Goal: Task Accomplishment & Management: Complete application form

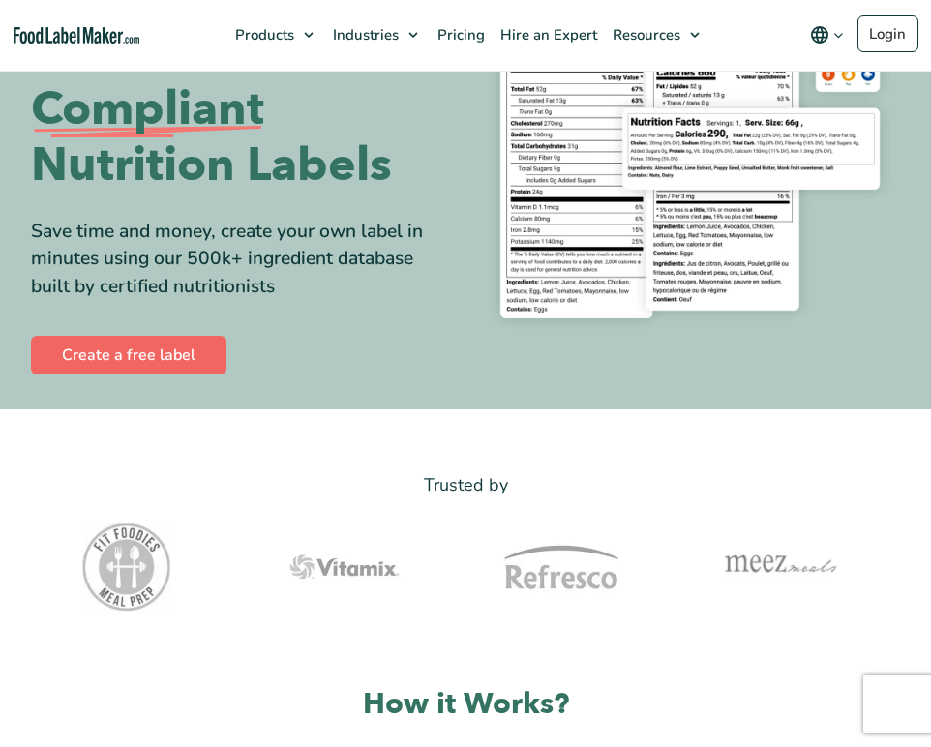
scroll to position [240, 0]
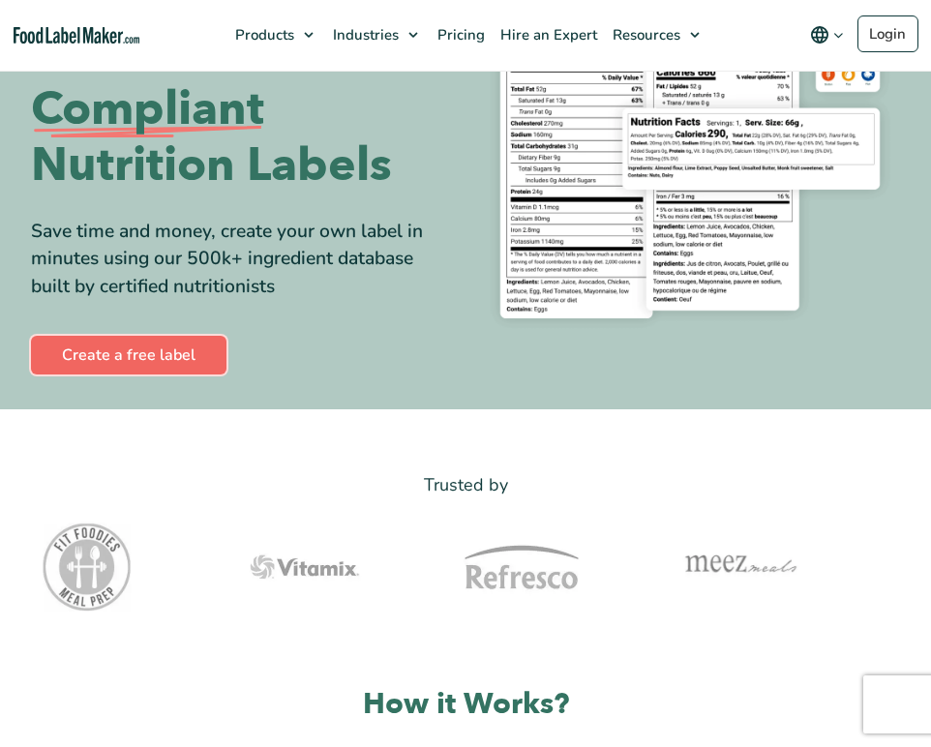
click at [160, 351] on link "Create a free label" at bounding box center [129, 355] width 196 height 39
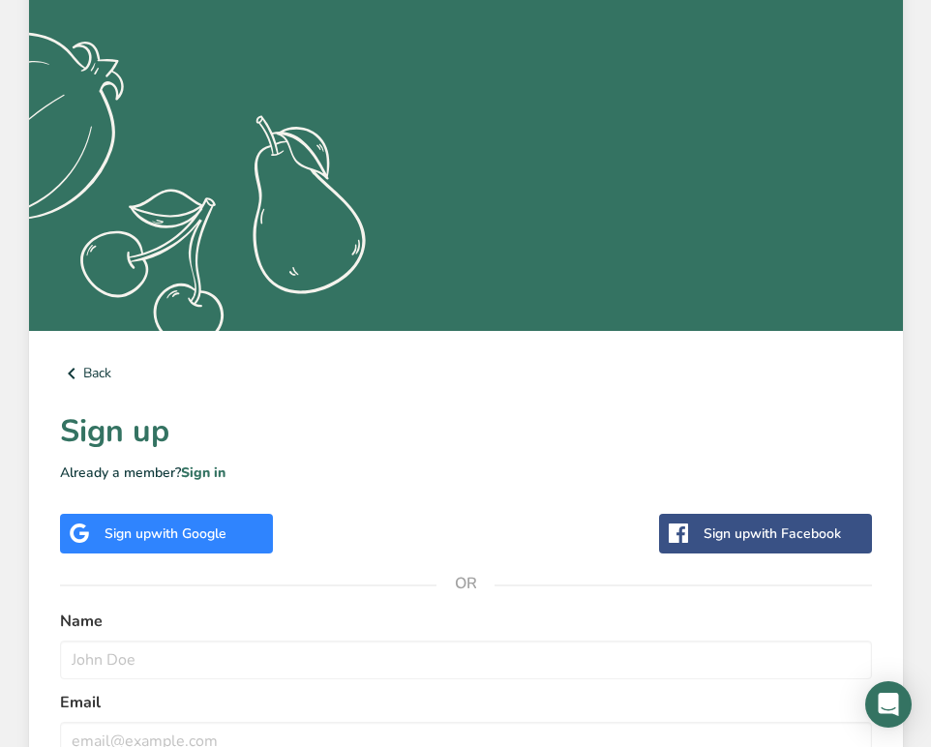
scroll to position [535, 0]
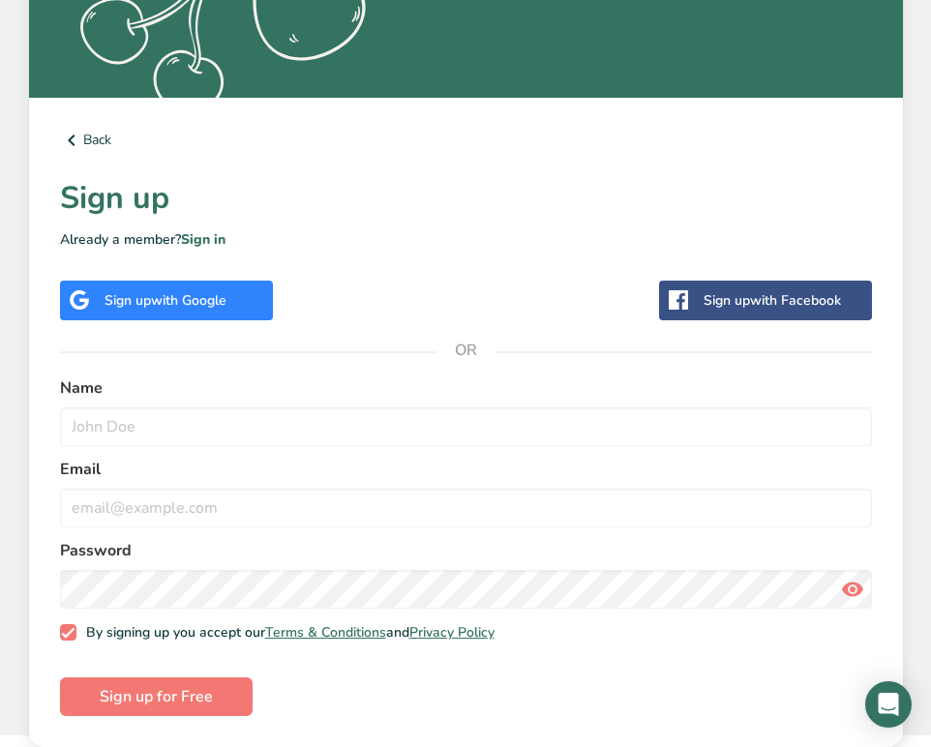
click at [159, 300] on span "with Google" at bounding box center [189, 300] width 76 height 18
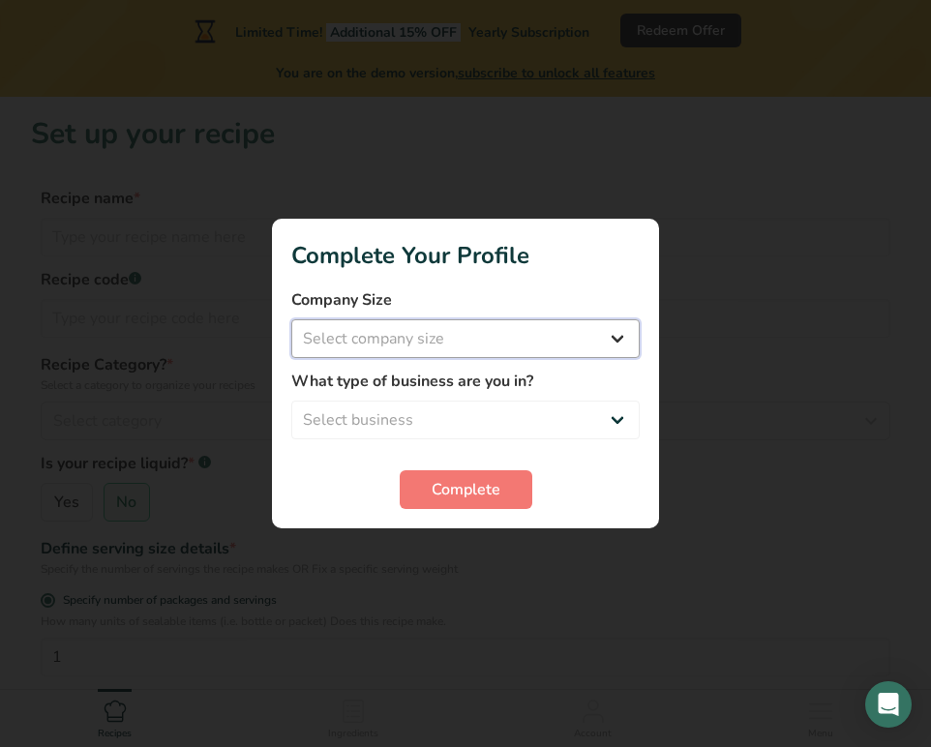
click at [491, 341] on select "Select company size Fewer than 10 Employees 10 to 50 Employees 51 to 500 Employ…" at bounding box center [465, 339] width 349 height 39
select select "2"
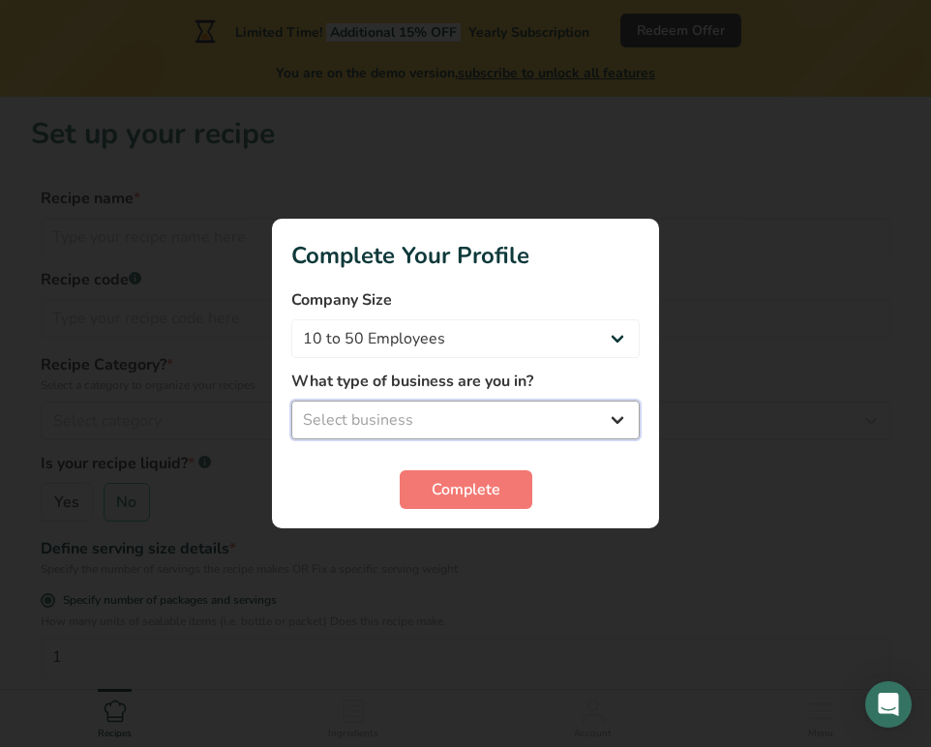
click at [395, 416] on select "Select business Packaged Food Manufacturer Restaurant & Cafe Bakery Meal Plans …" at bounding box center [465, 420] width 349 height 39
select select "5"
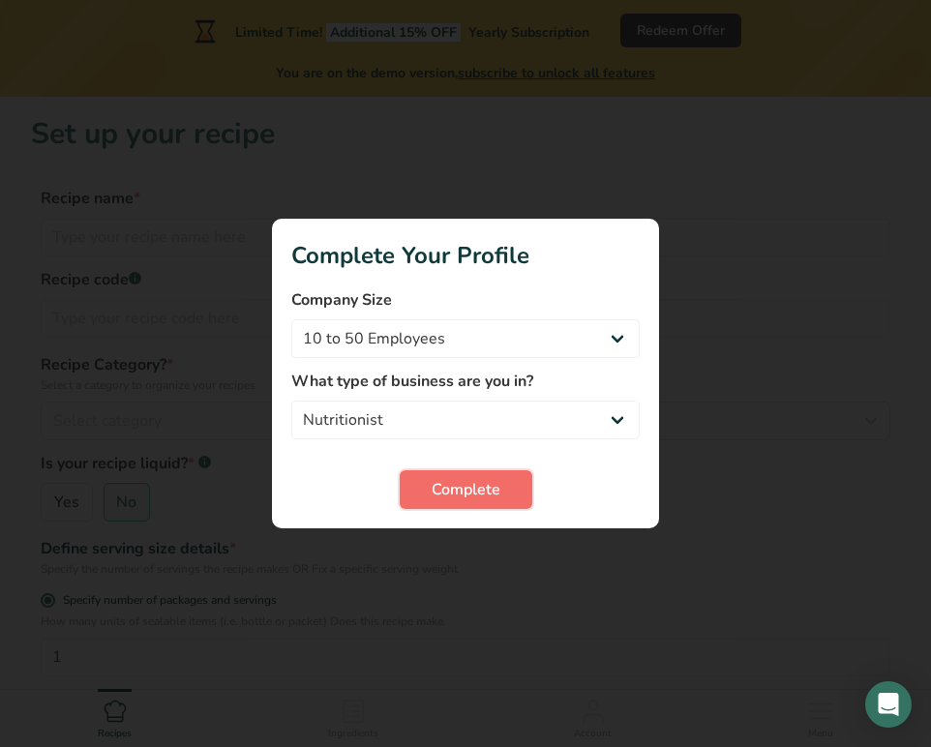
click at [446, 493] on span "Complete" at bounding box center [466, 489] width 69 height 23
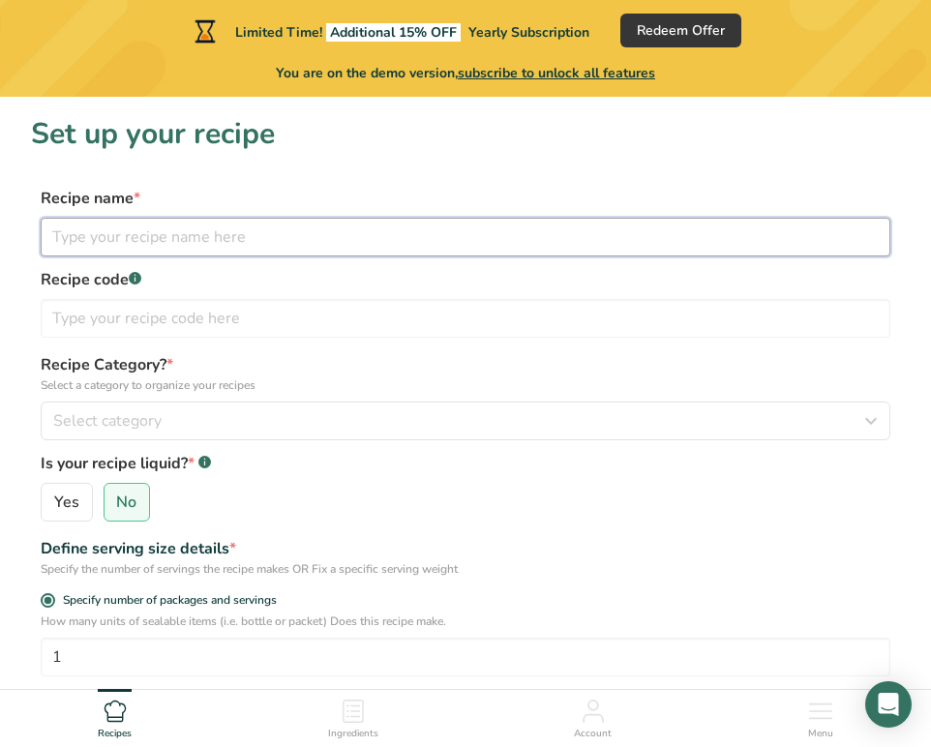
click at [317, 238] on input "text" at bounding box center [466, 237] width 850 height 39
type input "[DEMOGRAPHIC_DATA]"
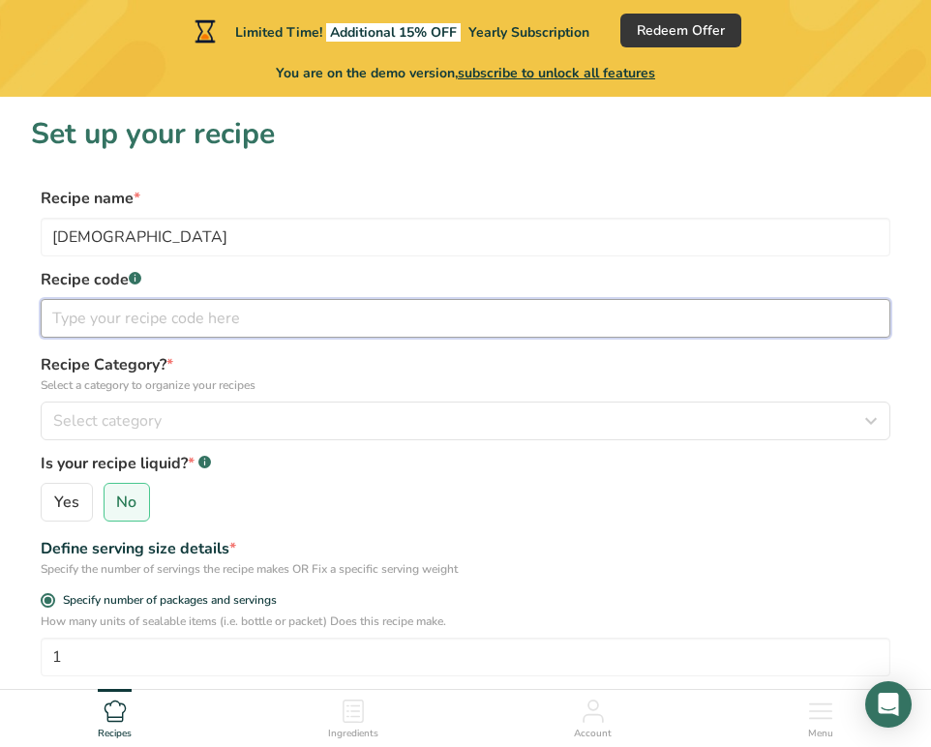
click at [209, 330] on input "text" at bounding box center [466, 318] width 850 height 39
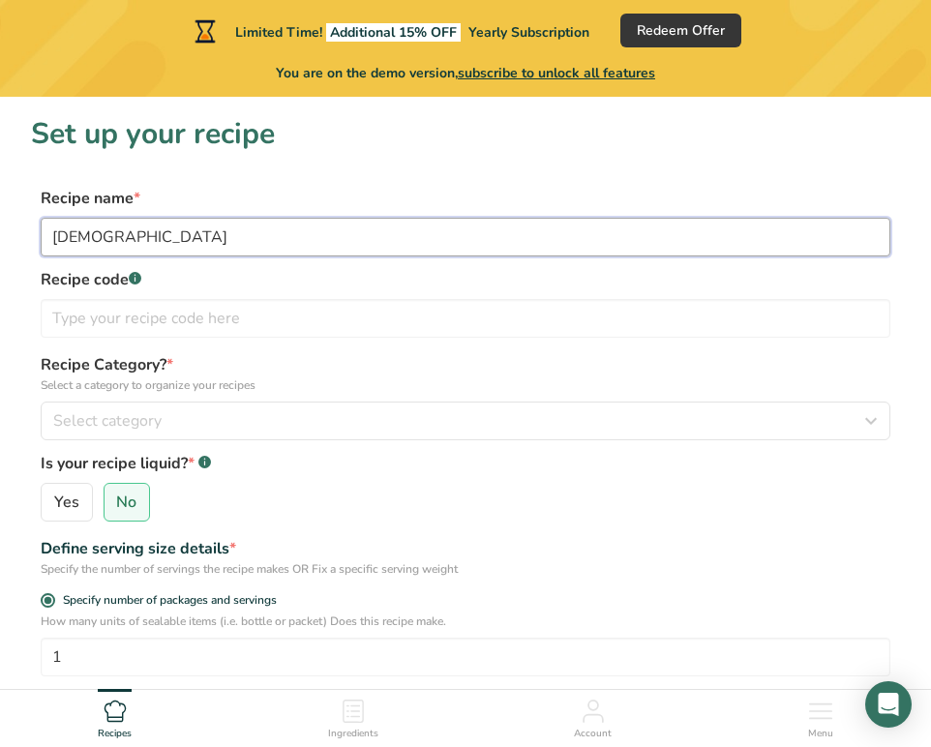
click at [148, 244] on input "[DEMOGRAPHIC_DATA]" at bounding box center [466, 237] width 850 height 39
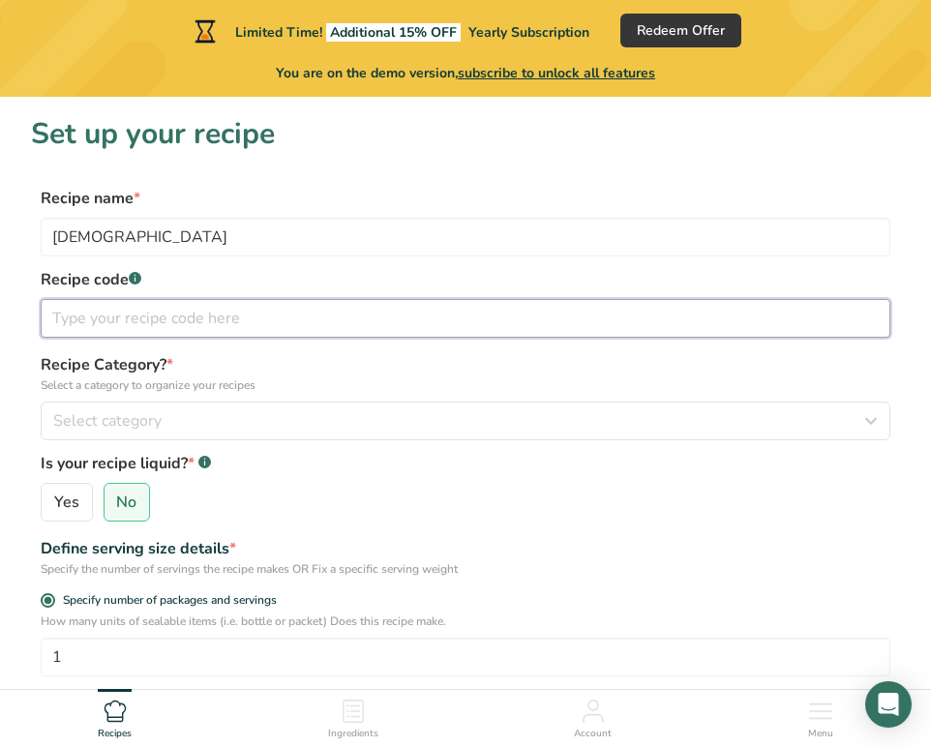
click at [130, 314] on input "text" at bounding box center [466, 318] width 850 height 39
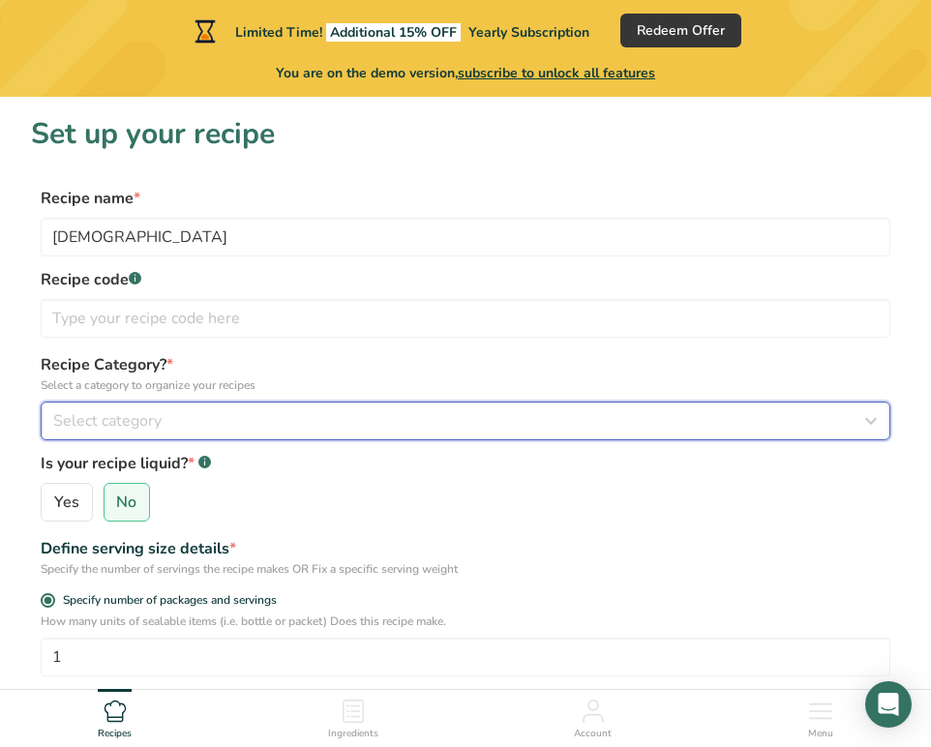
click at [160, 418] on span "Select category" at bounding box center [107, 421] width 108 height 23
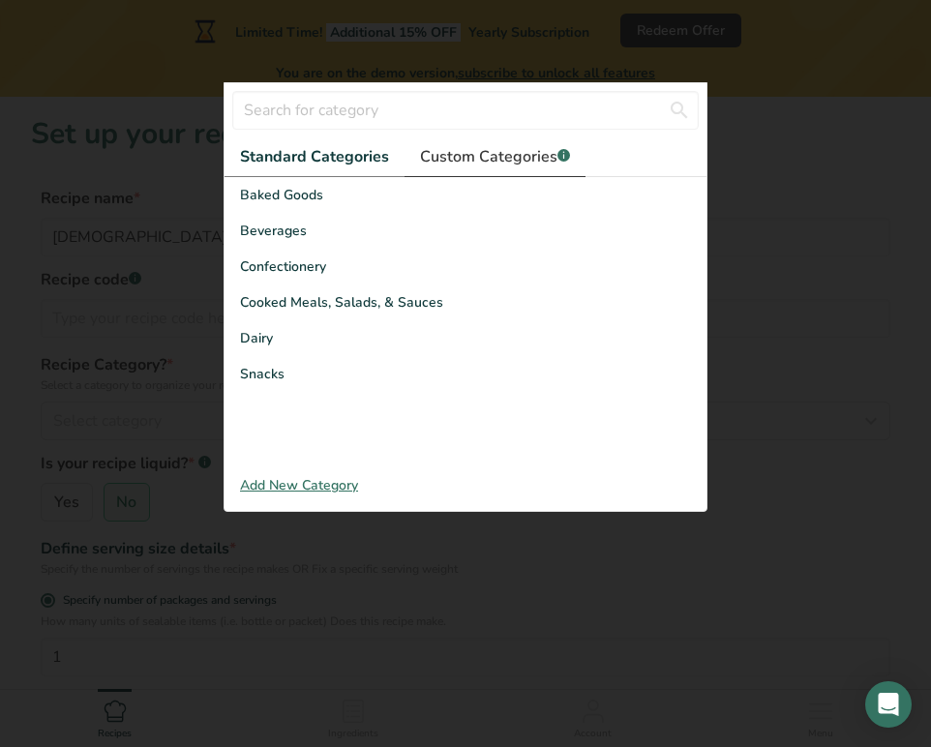
click at [457, 158] on span "Custom Categories .a-a{fill:#347362;}.b-a{fill:#fff;}" at bounding box center [495, 156] width 150 height 23
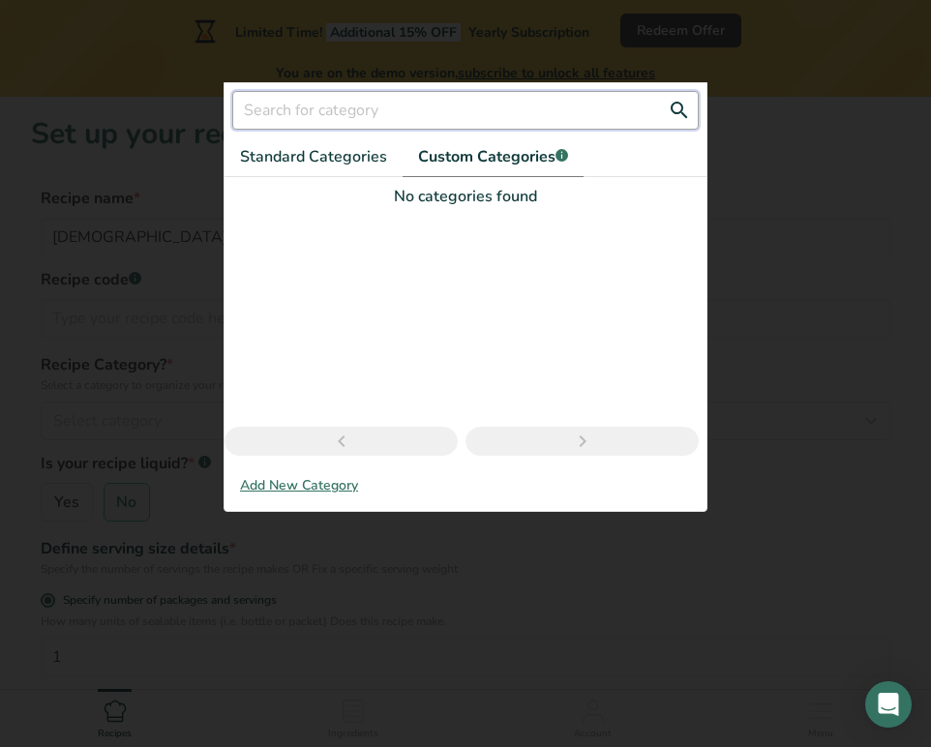
click at [420, 121] on input "text" at bounding box center [465, 110] width 467 height 39
type input "Fermentde"
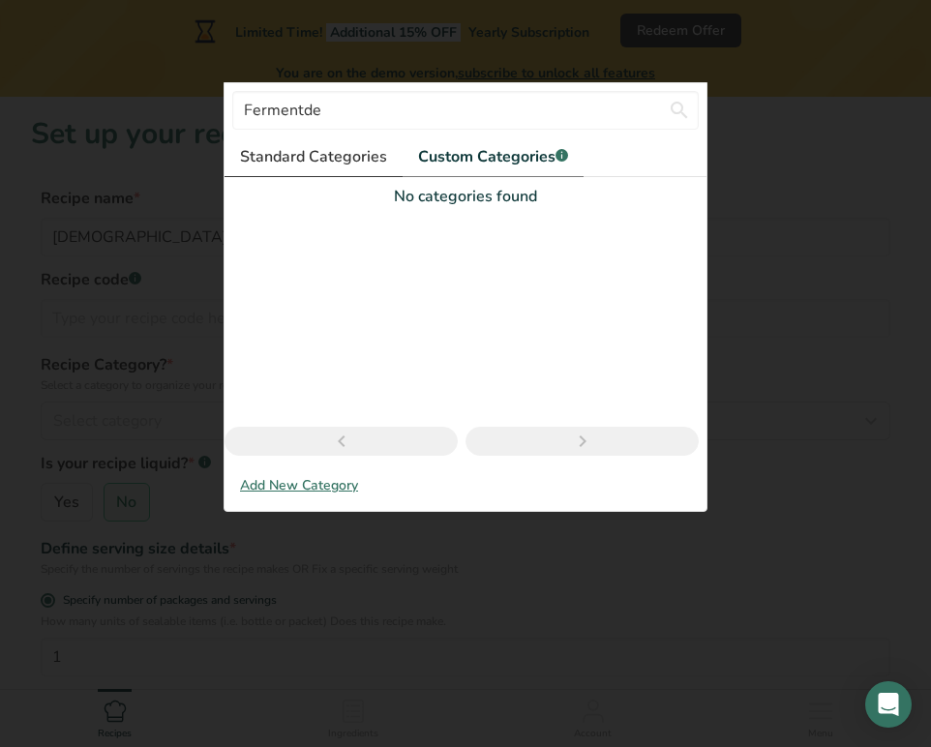
click at [351, 151] on span "Standard Categories" at bounding box center [313, 156] width 147 height 23
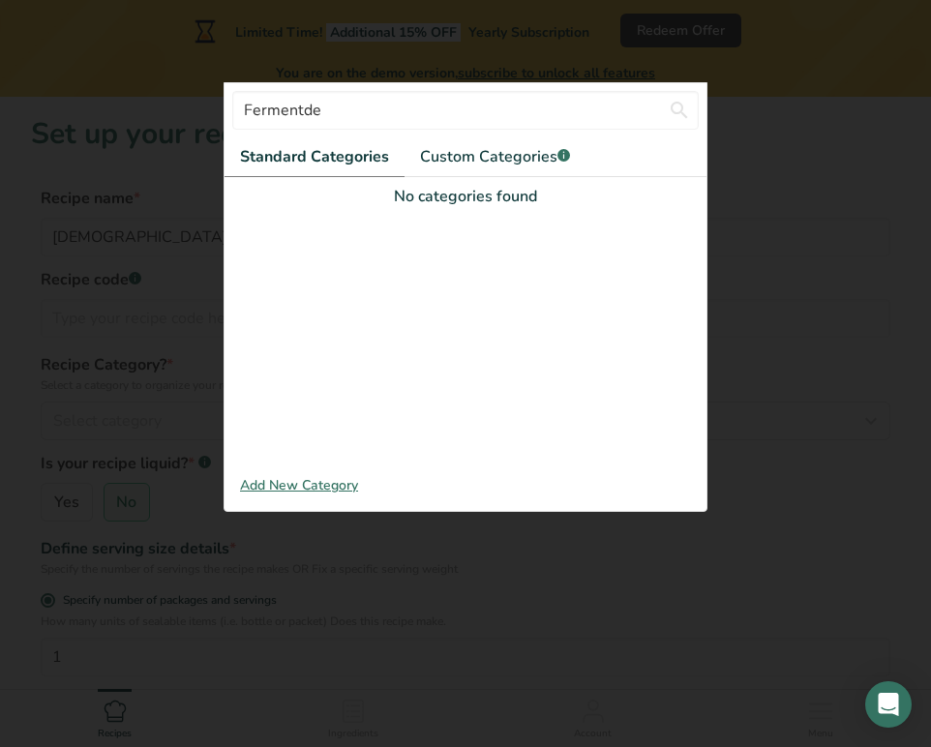
click at [388, 552] on div at bounding box center [465, 373] width 931 height 747
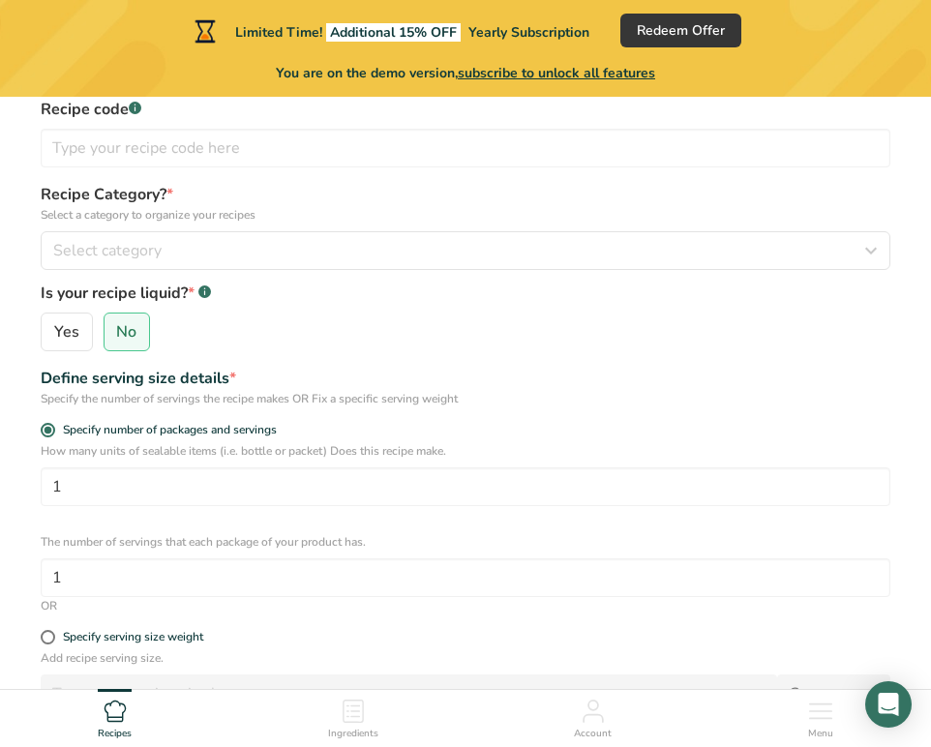
scroll to position [202, 0]
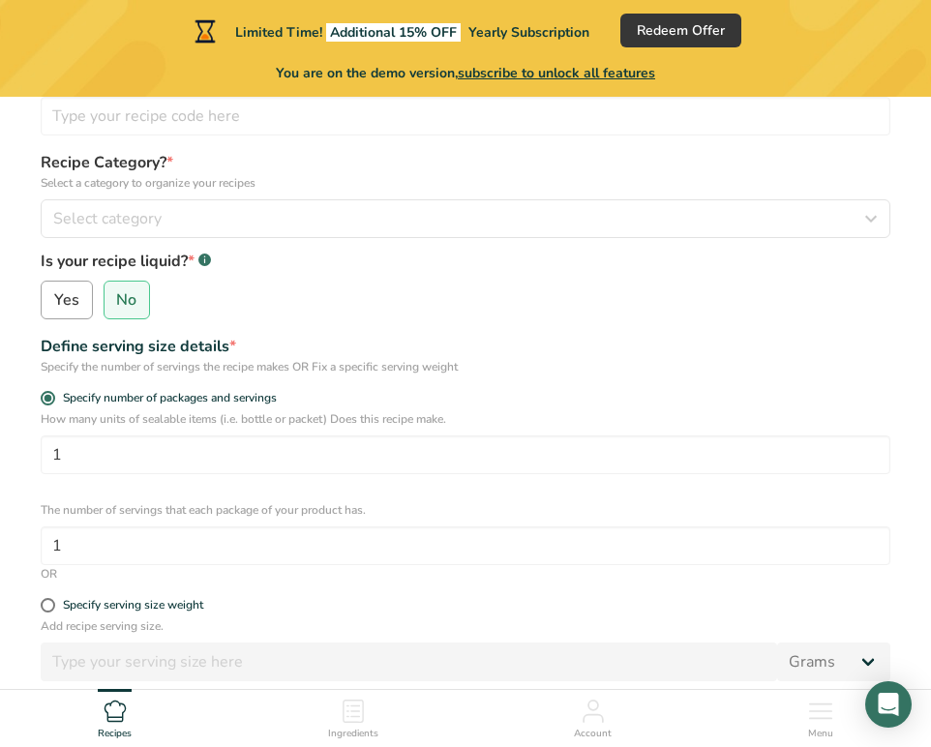
click at [70, 312] on label "Yes" at bounding box center [67, 300] width 52 height 39
click at [54, 307] on input "Yes" at bounding box center [48, 300] width 13 height 13
radio input "true"
radio input "false"
select select "22"
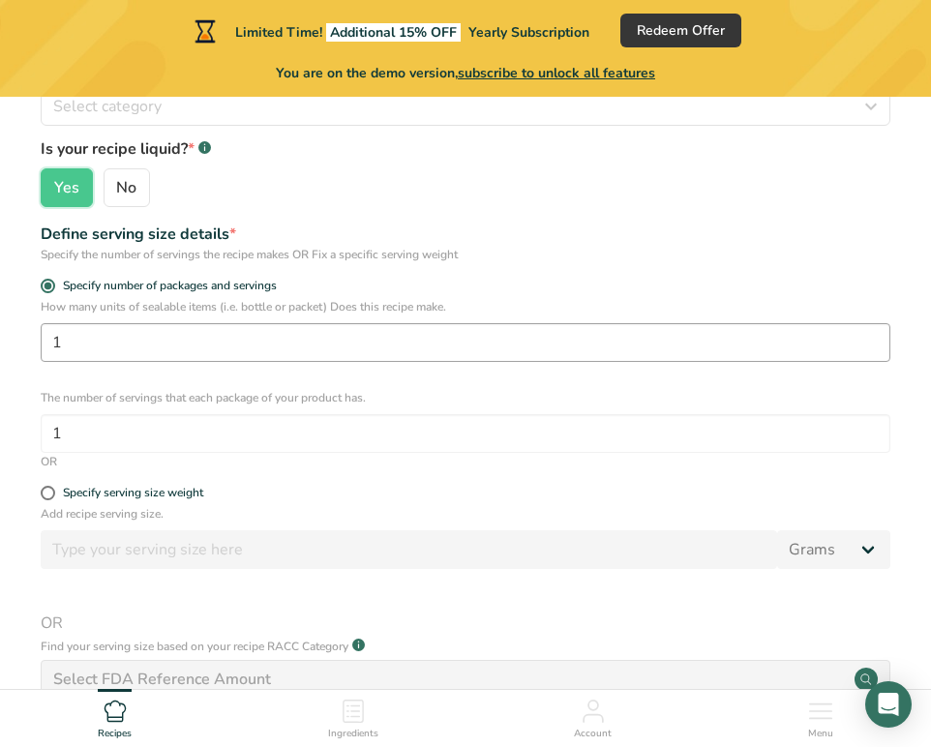
scroll to position [316, 0]
click at [118, 342] on input "1" at bounding box center [466, 341] width 850 height 39
click at [663, 571] on div "Add recipe serving size. Grams kg mg mcg lb oz l mL fl oz tbsp tsp cup qt gallo…" at bounding box center [465, 611] width 869 height 215
click at [47, 491] on span at bounding box center [48, 492] width 15 height 15
click at [47, 491] on input "Specify serving size weight" at bounding box center [47, 492] width 13 height 13
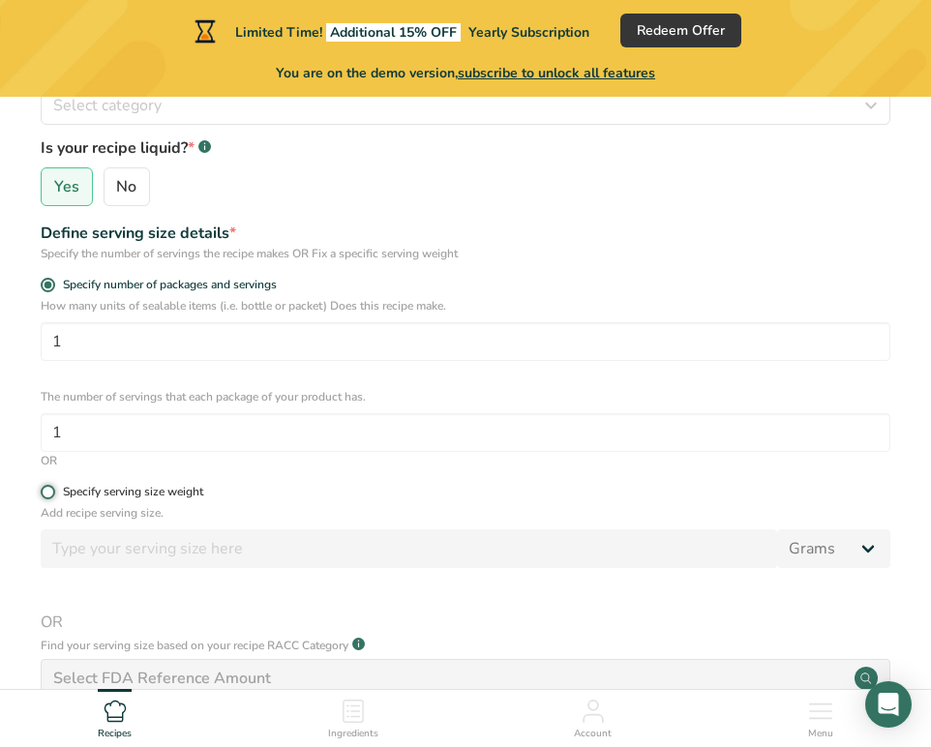
radio input "true"
radio input "false"
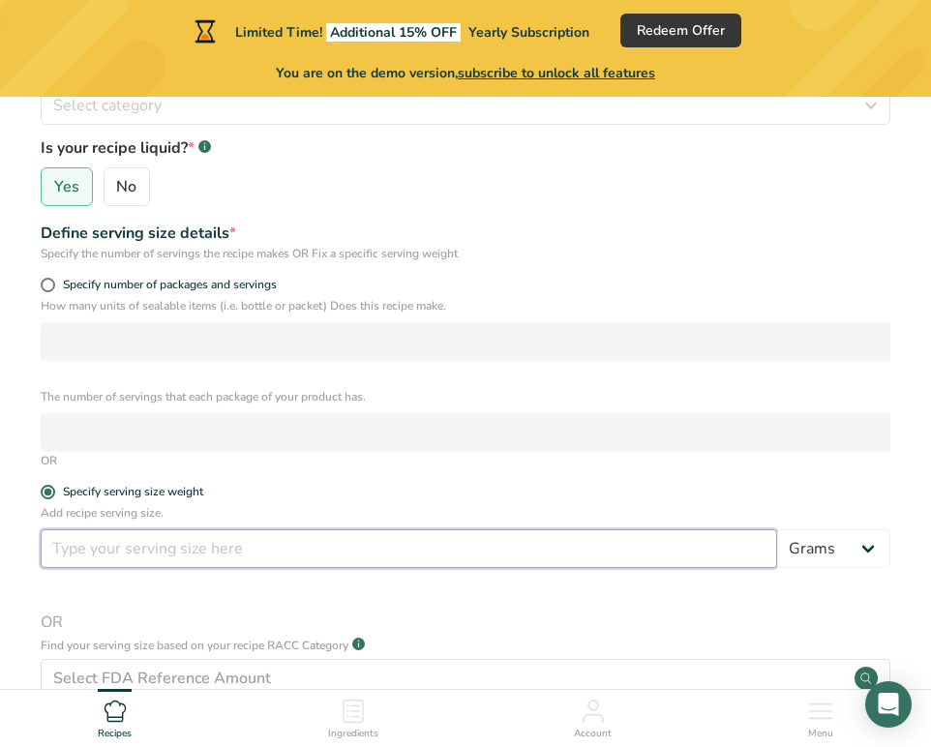
click at [80, 546] on input "number" at bounding box center [409, 549] width 737 height 39
type input "100"
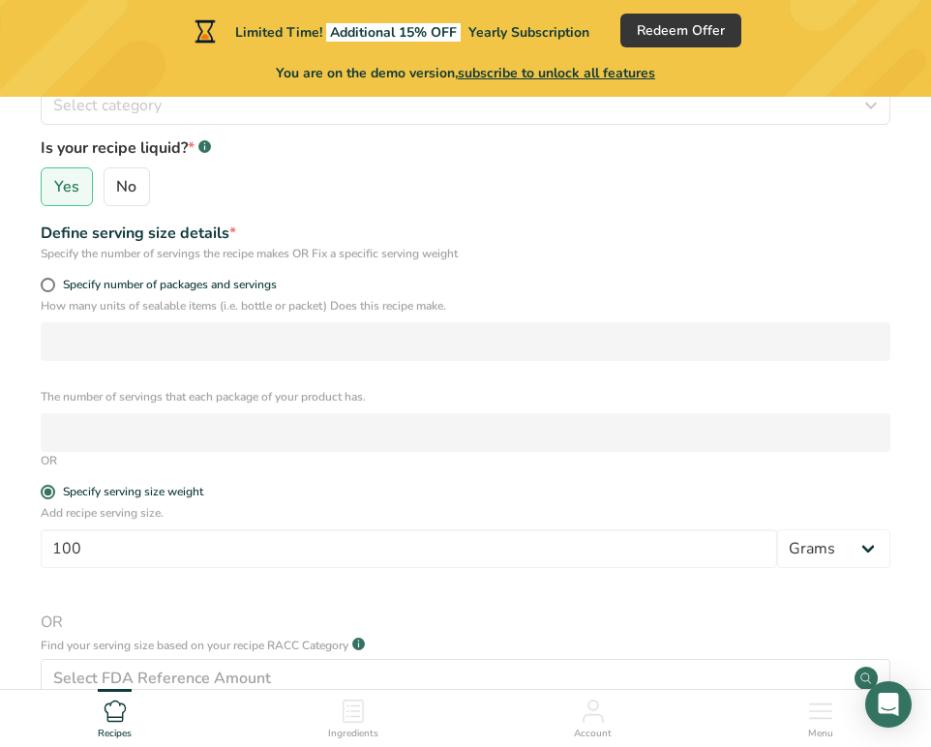
click at [283, 207] on form "Recipe name * Shinshu Recipe code .a-a{fill:#347362;}.b-a{fill:#fff;} Recipe Ca…" at bounding box center [465, 429] width 869 height 1116
click at [128, 188] on span "No" at bounding box center [126, 186] width 20 height 19
click at [117, 188] on input "No" at bounding box center [111, 187] width 13 height 13
radio input "true"
radio input "false"
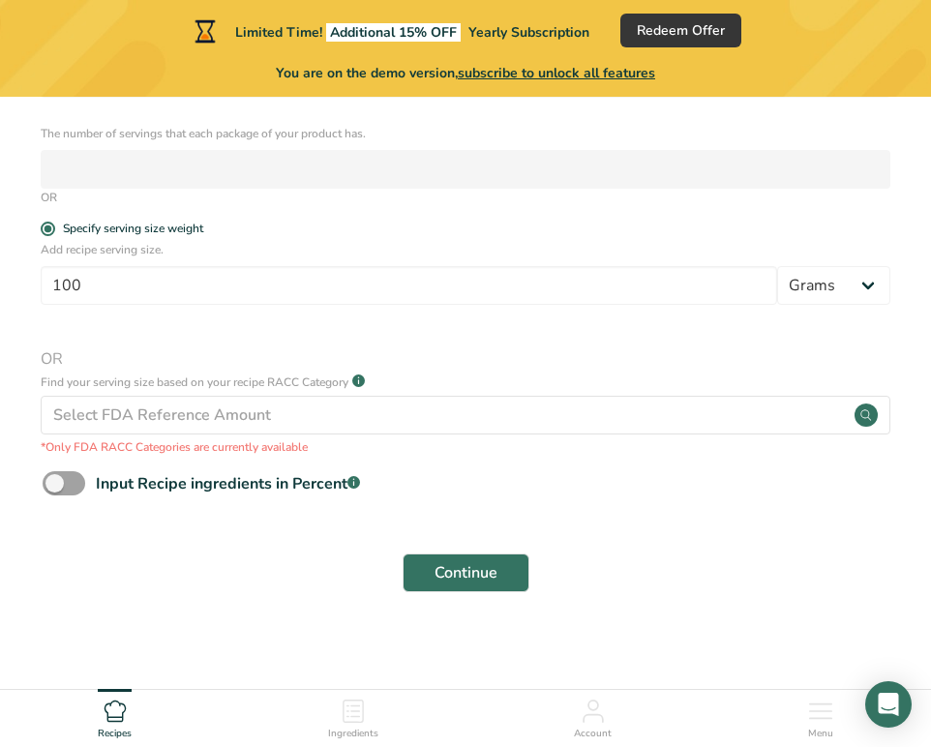
scroll to position [581, 0]
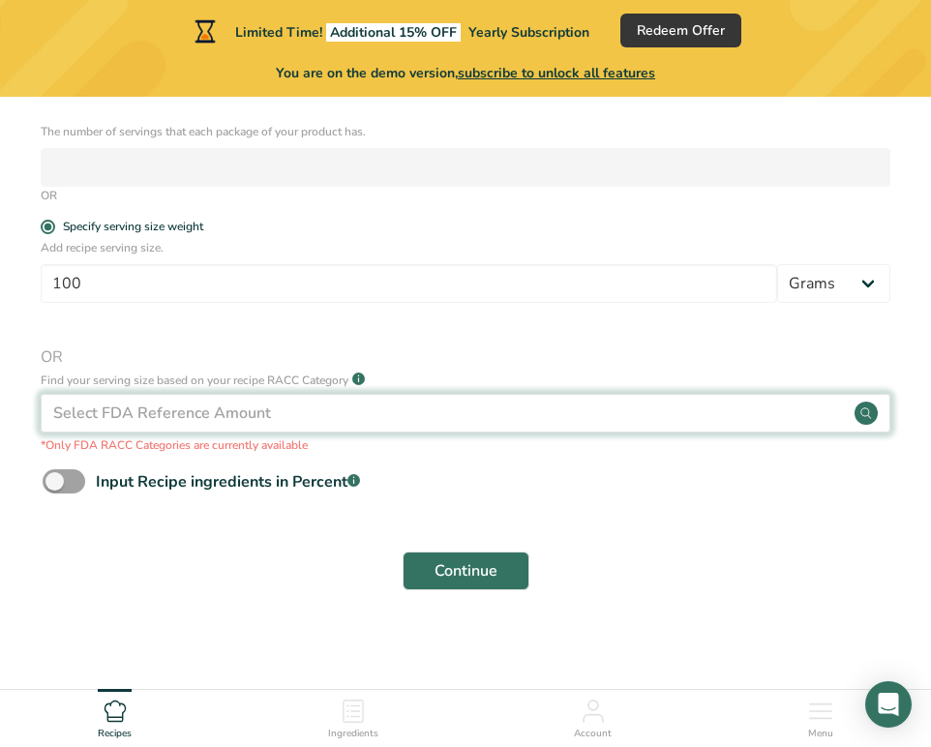
click at [256, 423] on div "Select FDA Reference Amount" at bounding box center [162, 413] width 218 height 23
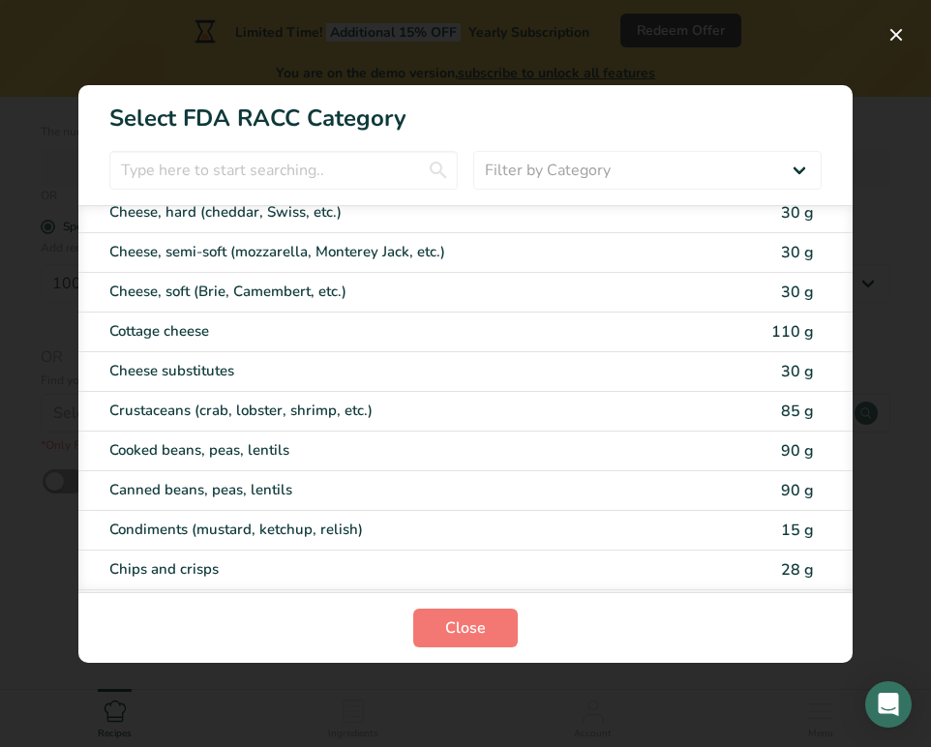
scroll to position [982, 0]
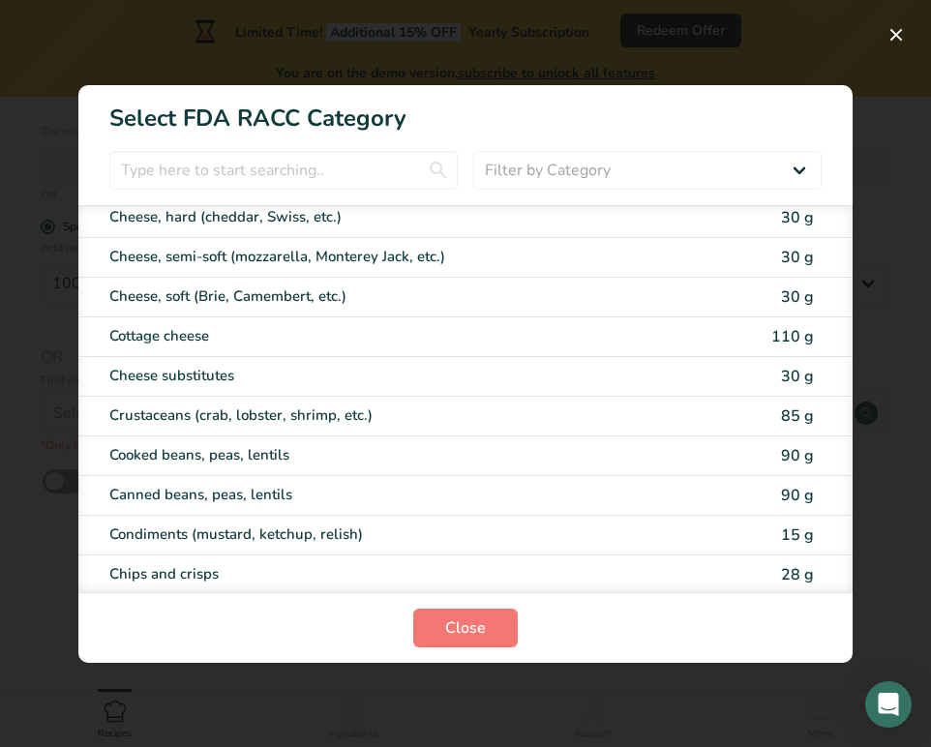
click at [850, 54] on div "RACC Category Selection Modal" at bounding box center [465, 373] width 931 height 747
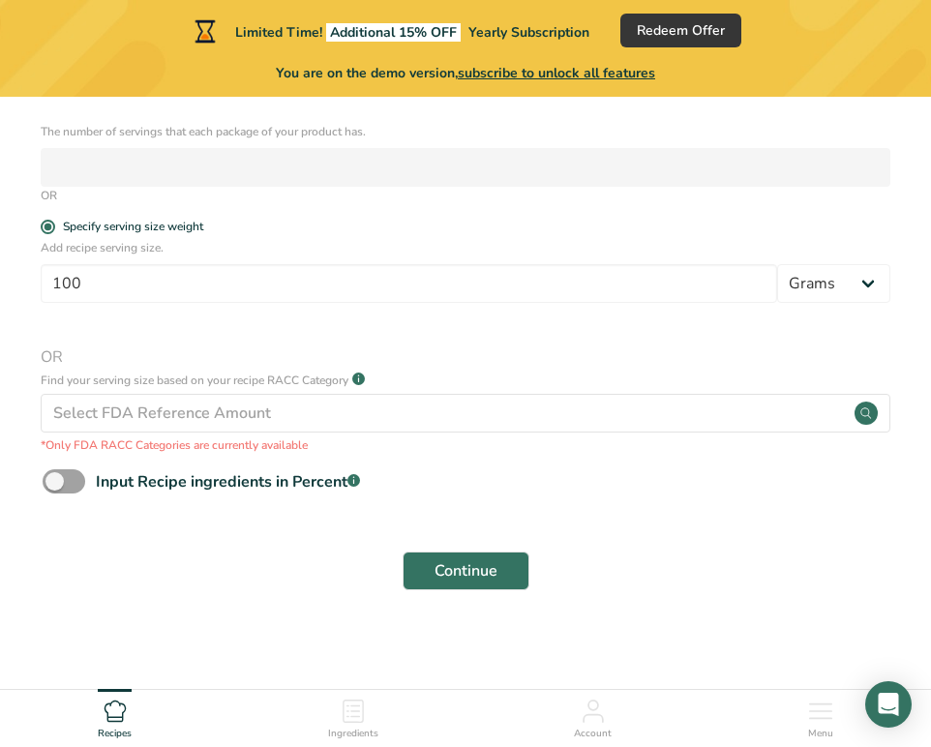
scroll to position [587, 0]
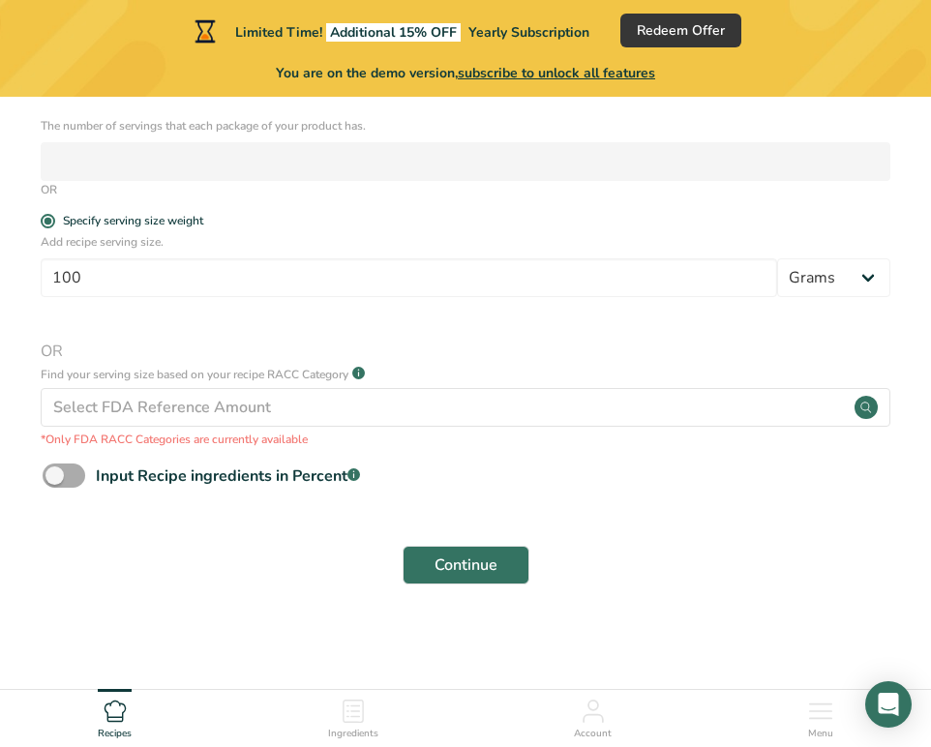
click at [68, 471] on span at bounding box center [64, 476] width 43 height 24
click at [55, 471] on input "Input Recipe ingredients in Percent .a-a{fill:#347362;}.b-a{fill:#fff;}" at bounding box center [49, 476] width 13 height 13
checkbox input "true"
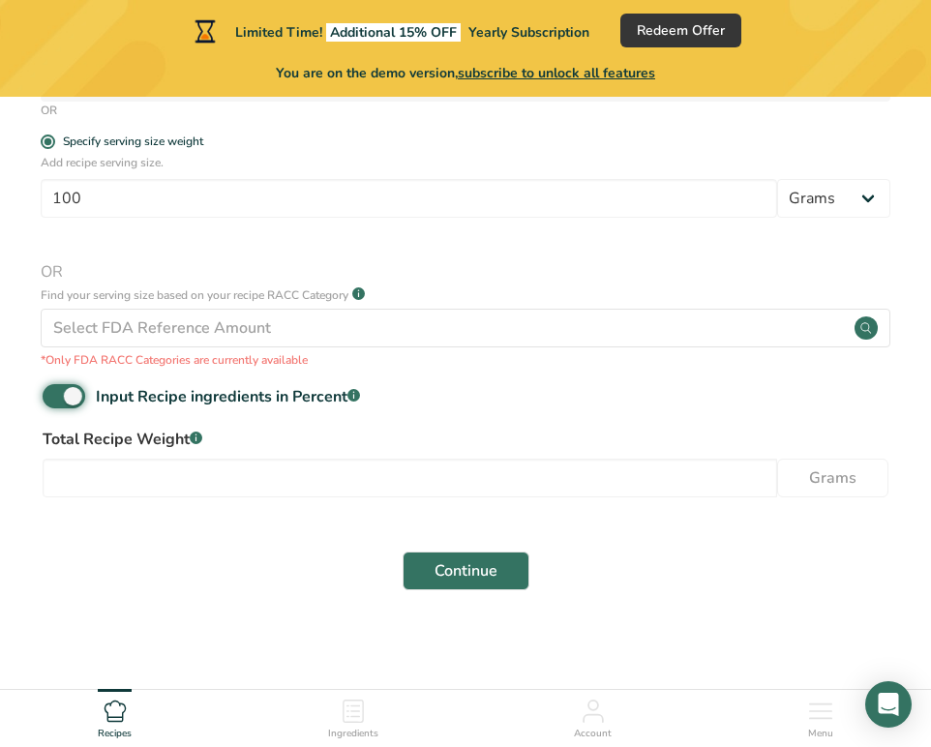
scroll to position [672, 0]
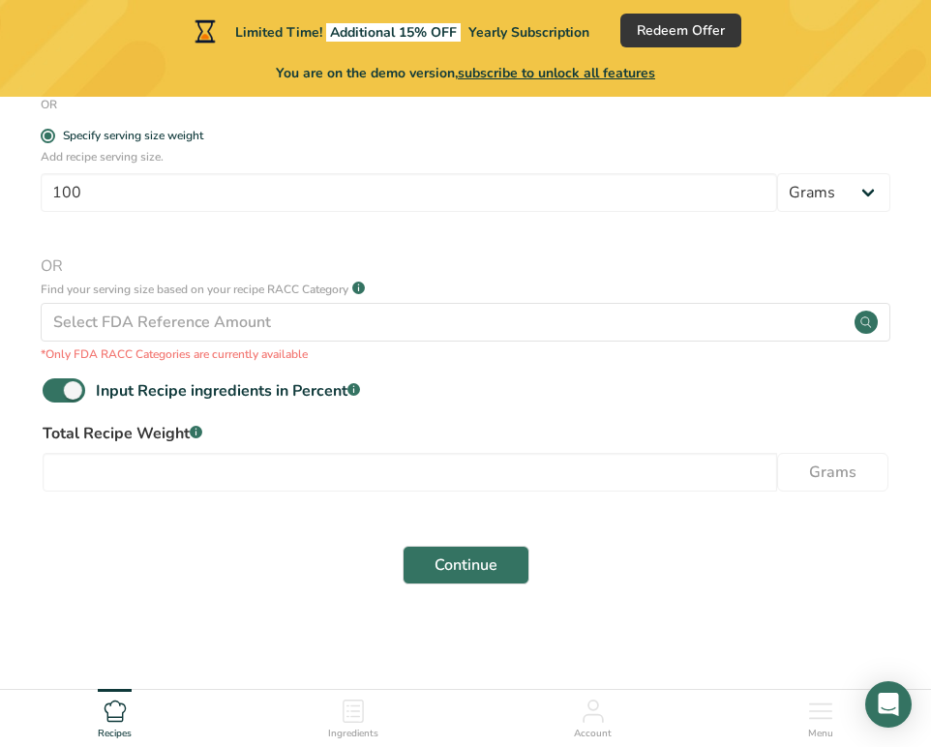
click at [257, 538] on div "Continue" at bounding box center [465, 565] width 869 height 62
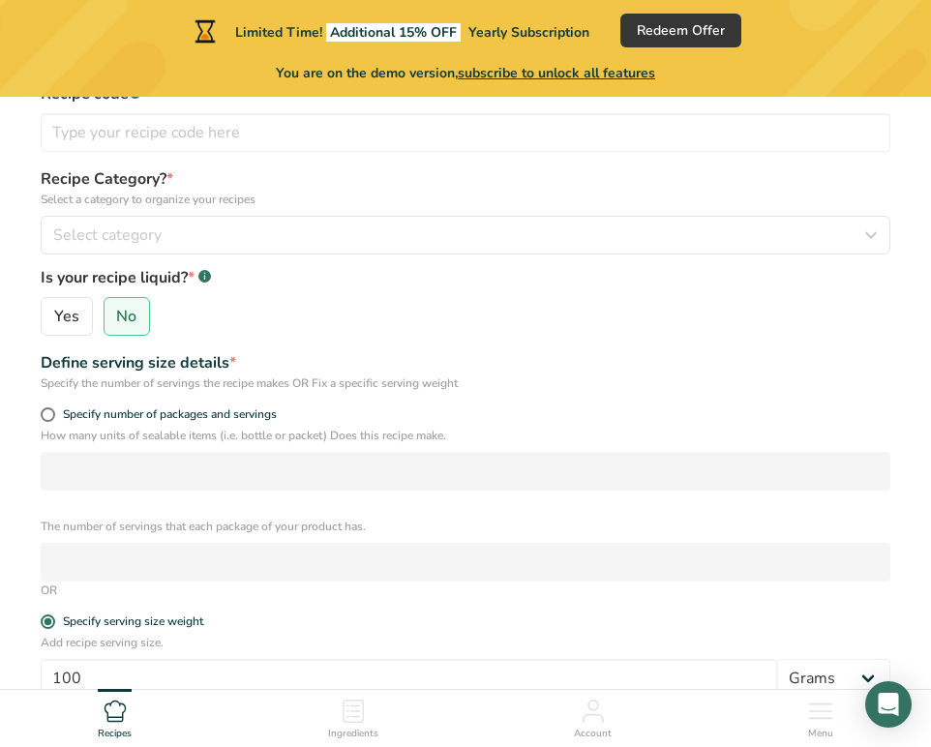
scroll to position [0, 0]
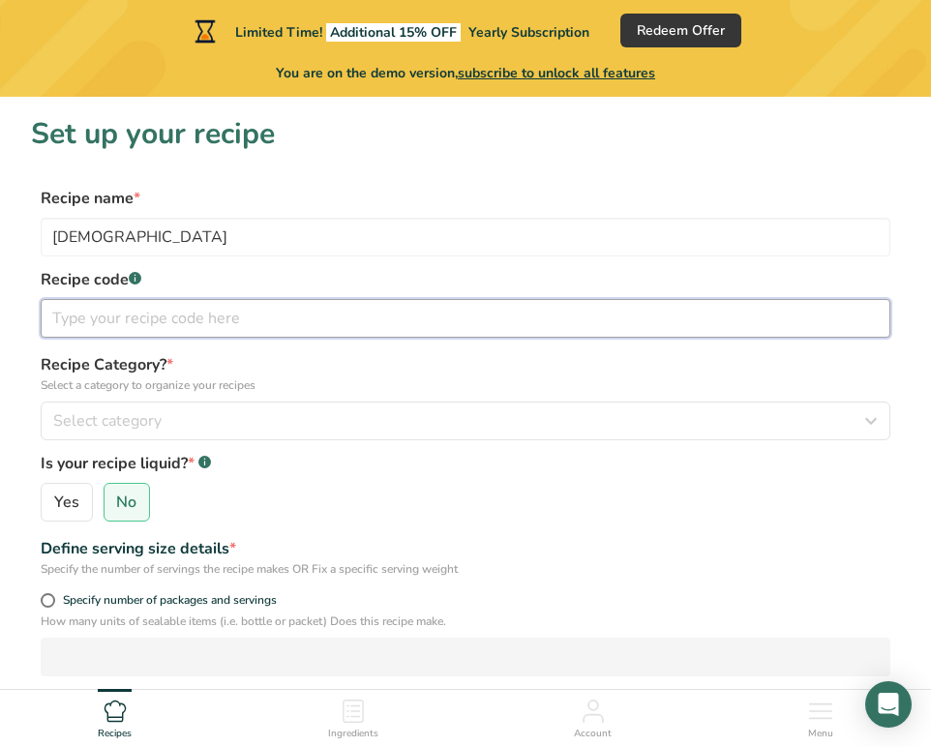
click at [163, 312] on input "text" at bounding box center [466, 318] width 850 height 39
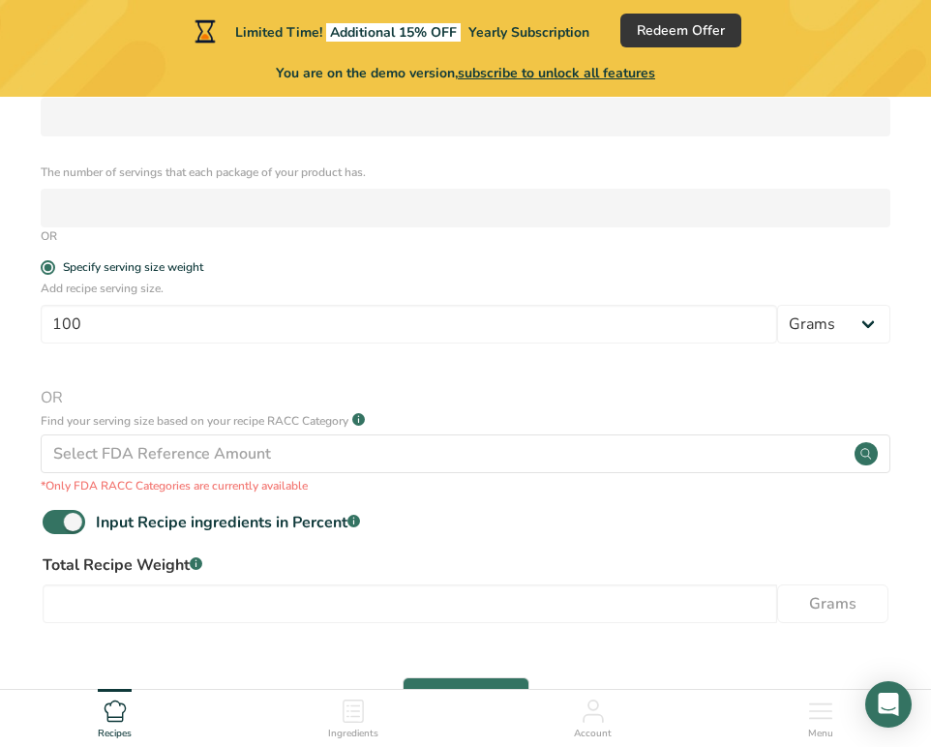
scroll to position [513, 0]
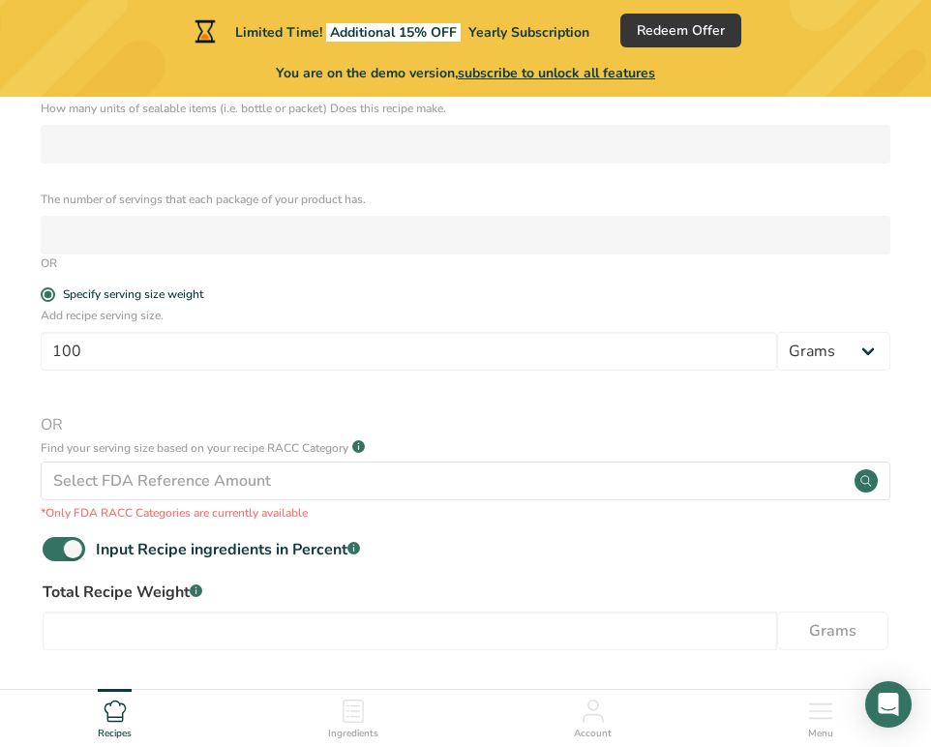
type input "100"
click at [206, 286] on form "Recipe name * Shinshu Recipe code .a-a{fill:#347362;}.b-a{fill:#fff;} 100 Recip…" at bounding box center [465, 215] width 869 height 1082
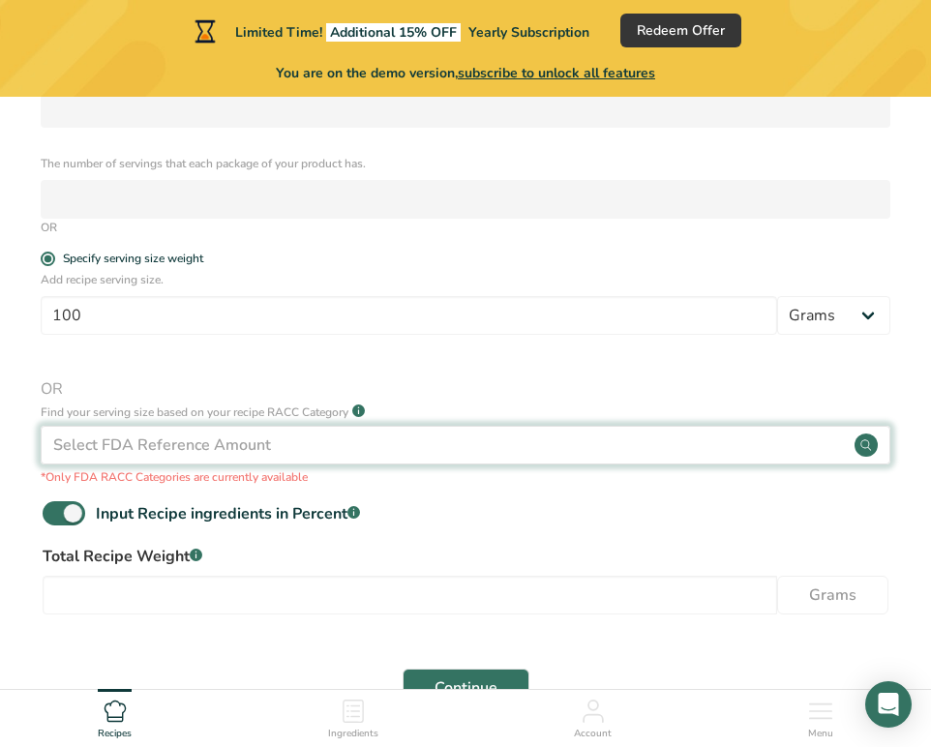
scroll to position [672, 0]
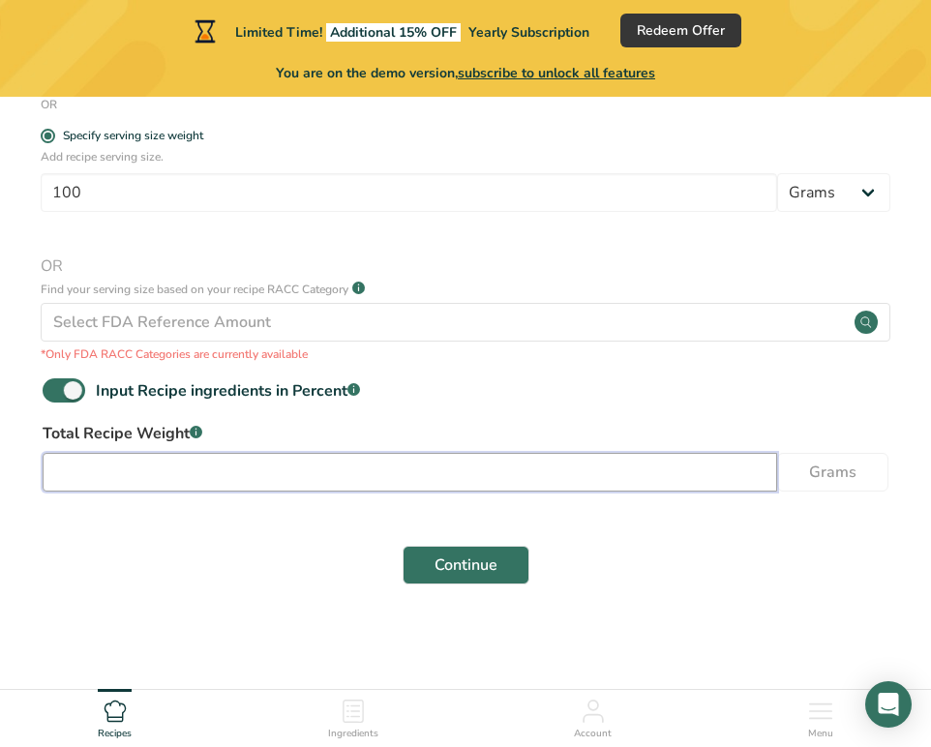
click at [488, 480] on input "number" at bounding box center [410, 472] width 735 height 39
type input "165"
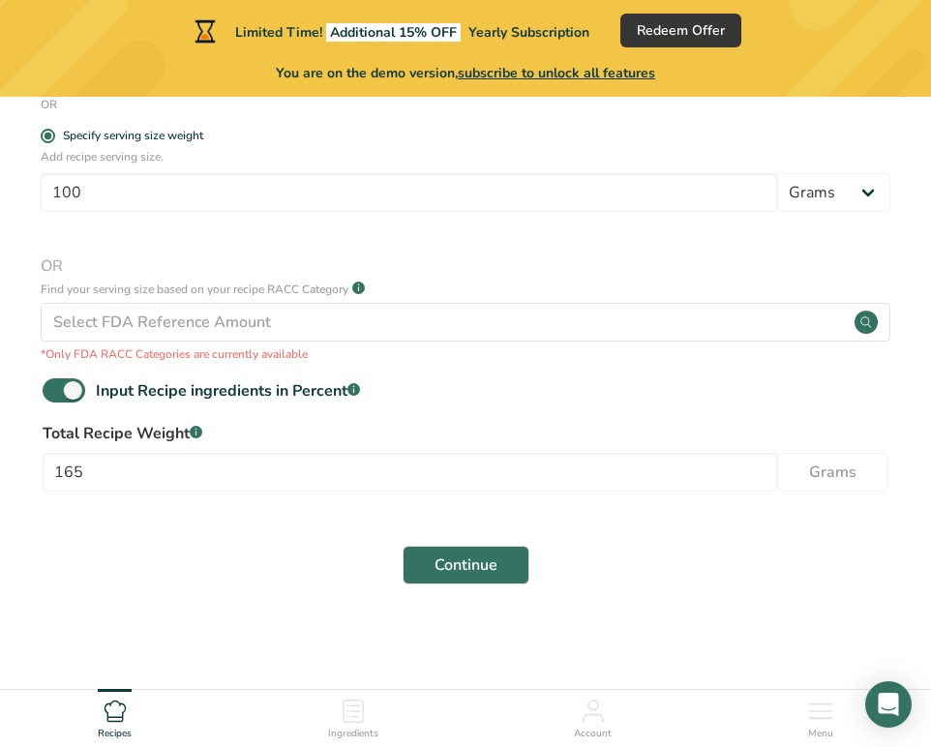
click at [474, 652] on main "Limited Time! Additional 15% OFF Yearly Subscription Redeem Offer You are on th…" at bounding box center [465, 8] width 931 height 1361
click at [472, 566] on span "Continue" at bounding box center [466, 565] width 63 height 23
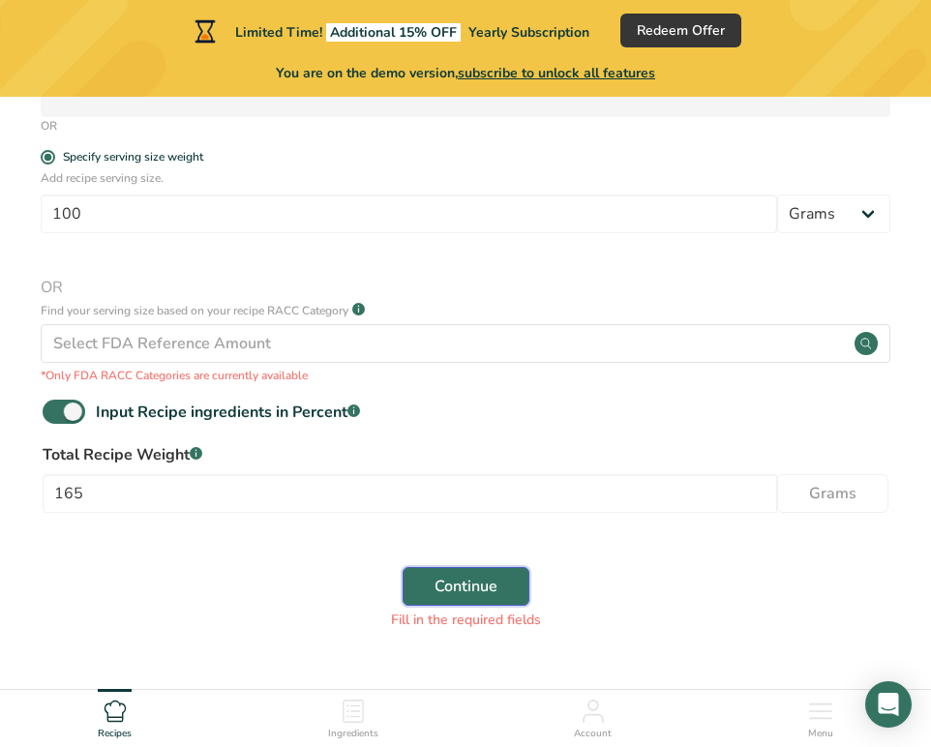
scroll to position [693, 0]
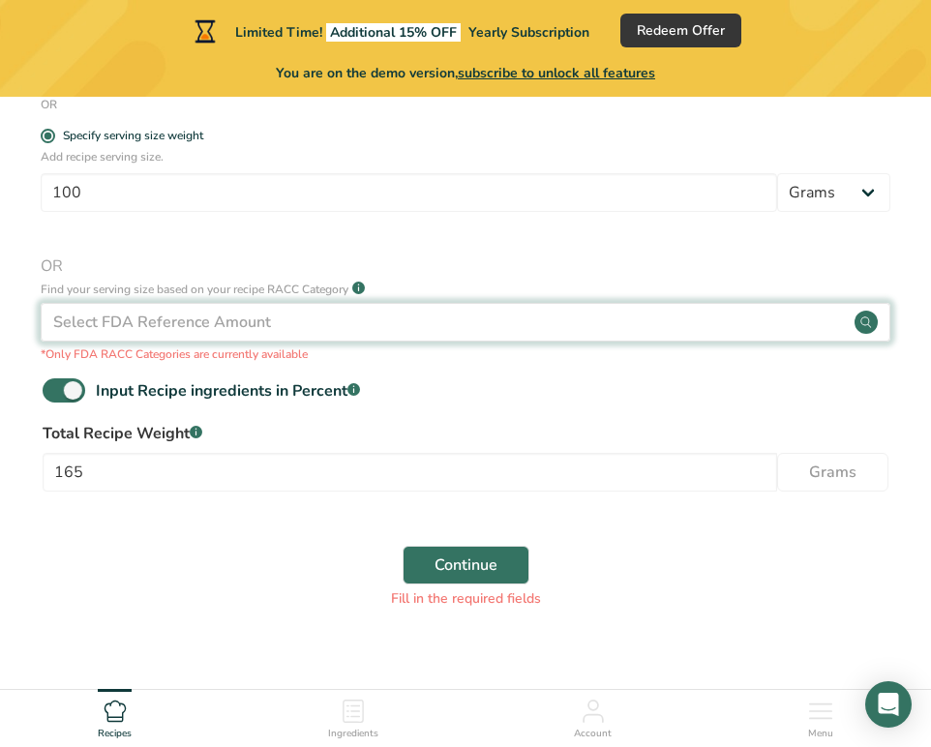
click at [412, 334] on div "Select FDA Reference Amount" at bounding box center [466, 322] width 850 height 39
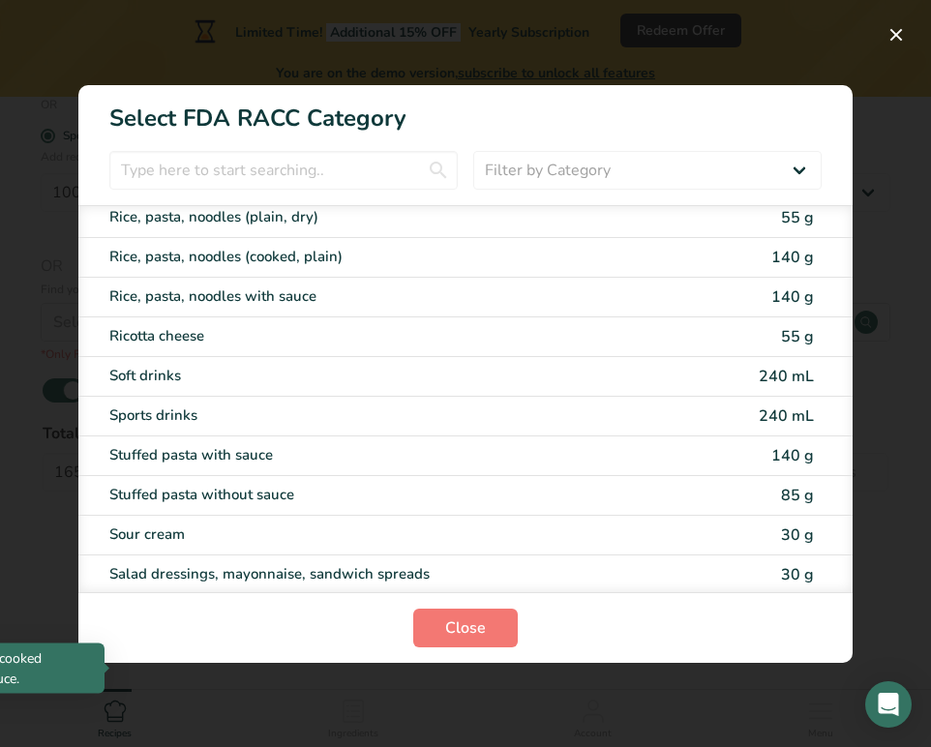
scroll to position [2730, 0]
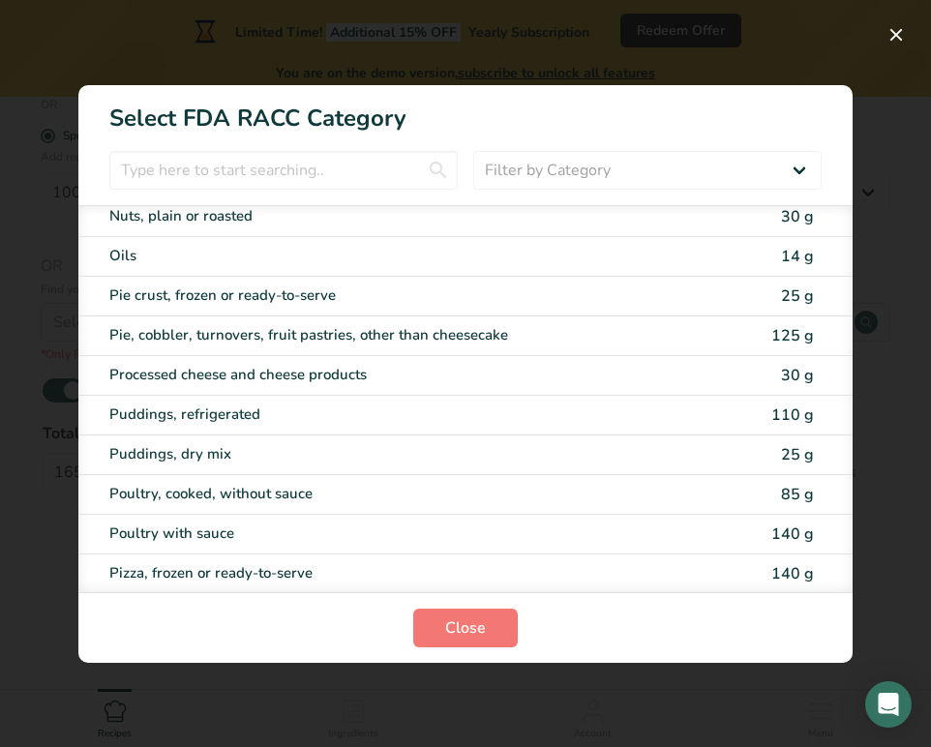
click at [307, 34] on div "RACC Category Selection Modal" at bounding box center [465, 373] width 931 height 747
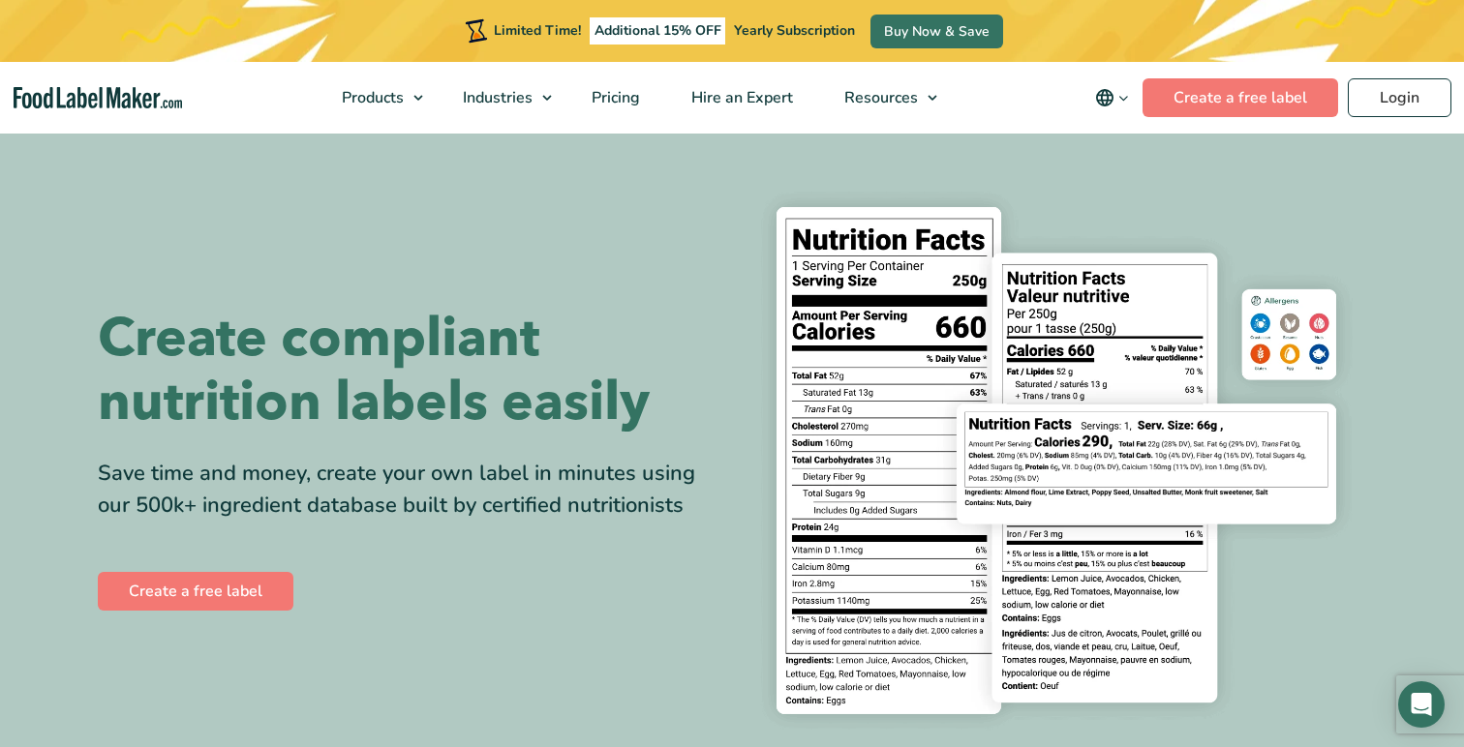
click at [1210, 36] on div "Limited Time! Additional 15% OFF Yearly Subscription Buy Now & Save" at bounding box center [732, 31] width 1464 height 62
click at [1198, 104] on link "Create a free label" at bounding box center [1241, 97] width 196 height 39
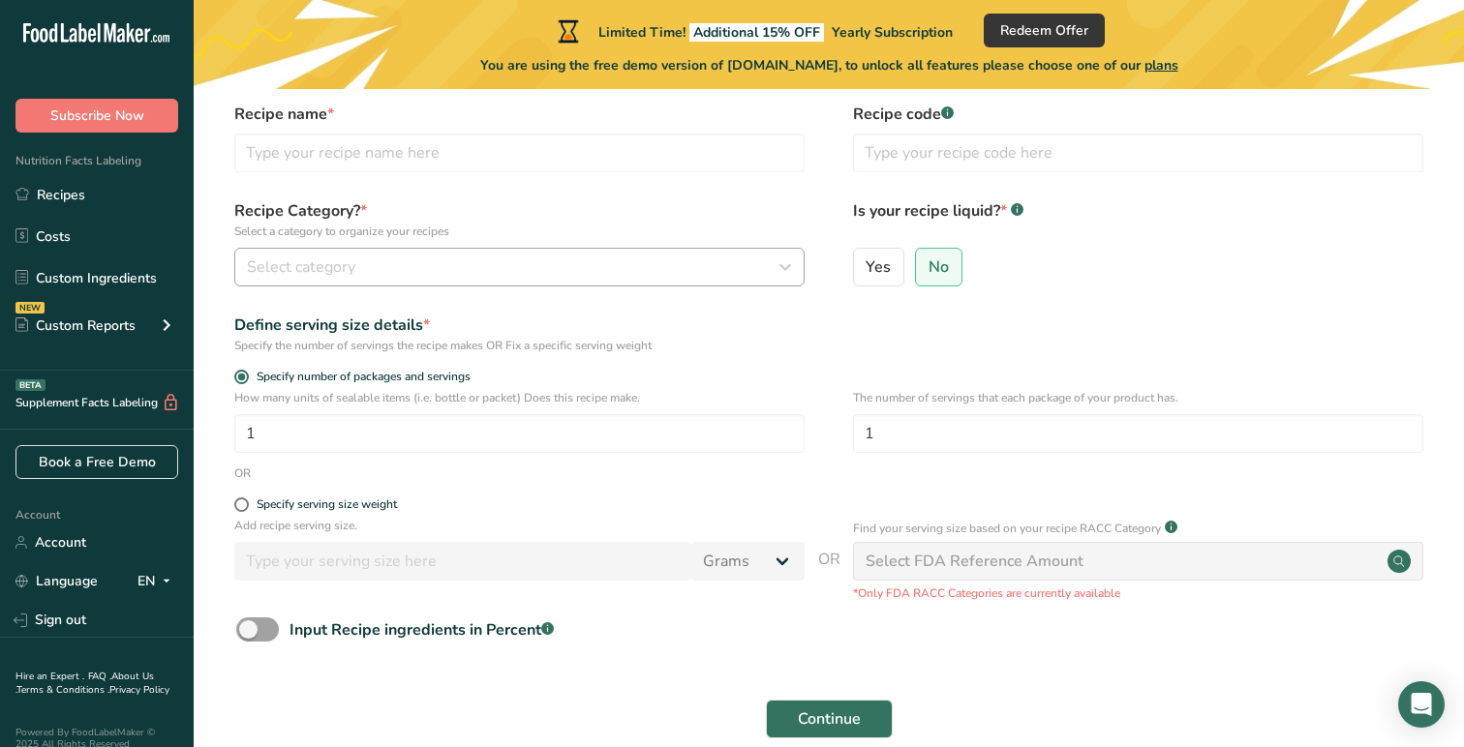
scroll to position [172, 0]
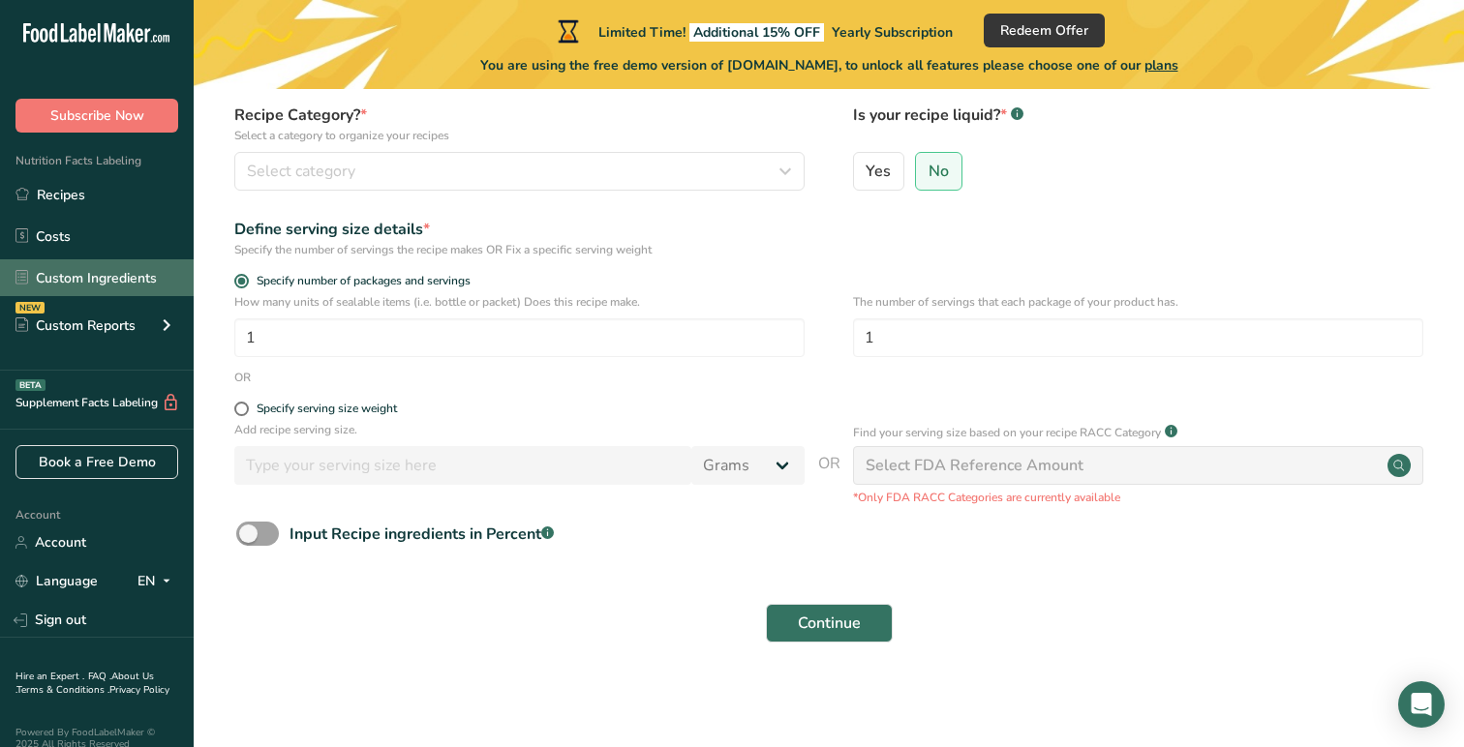
click at [106, 277] on link "Custom Ingredients" at bounding box center [97, 277] width 194 height 37
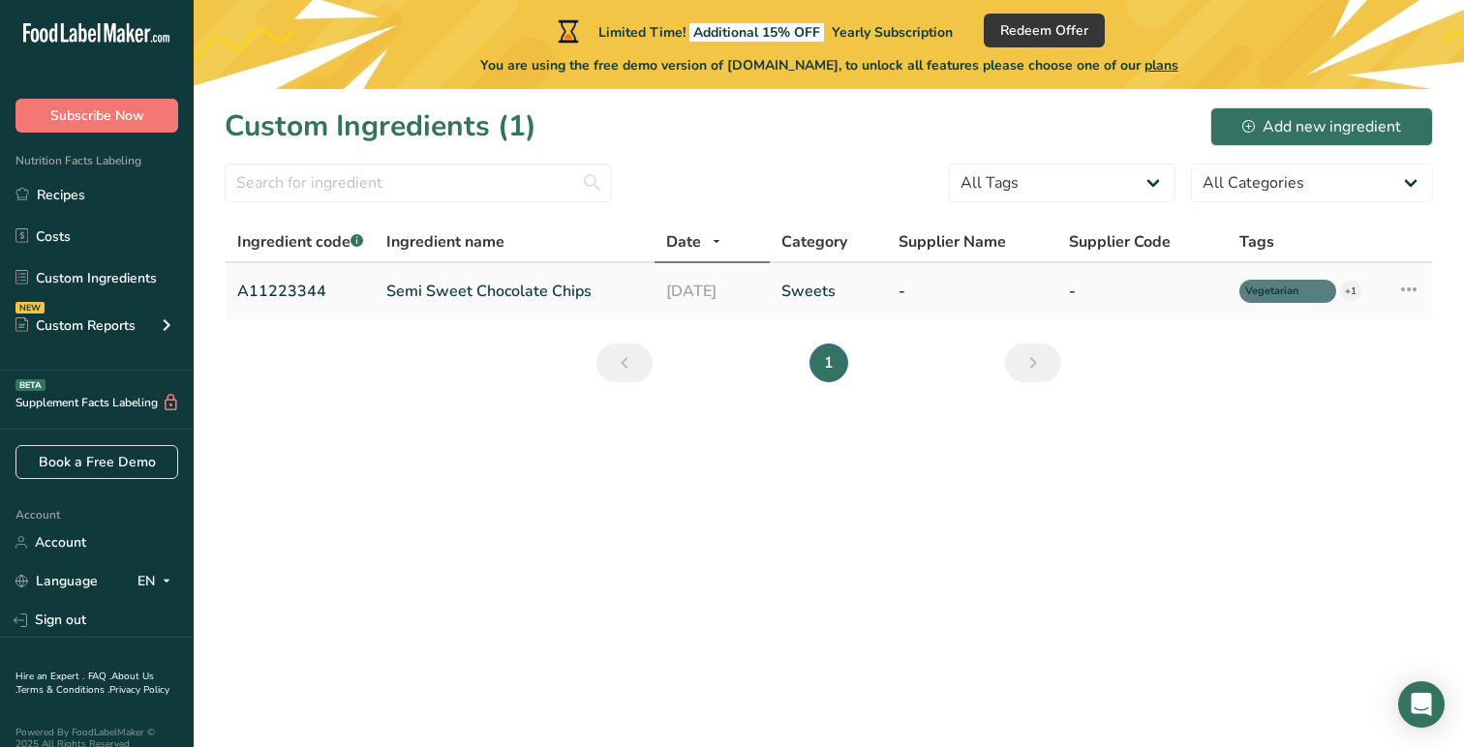
click at [1165, 285] on link "-" at bounding box center [1142, 291] width 147 height 23
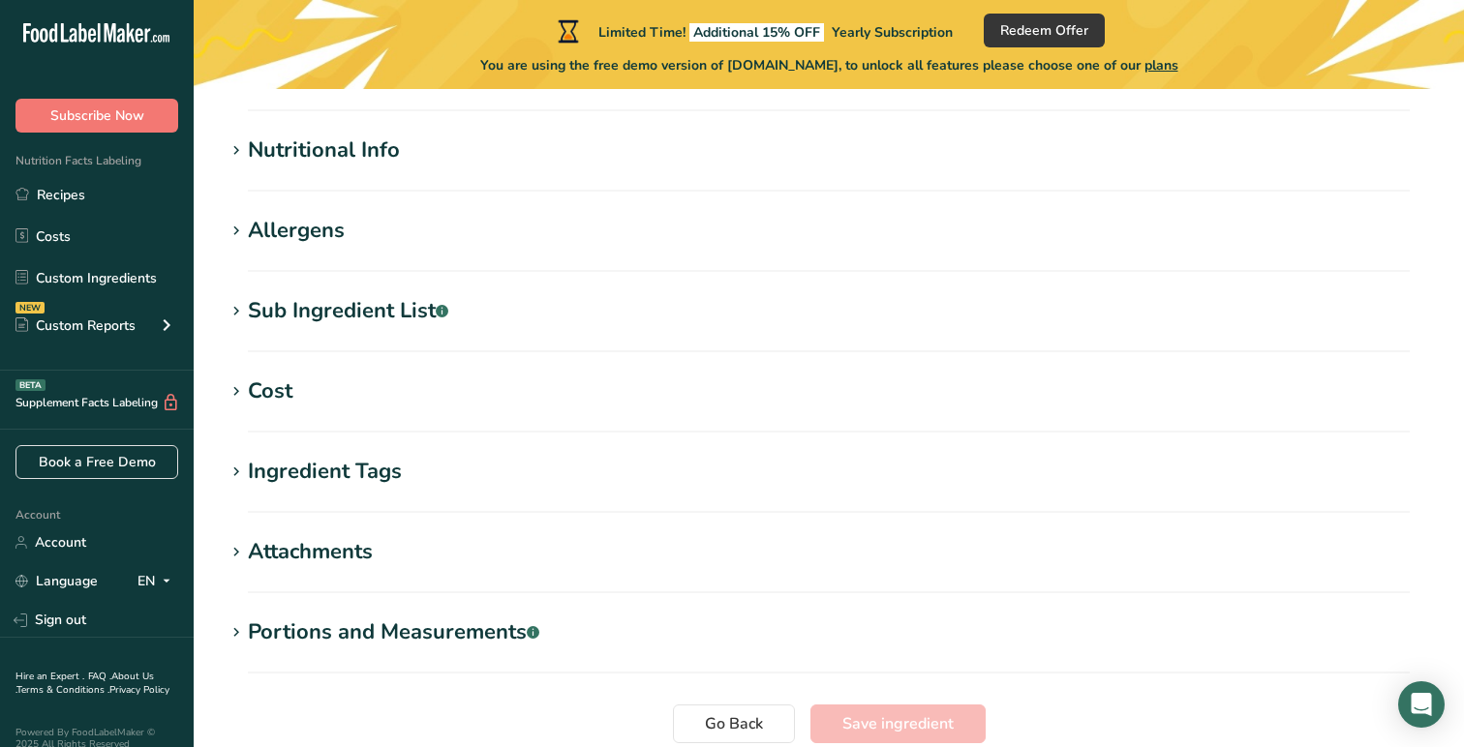
type input "Semi Sweet Chocolate Chips"
type input "Choco Chips"
type input "A11223344"
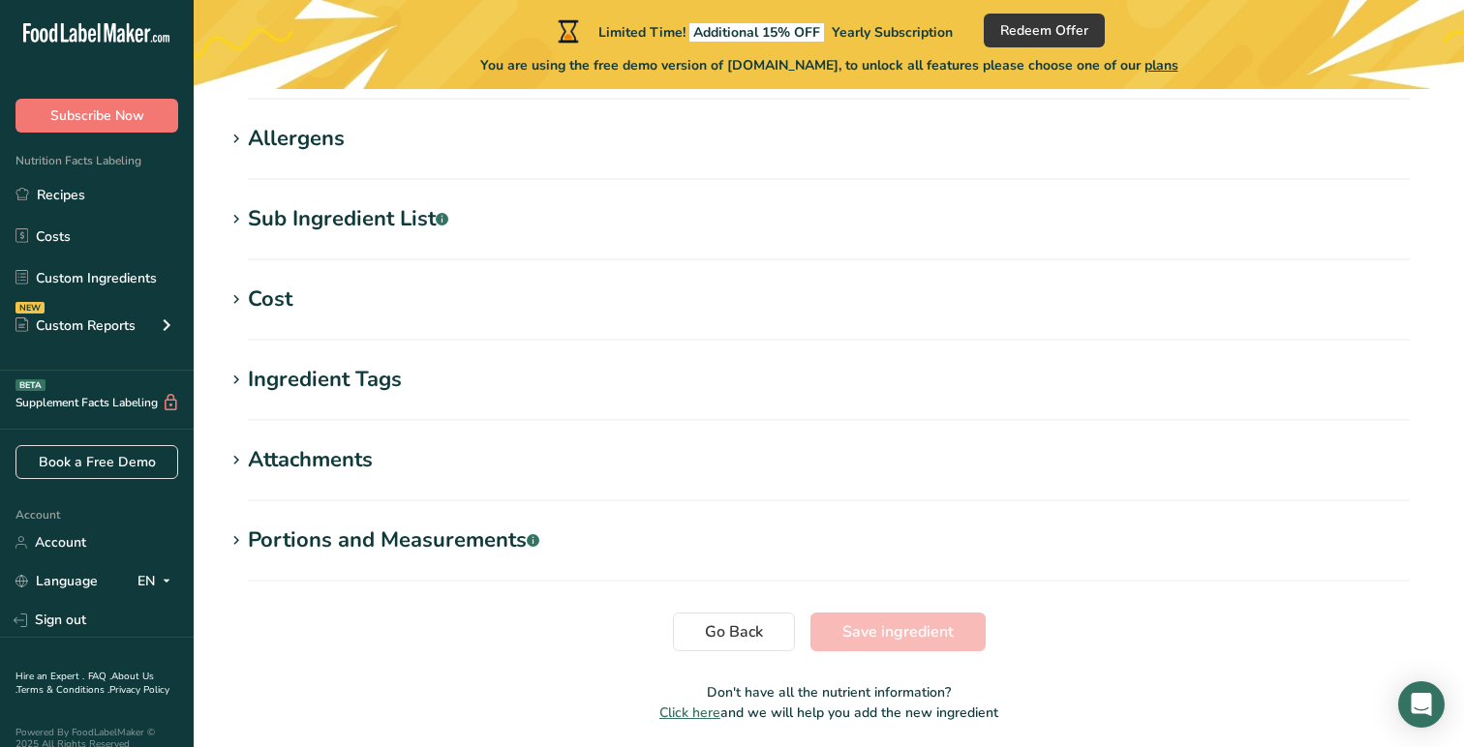
scroll to position [826, 0]
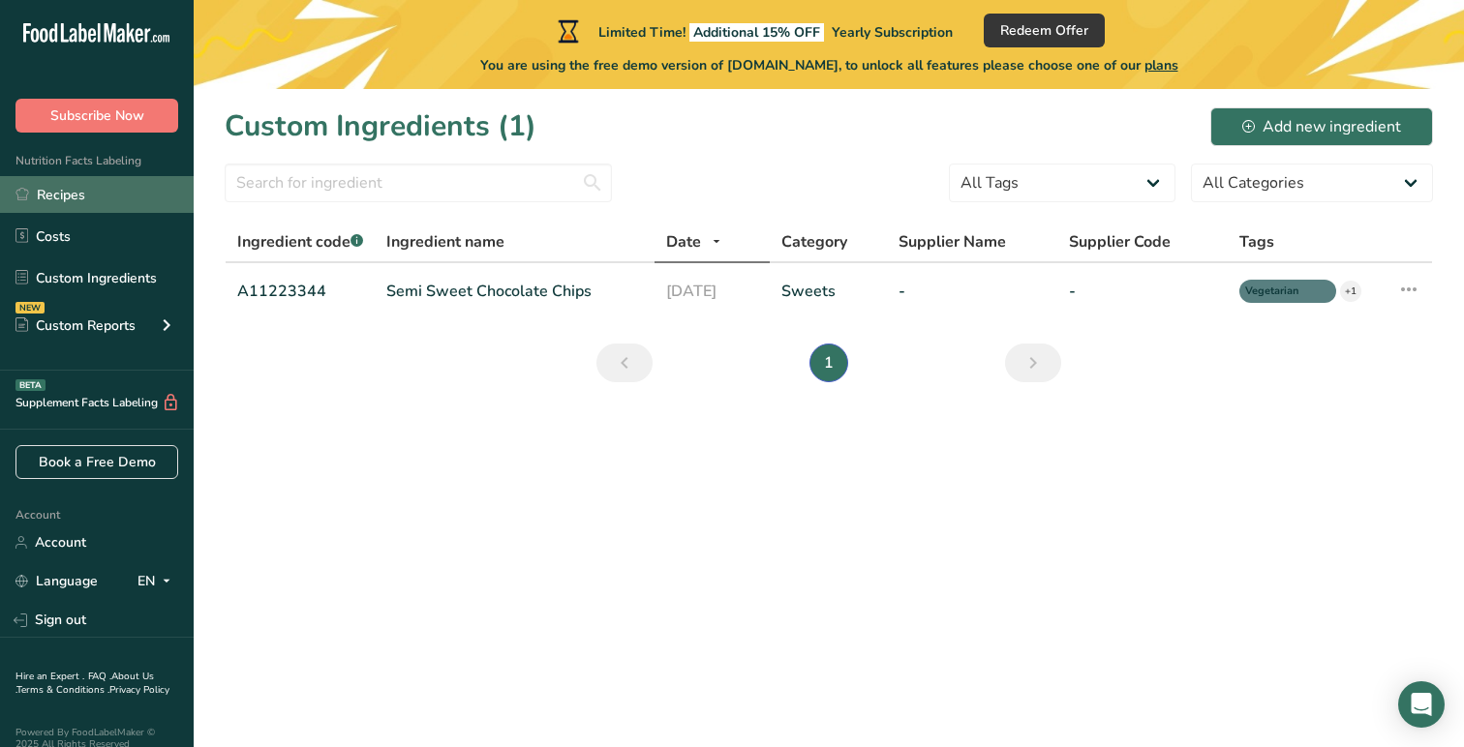
click at [113, 192] on link "Recipes" at bounding box center [97, 194] width 194 height 37
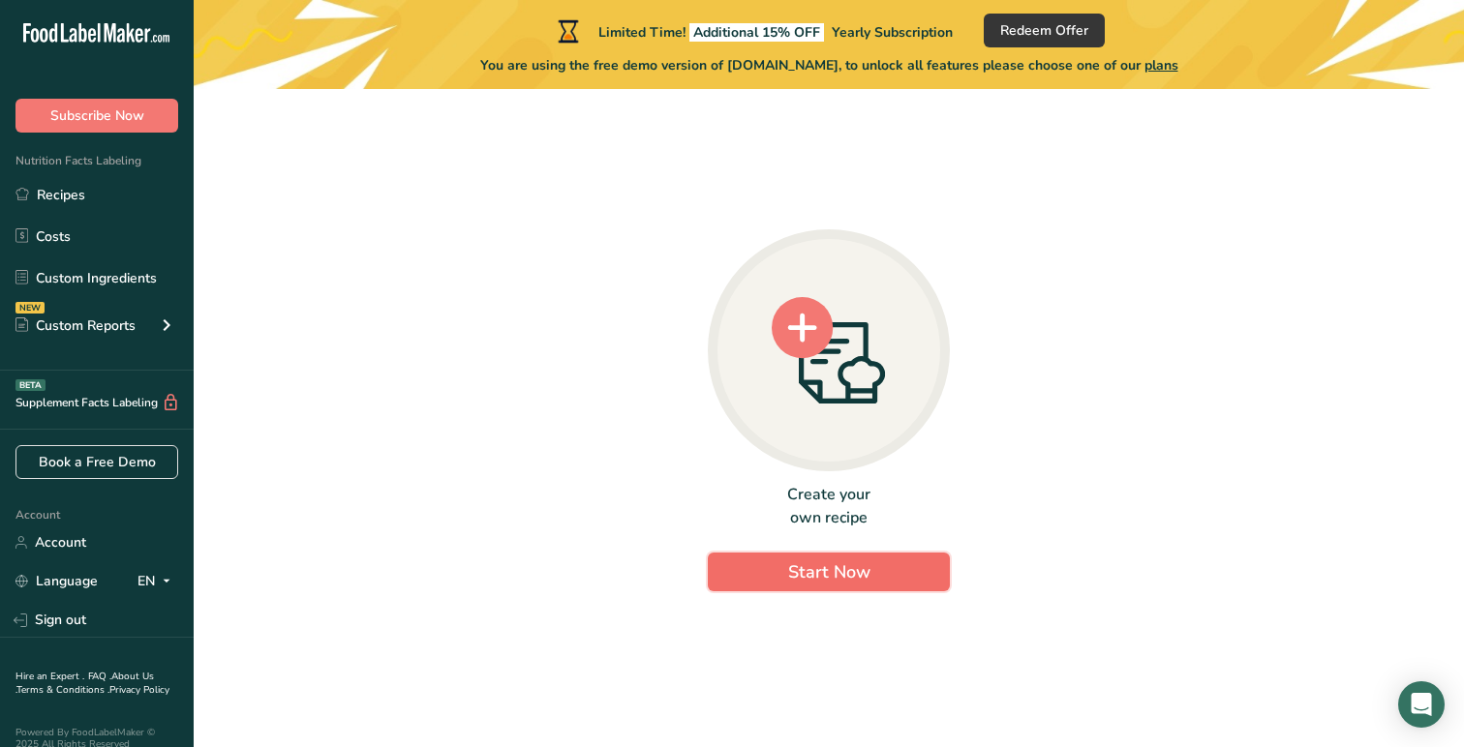
click at [782, 564] on button "Start Now" at bounding box center [829, 572] width 242 height 39
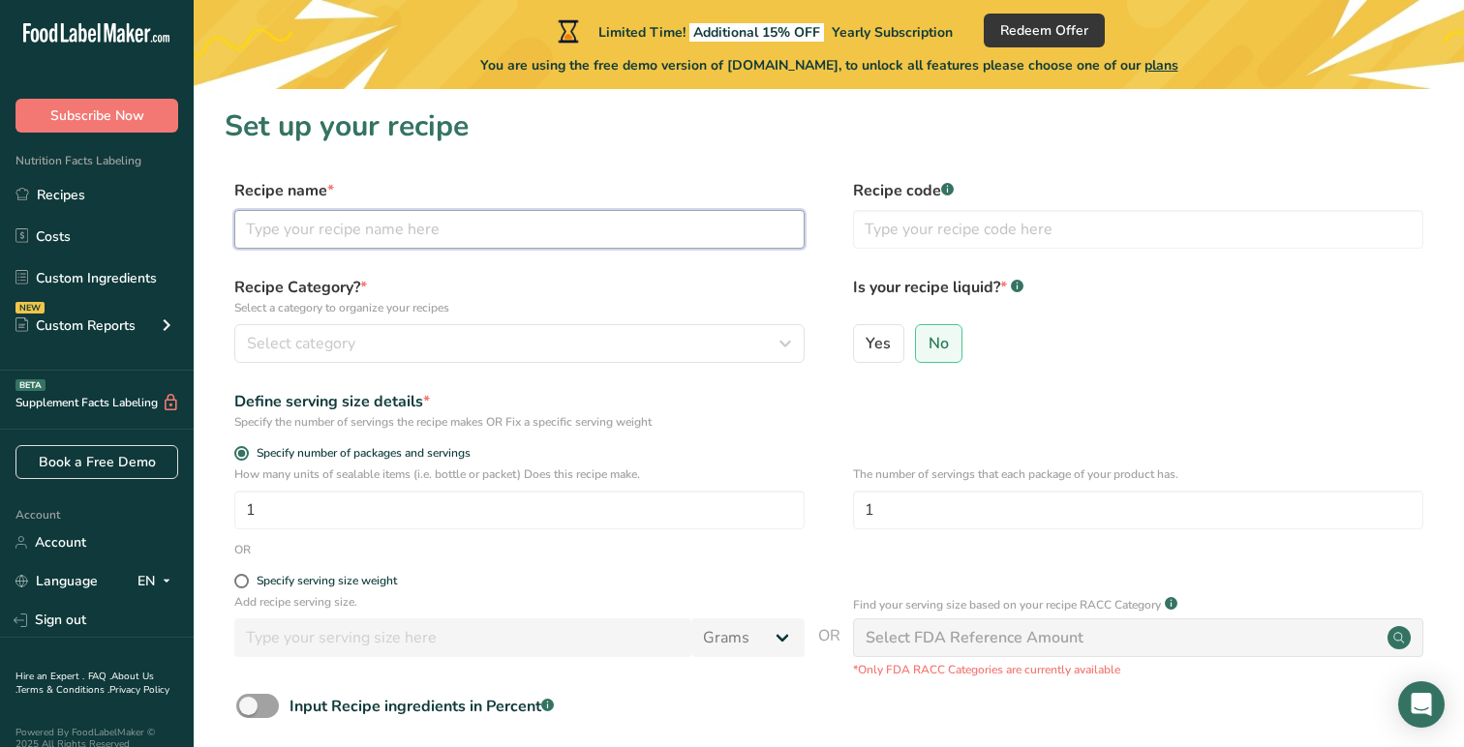
click at [674, 236] on input "text" at bounding box center [519, 229] width 570 height 39
click at [958, 231] on input "text" at bounding box center [1138, 229] width 570 height 39
click at [938, 245] on input "text" at bounding box center [1138, 229] width 570 height 39
type input "S"
type input "M-1"
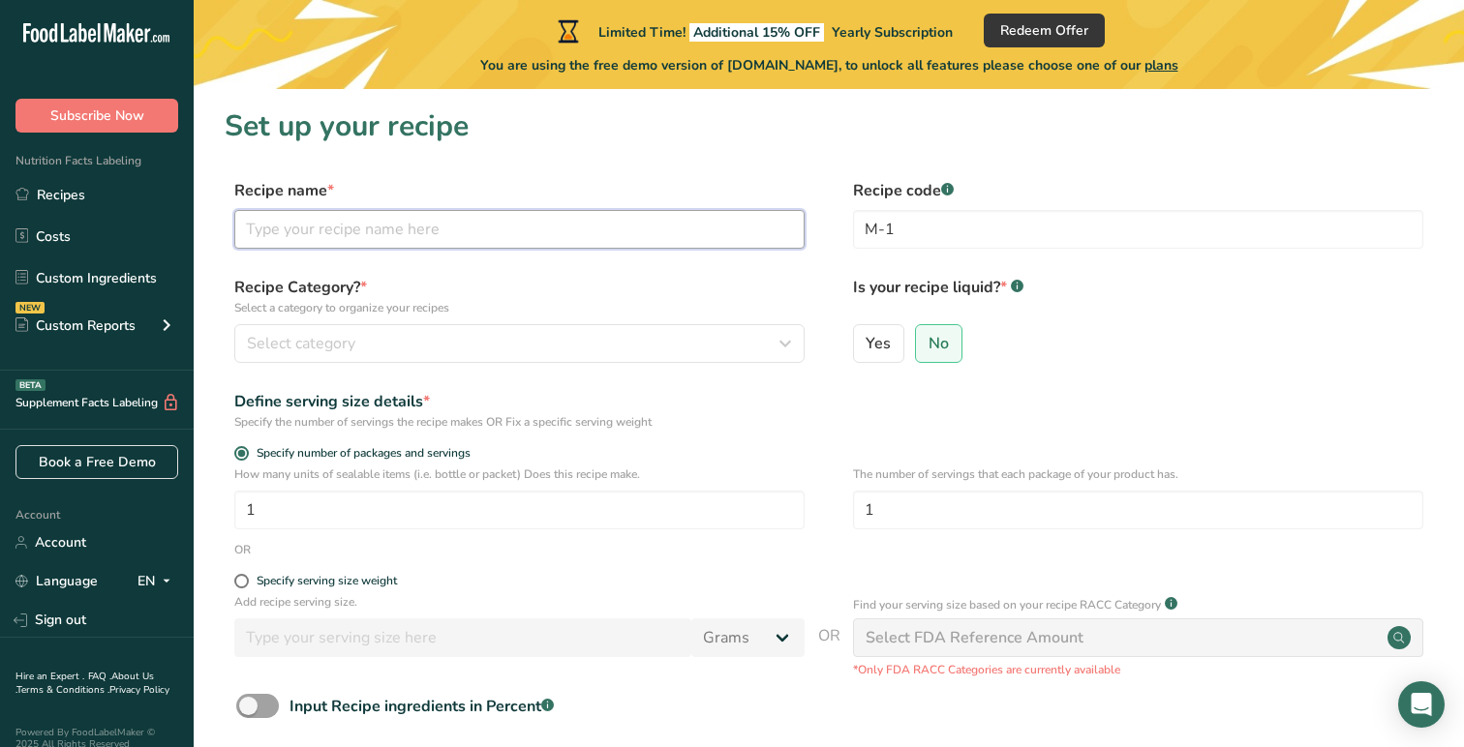
click at [621, 224] on input "text" at bounding box center [519, 229] width 570 height 39
type input "[DEMOGRAPHIC_DATA]"
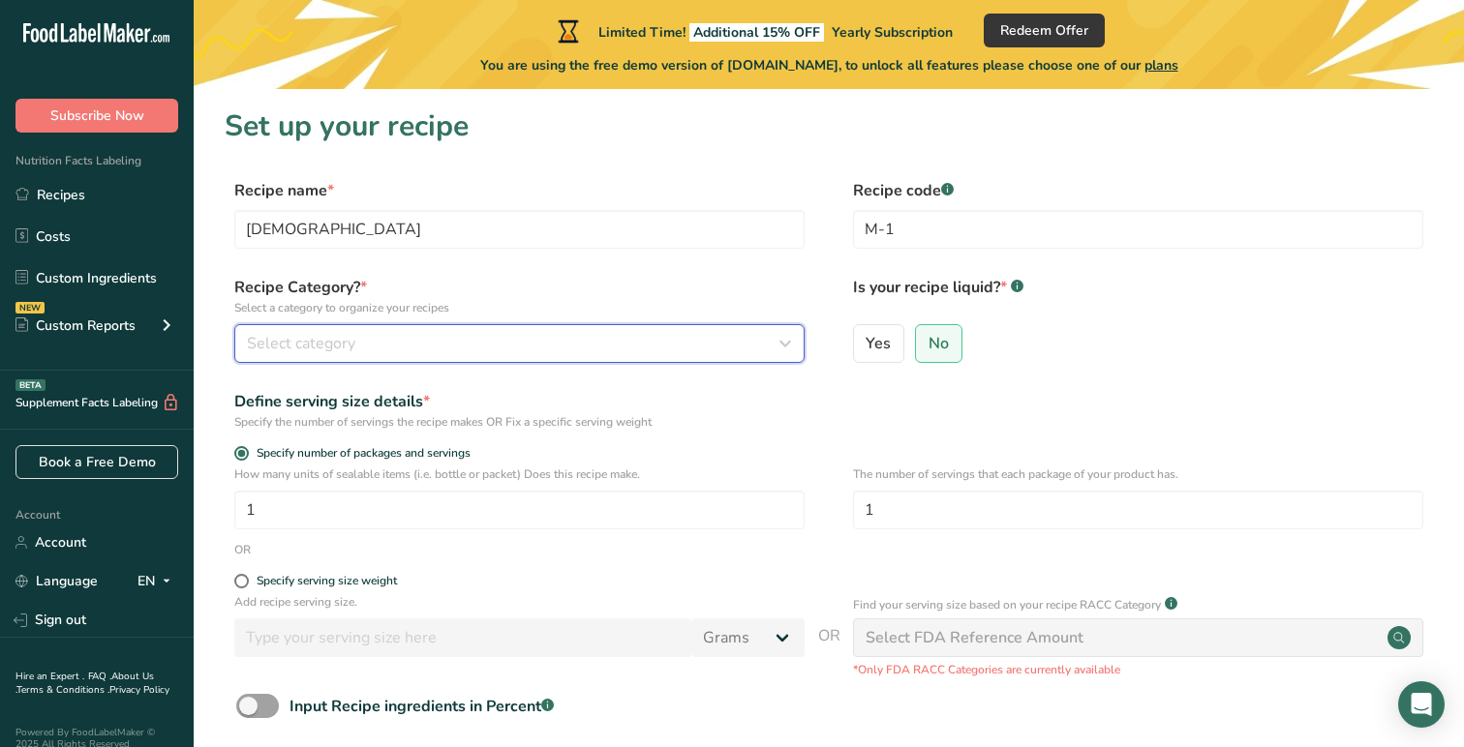
click at [545, 360] on button "Select category" at bounding box center [519, 343] width 570 height 39
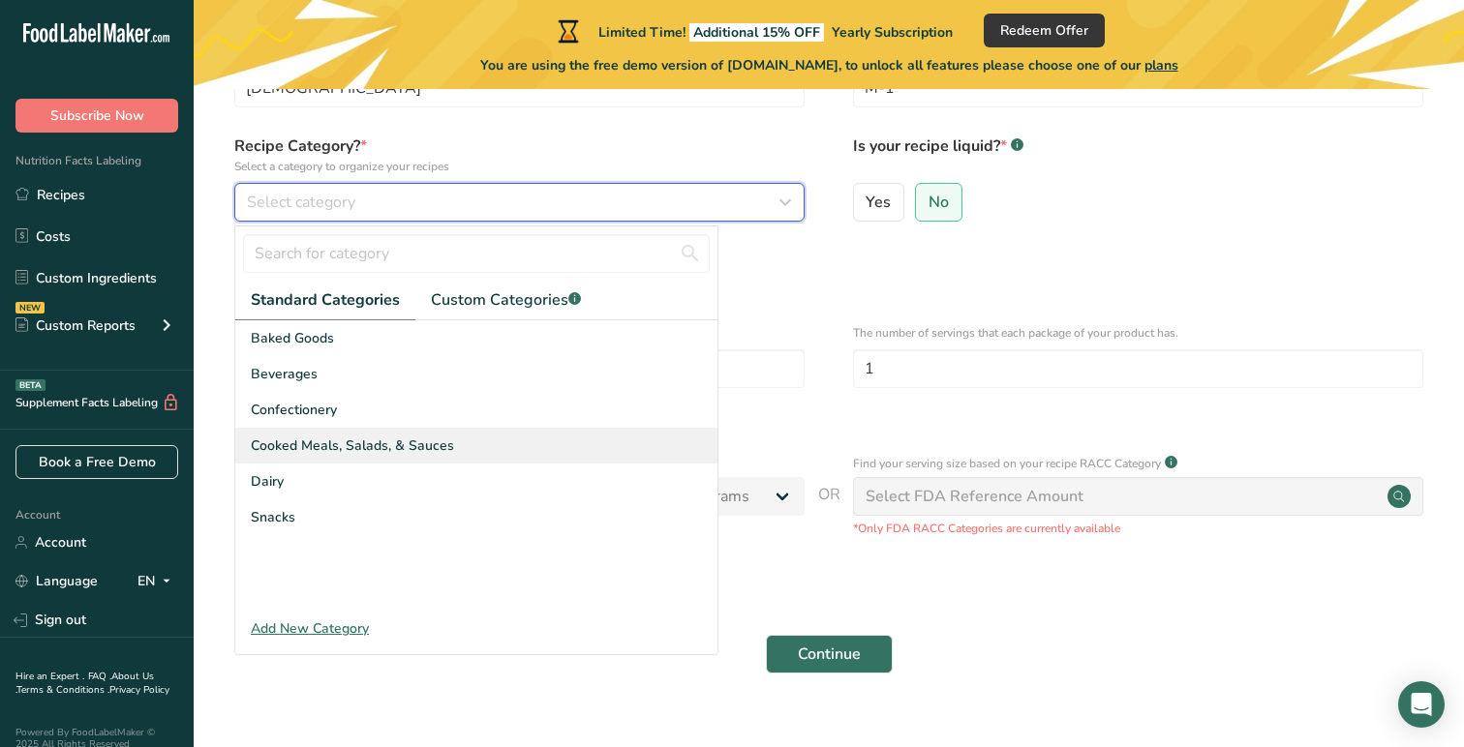
scroll to position [161, 0]
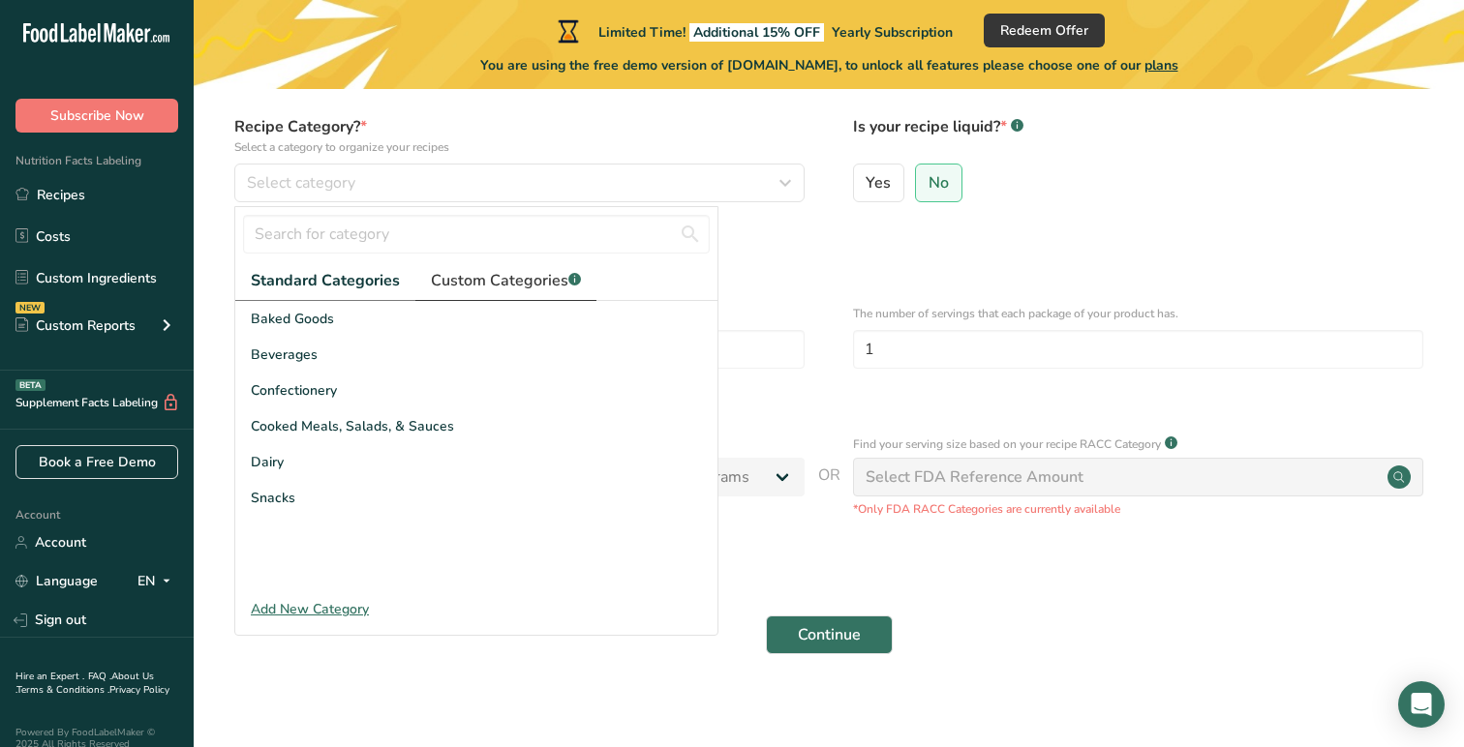
click at [495, 262] on link "Custom Categories .a-a{fill:#347362;}.b-a{fill:#fff;}" at bounding box center [505, 281] width 181 height 40
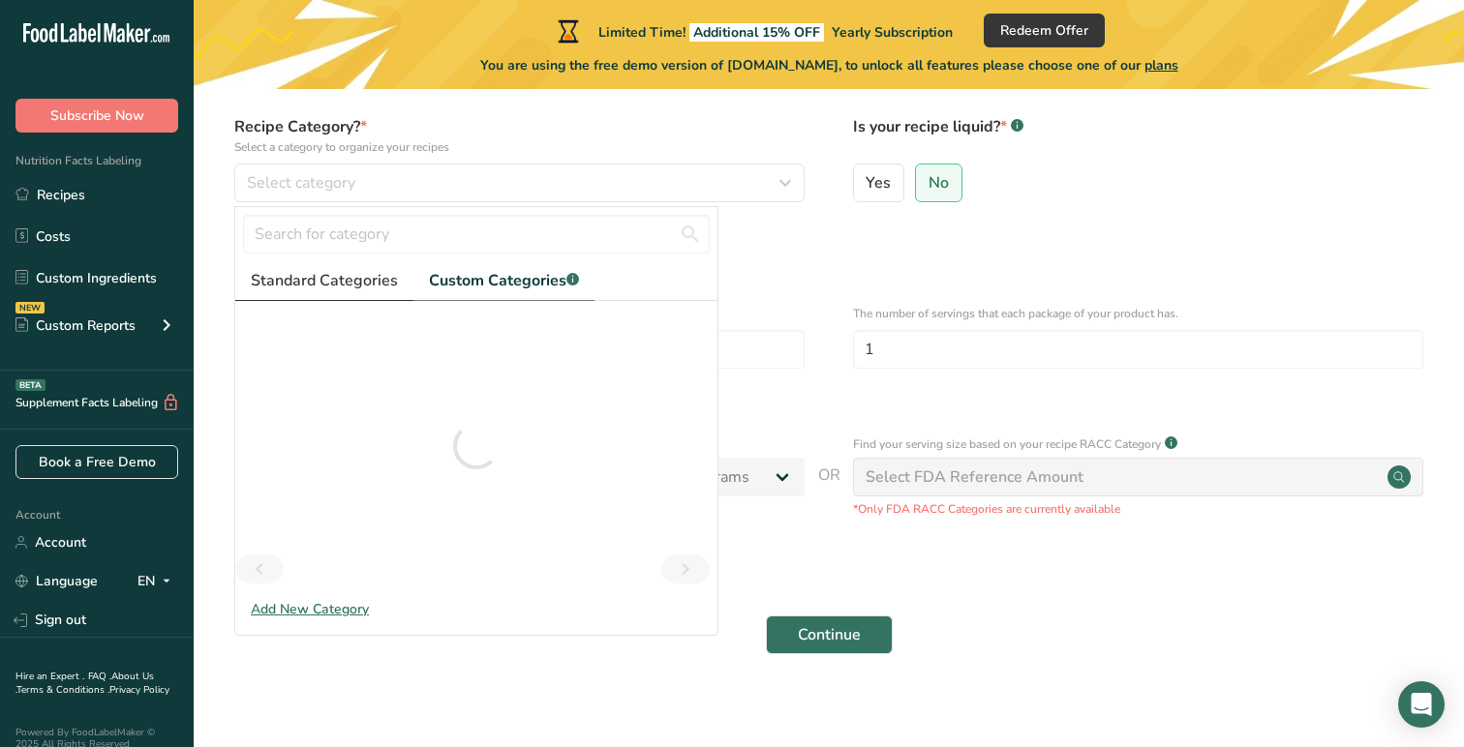
click at [320, 277] on span "Standard Categories" at bounding box center [324, 280] width 147 height 23
click at [818, 274] on form "Recipe name * Shinshu Recipe code .a-a{fill:#347362;}.b-a{fill:#fff;} M-1 Recip…" at bounding box center [829, 342] width 1208 height 648
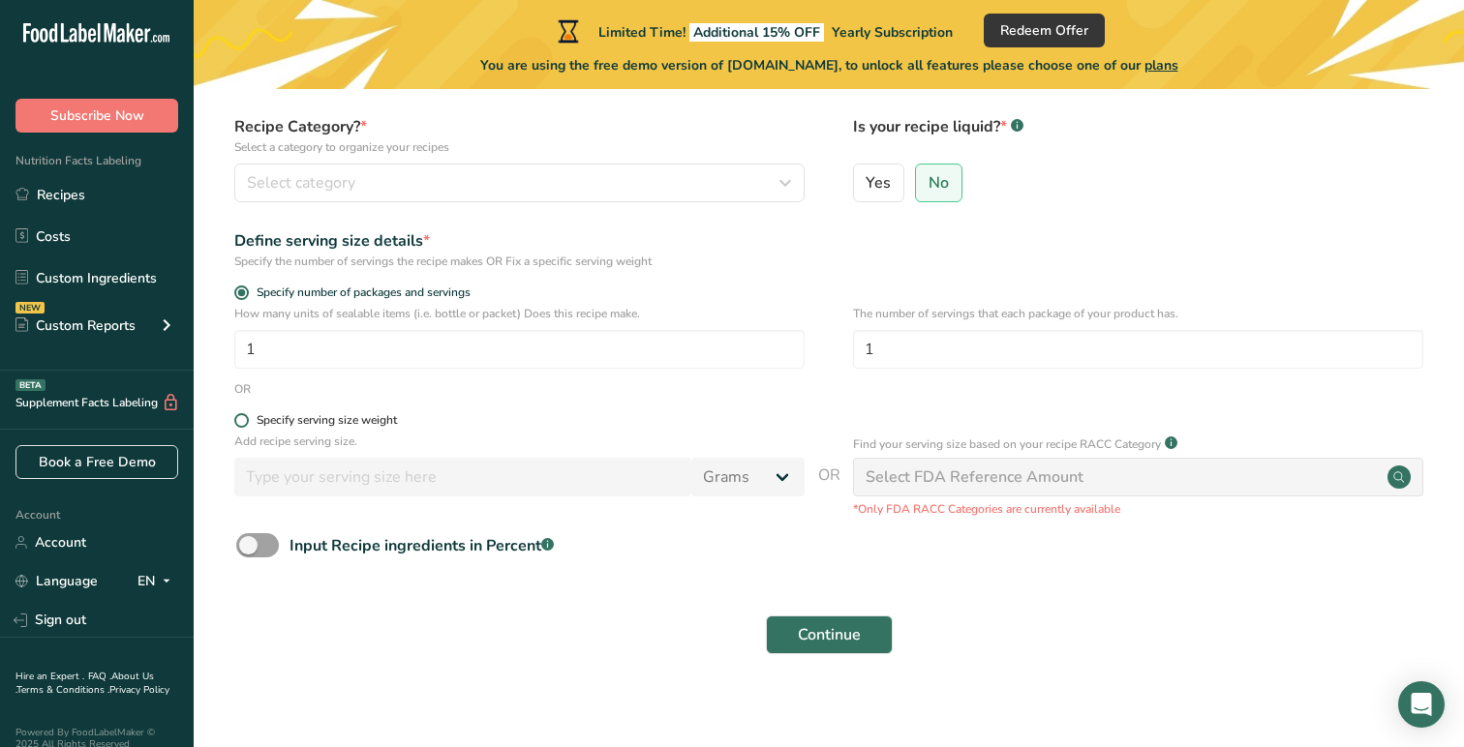
click at [247, 423] on span at bounding box center [241, 420] width 15 height 15
click at [247, 423] on input "Specify serving size weight" at bounding box center [240, 420] width 13 height 13
radio input "true"
radio input "false"
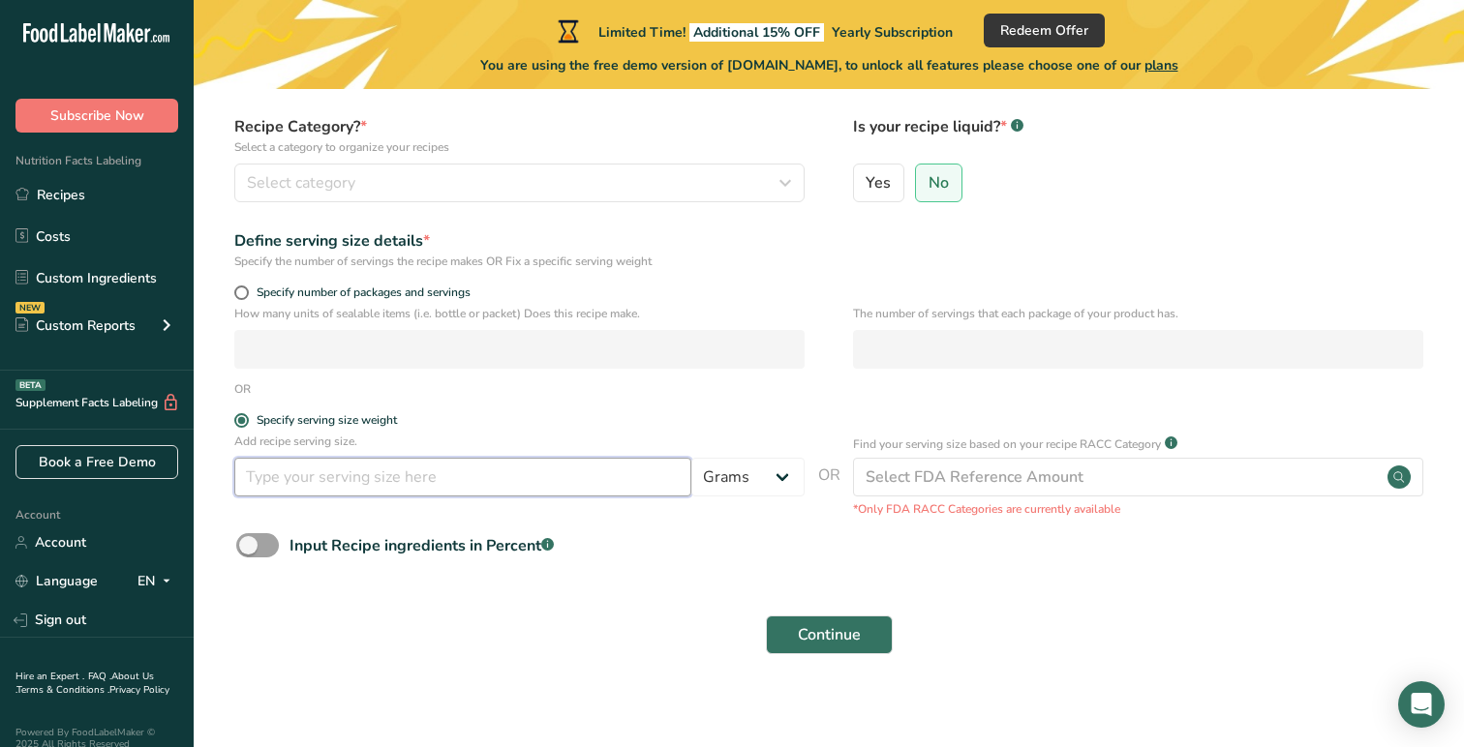
click at [286, 472] on input "number" at bounding box center [462, 477] width 457 height 39
type input "100"
click at [734, 581] on form "Recipe name * Shinshu Recipe code .a-a{fill:#347362;}.b-a{fill:#fff;} M-1 Recip…" at bounding box center [829, 342] width 1208 height 648
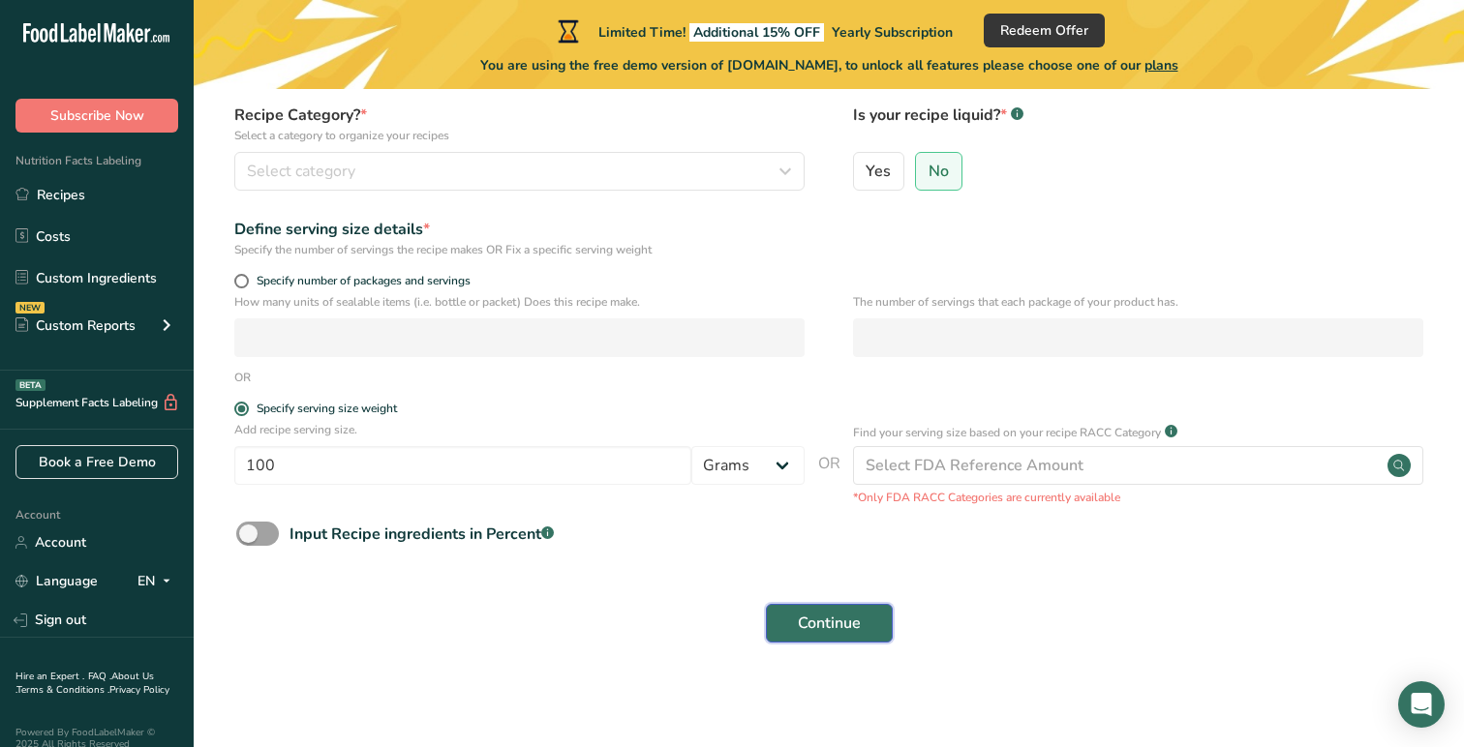
click at [850, 636] on button "Continue" at bounding box center [829, 623] width 127 height 39
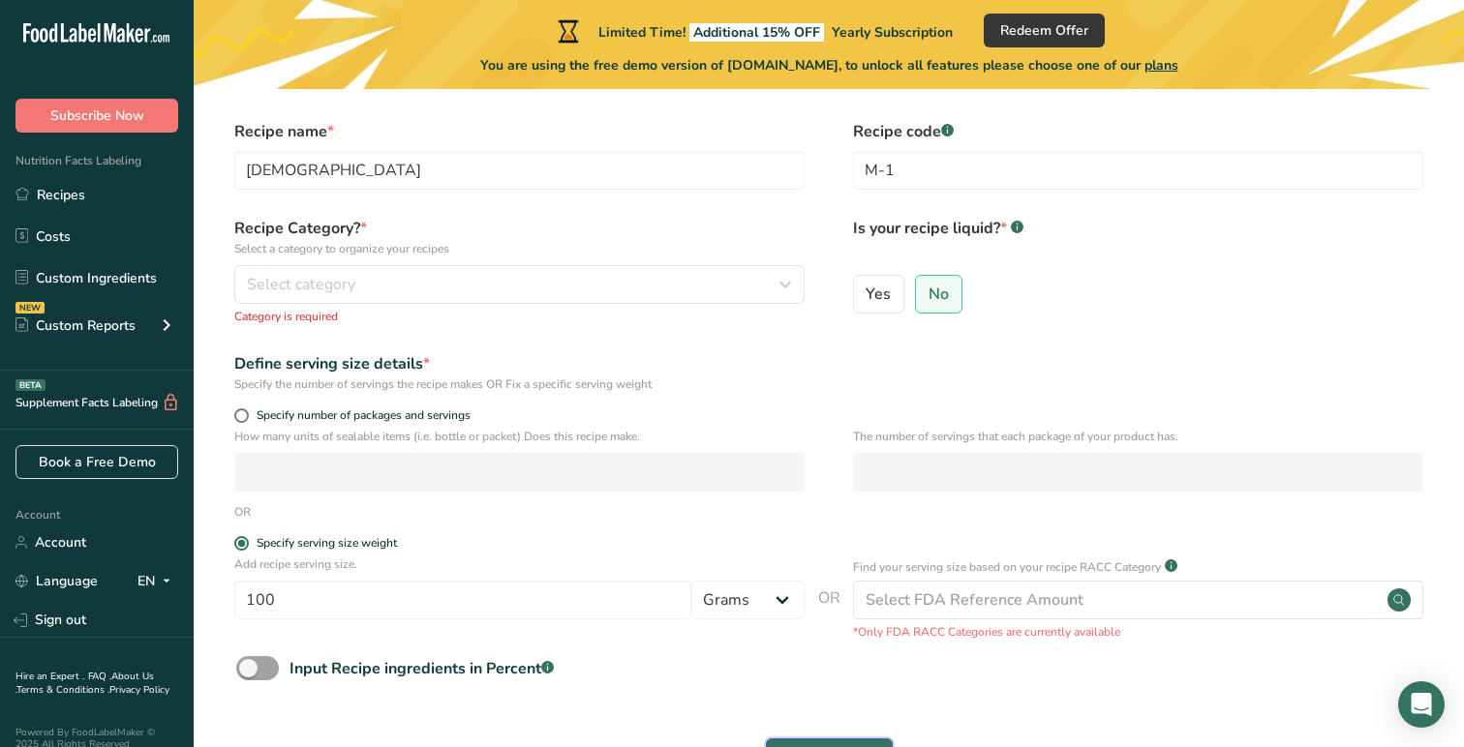
scroll to position [0, 0]
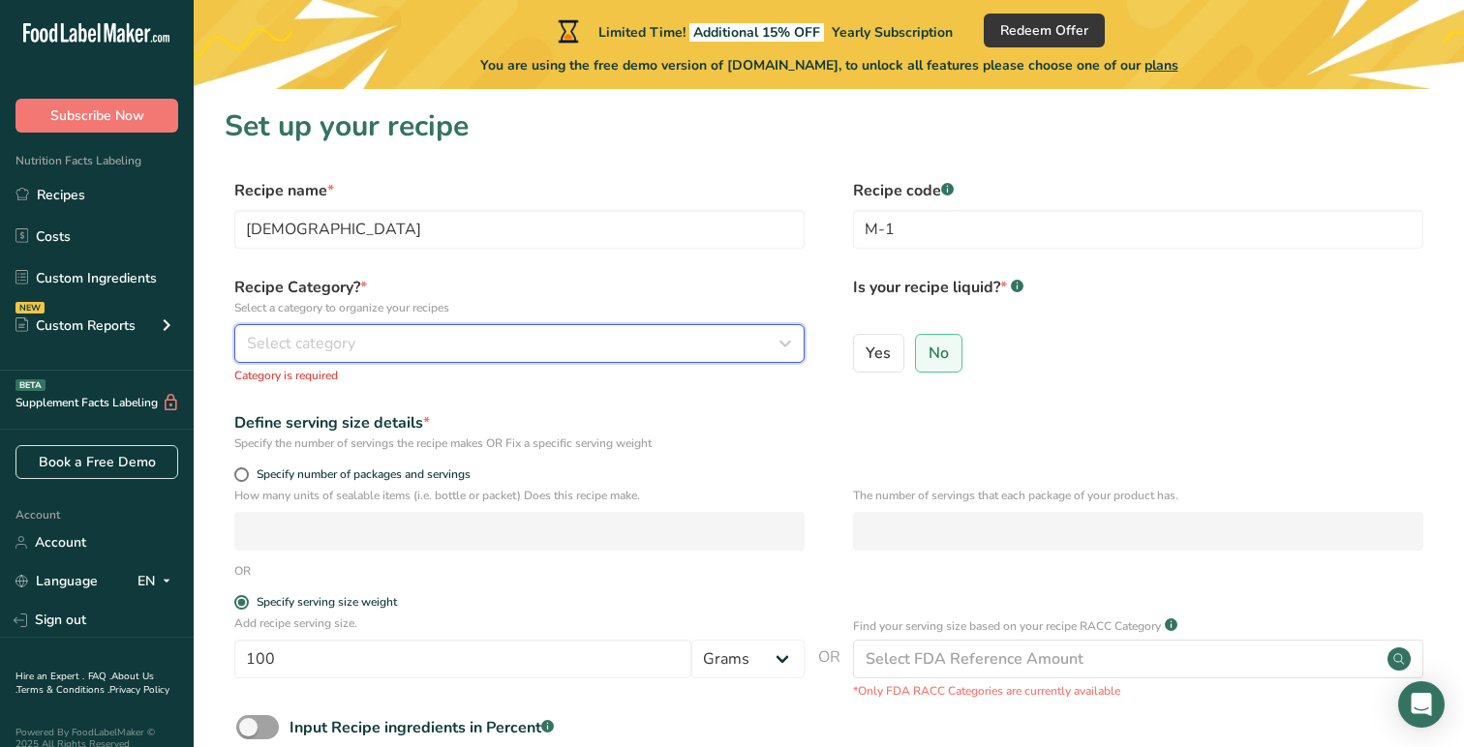
click at [401, 334] on div "Select category" at bounding box center [514, 343] width 534 height 23
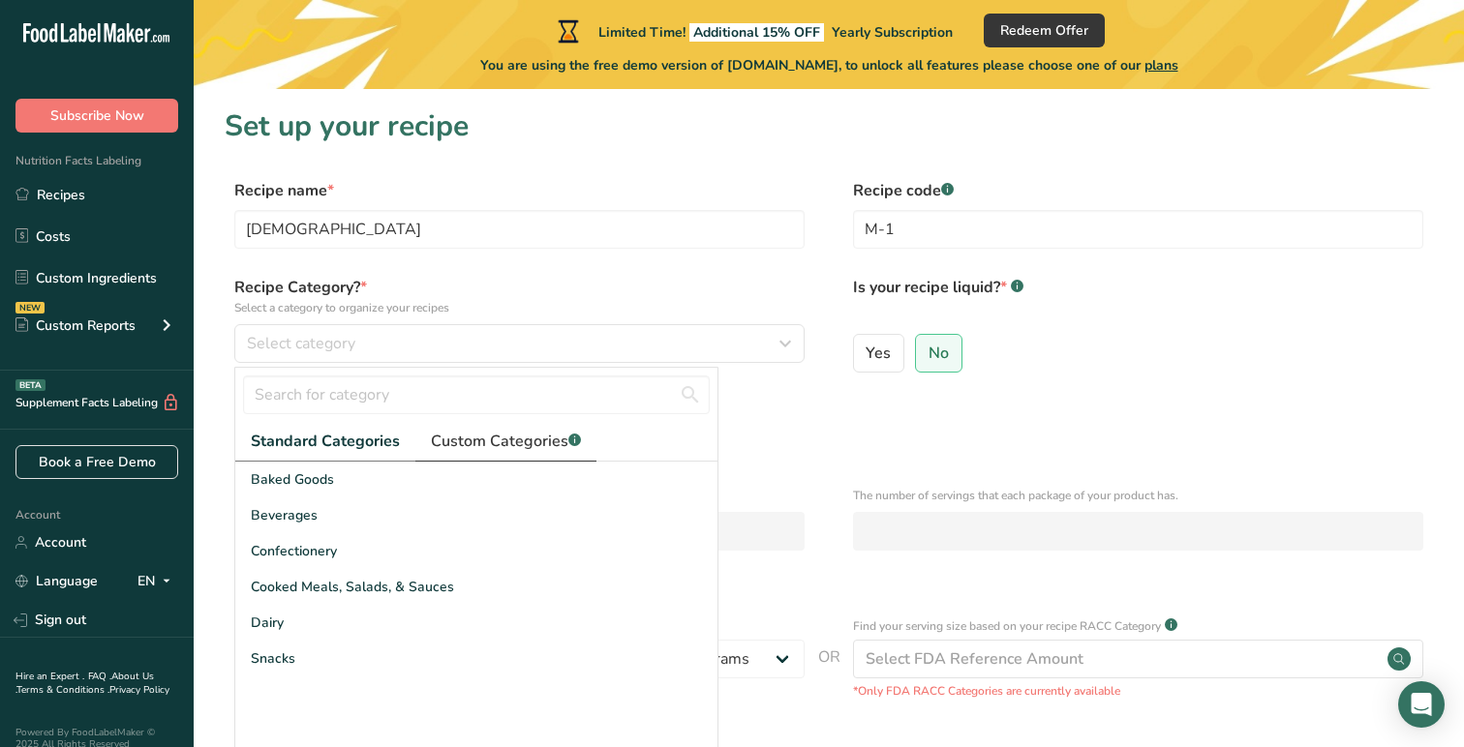
click at [468, 439] on span "Custom Categories .a-a{fill:#347362;}.b-a{fill:#fff;}" at bounding box center [506, 441] width 150 height 23
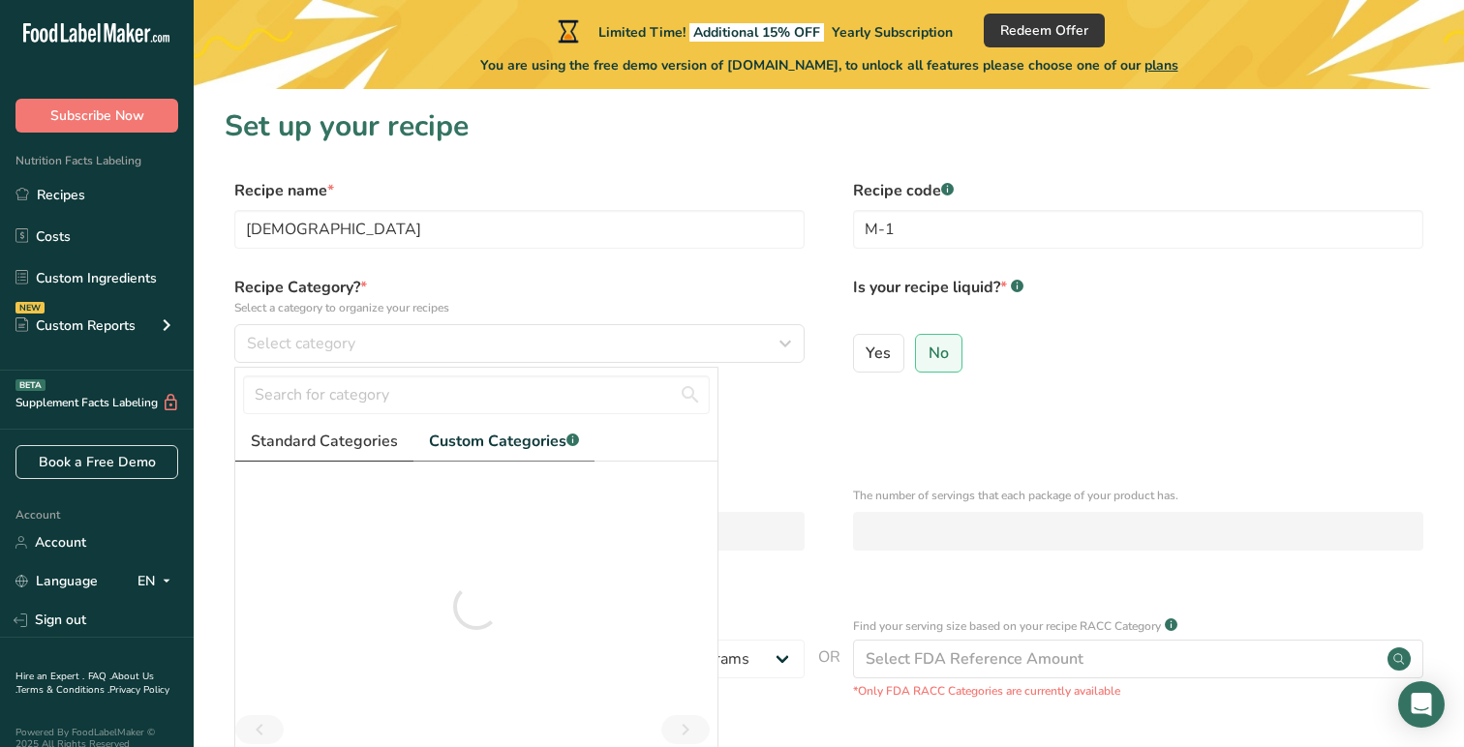
click at [357, 445] on span "Standard Categories" at bounding box center [324, 441] width 147 height 23
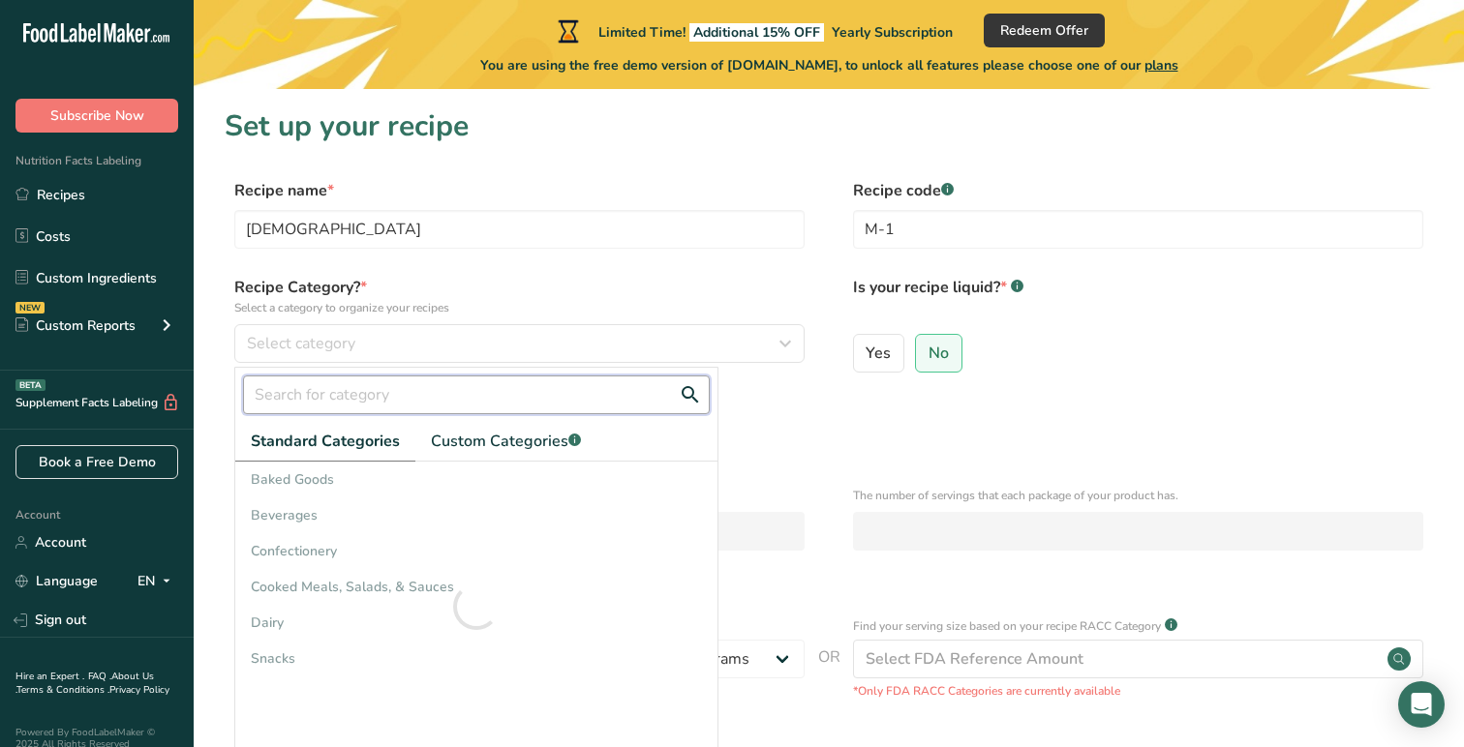
click at [359, 396] on input "text" at bounding box center [476, 395] width 467 height 39
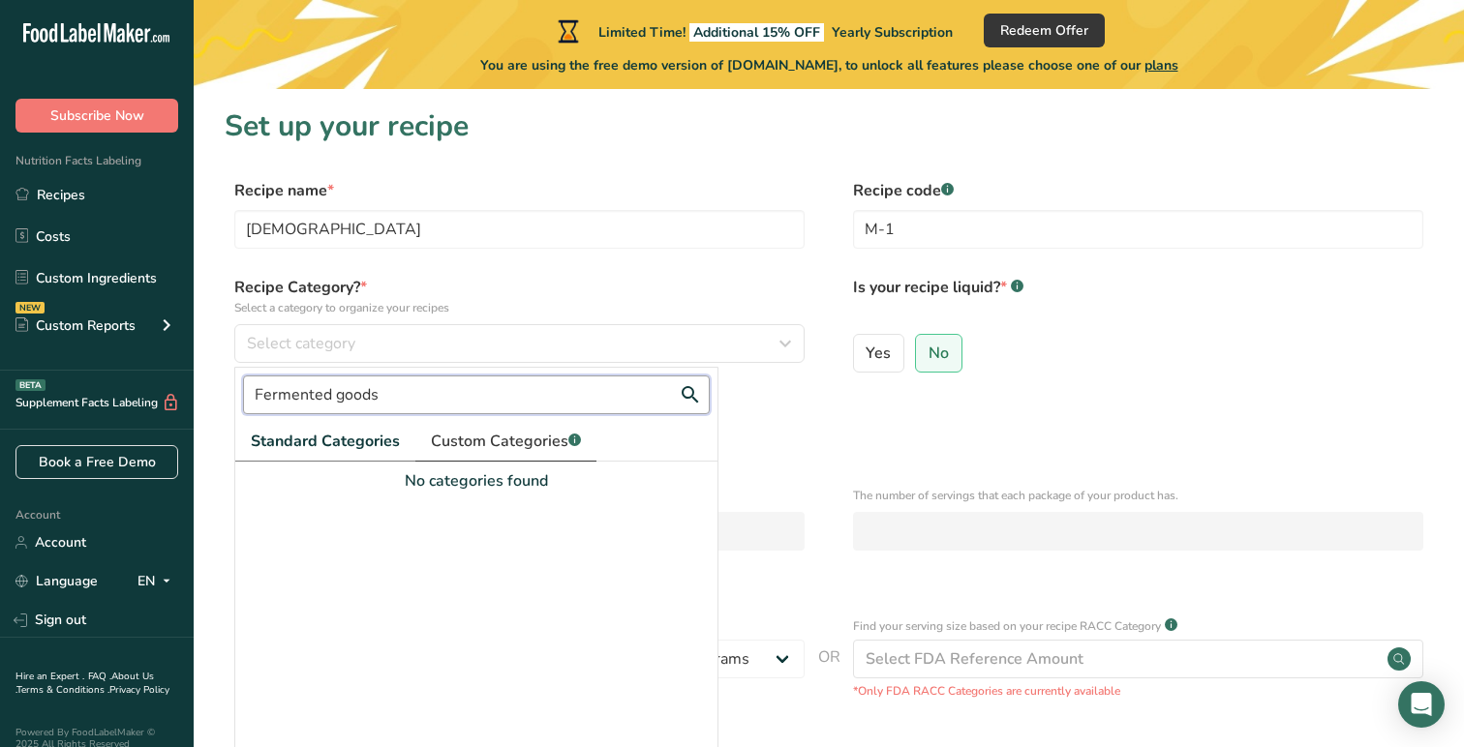
type input "Fermented goods"
click at [466, 437] on span "Custom Categories .a-a{fill:#347362;}.b-a{fill:#fff;}" at bounding box center [506, 441] width 150 height 23
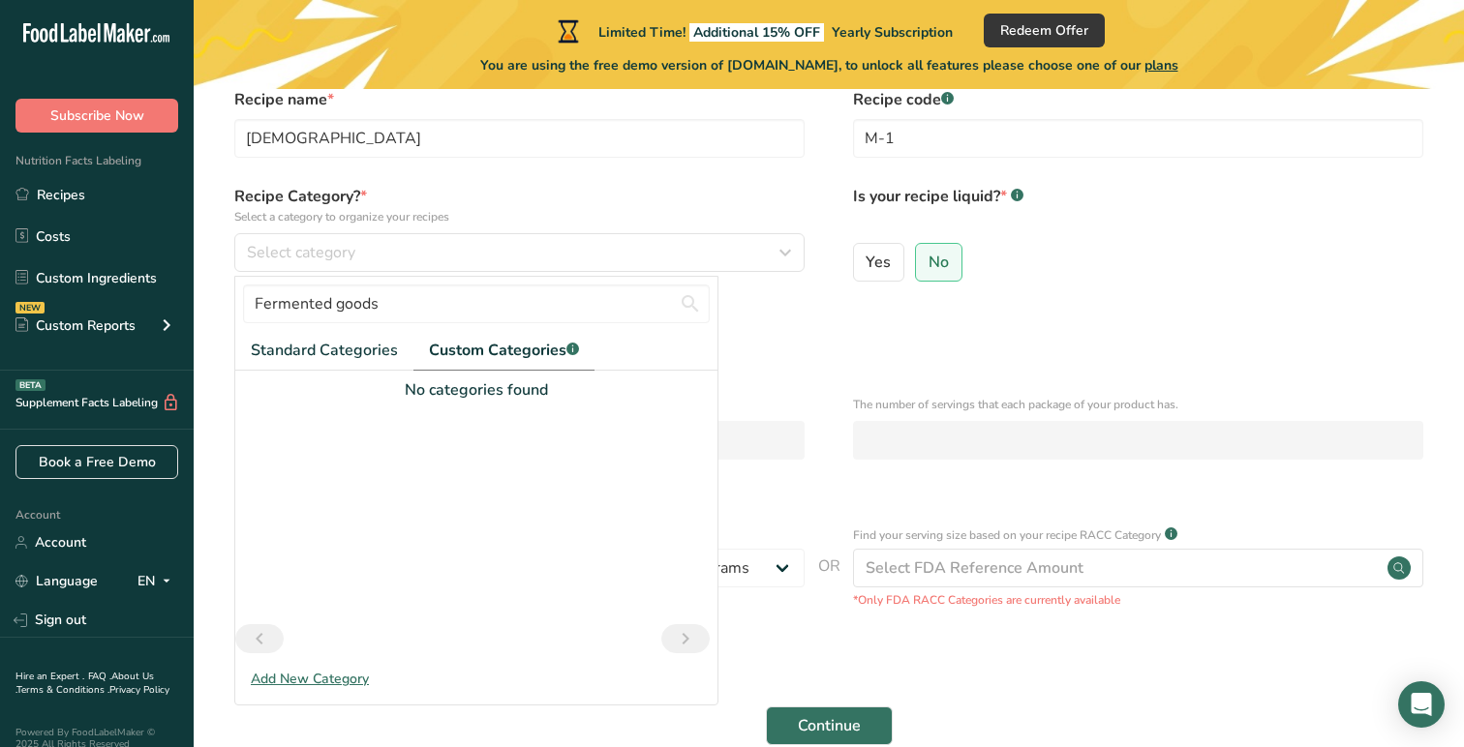
scroll to position [99, 0]
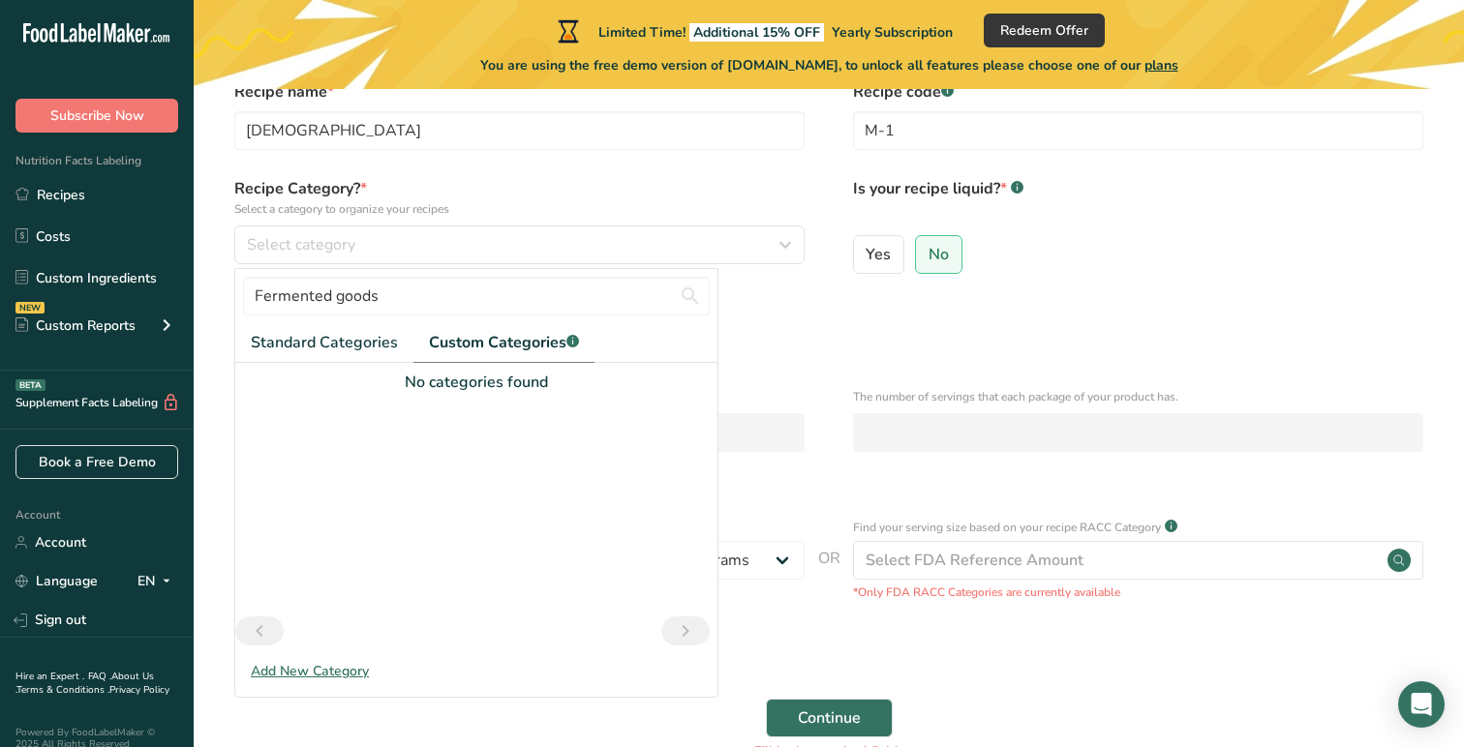
click at [353, 671] on div "Add New Category" at bounding box center [476, 671] width 482 height 20
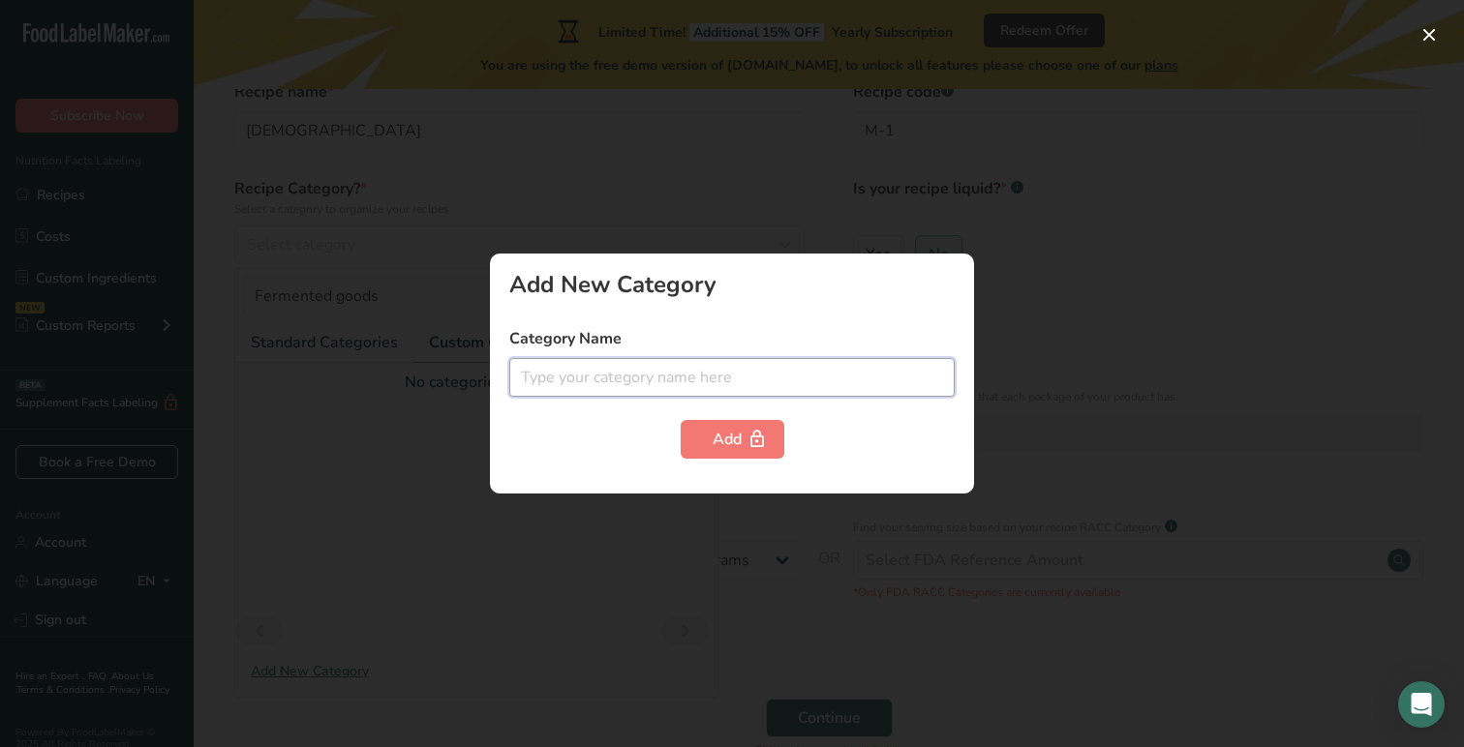
click at [579, 392] on input "text" at bounding box center [731, 377] width 445 height 39
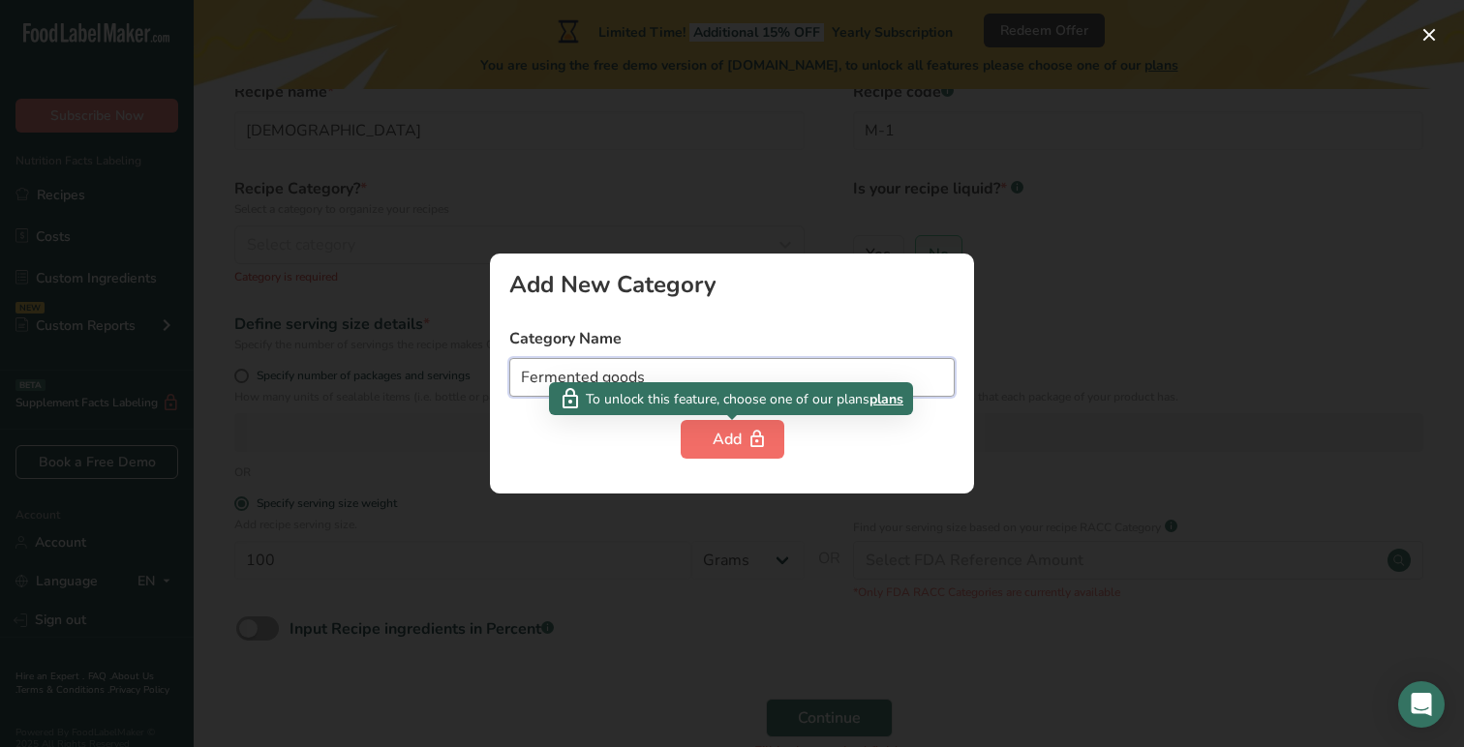
type input "Fermented goods"
click at [730, 426] on button "Add" at bounding box center [733, 439] width 104 height 39
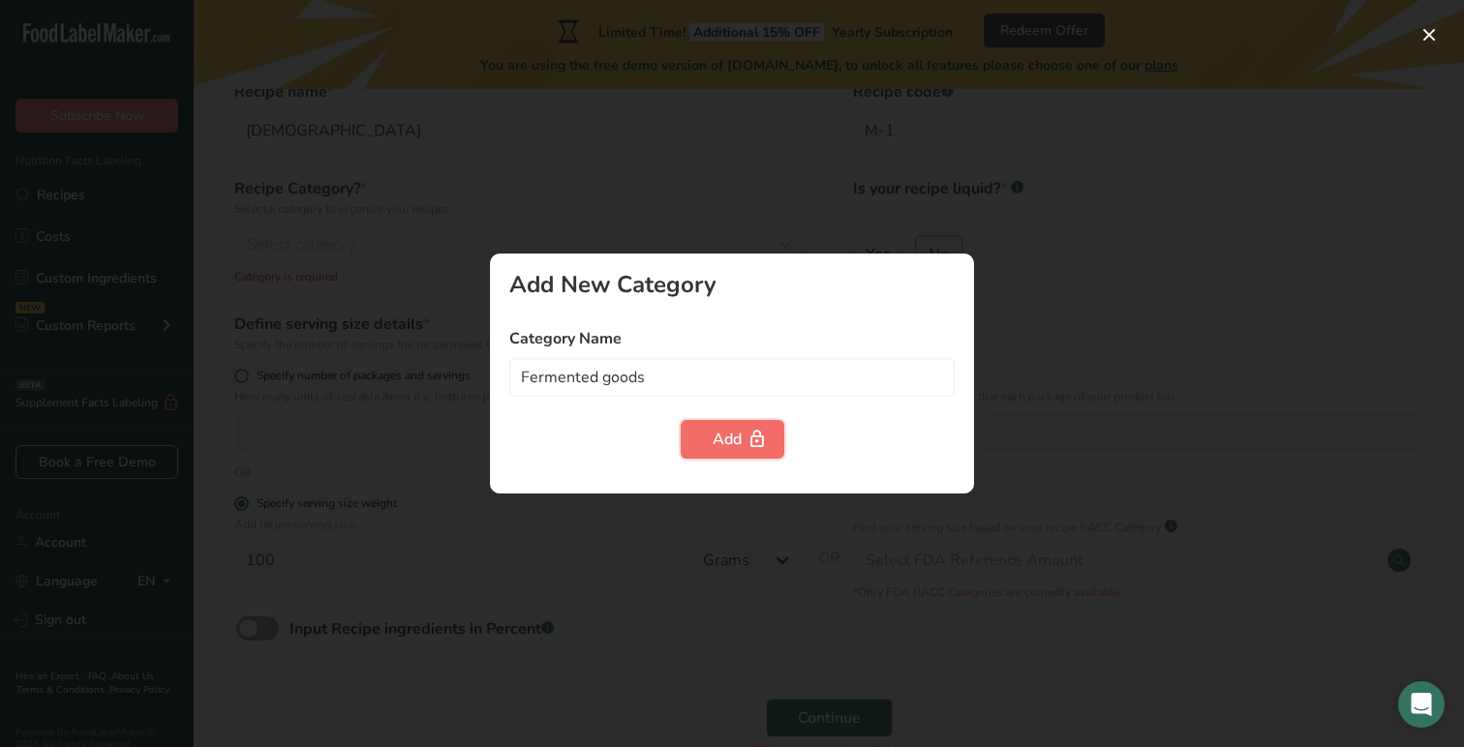
click at [723, 450] on div "Add" at bounding box center [733, 439] width 40 height 23
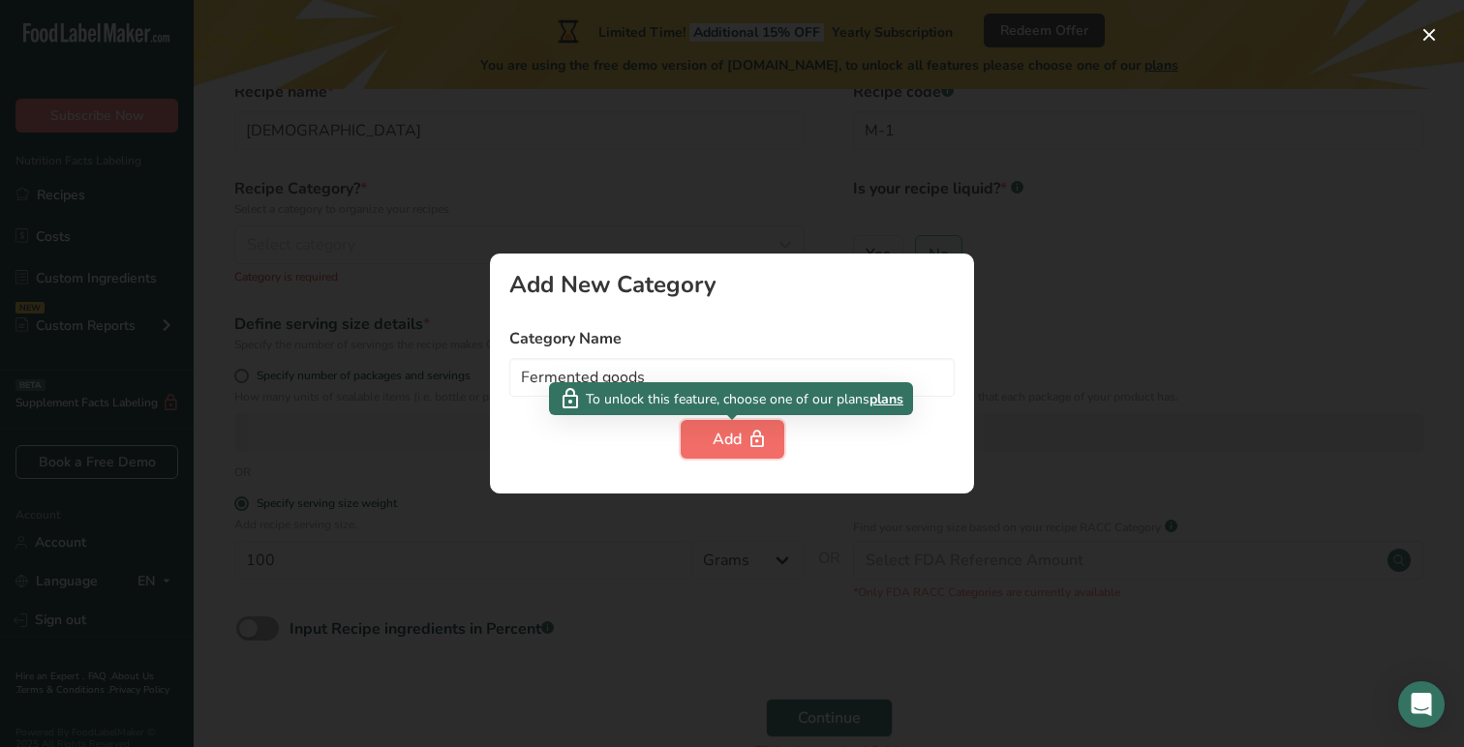
click at [723, 450] on div "Add" at bounding box center [733, 439] width 40 height 23
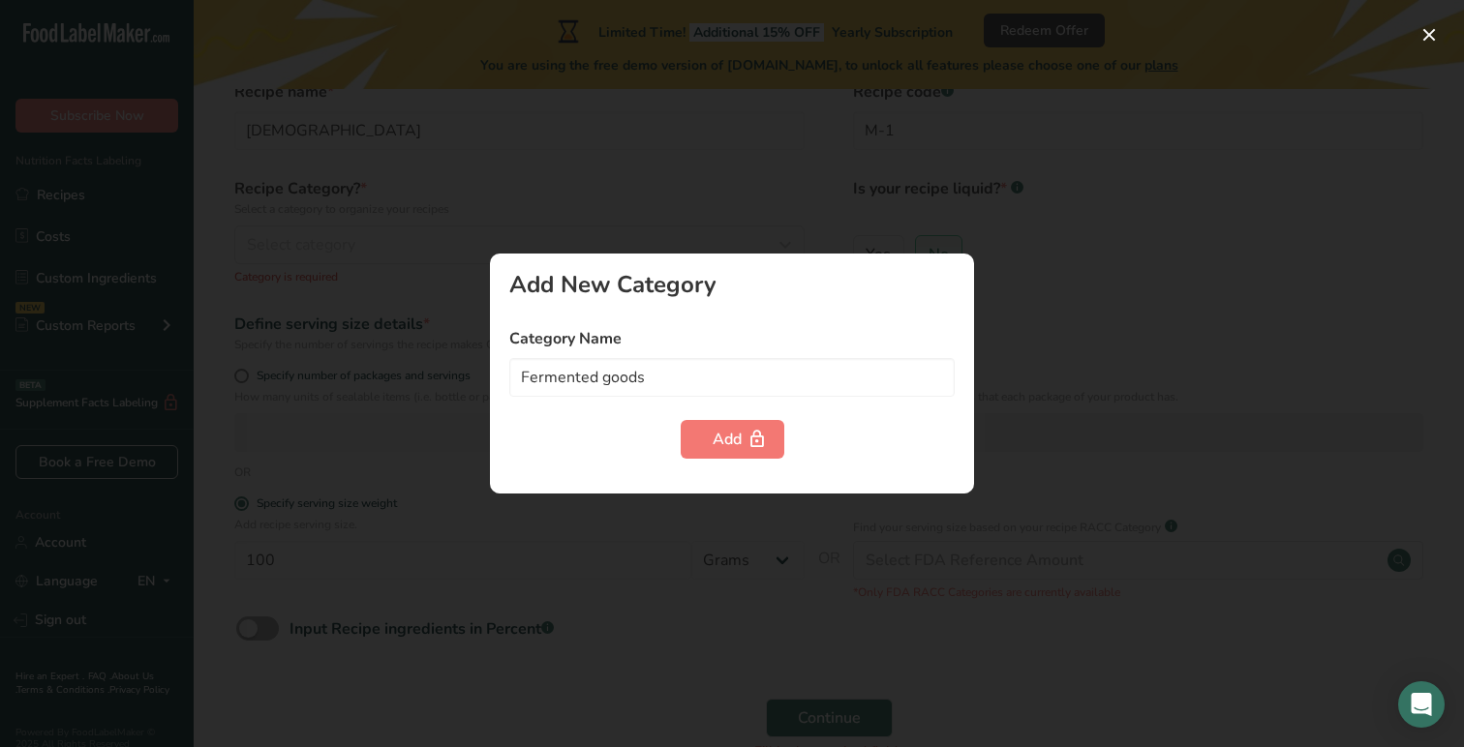
click at [960, 173] on div at bounding box center [732, 373] width 1464 height 747
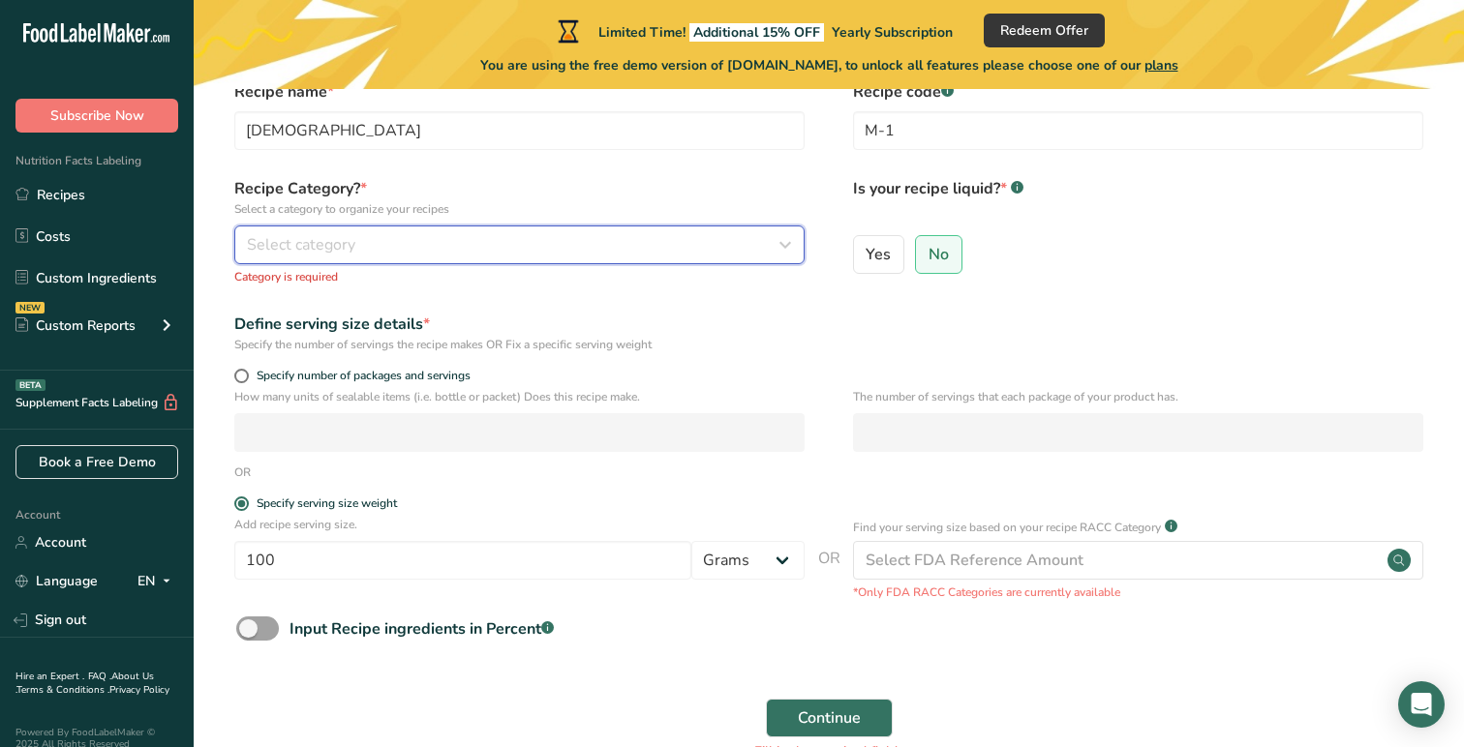
click at [345, 262] on button "Select category" at bounding box center [519, 245] width 570 height 39
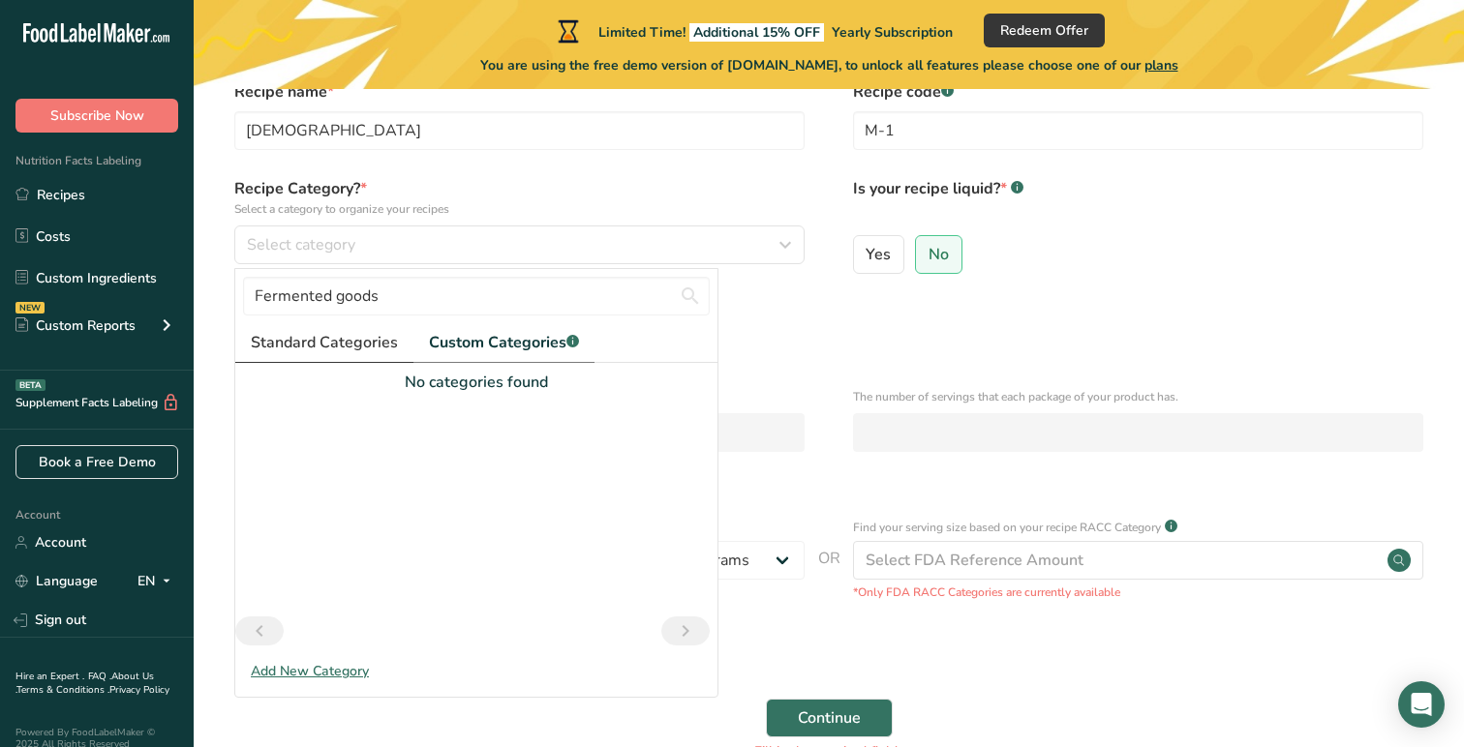
click at [348, 339] on span "Standard Categories" at bounding box center [324, 342] width 147 height 23
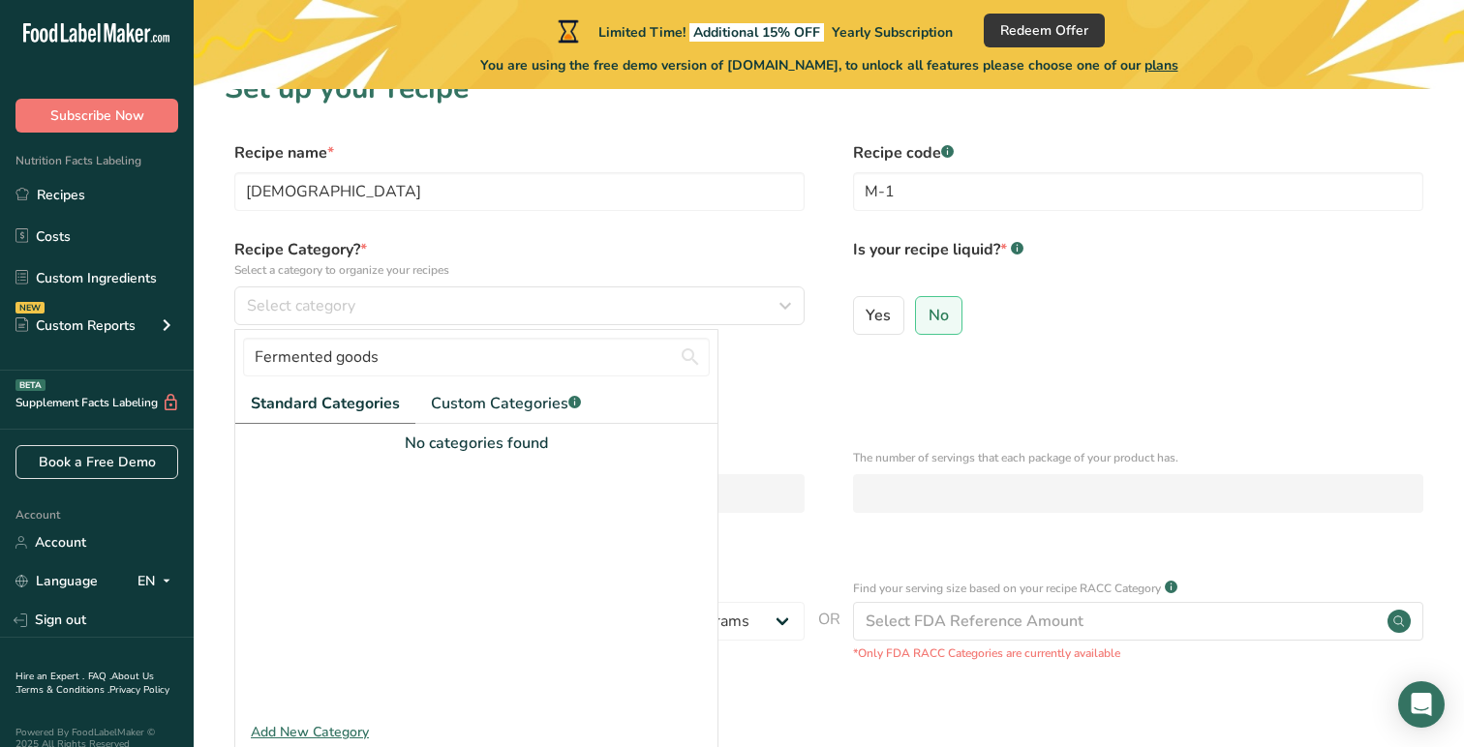
scroll to position [21, 0]
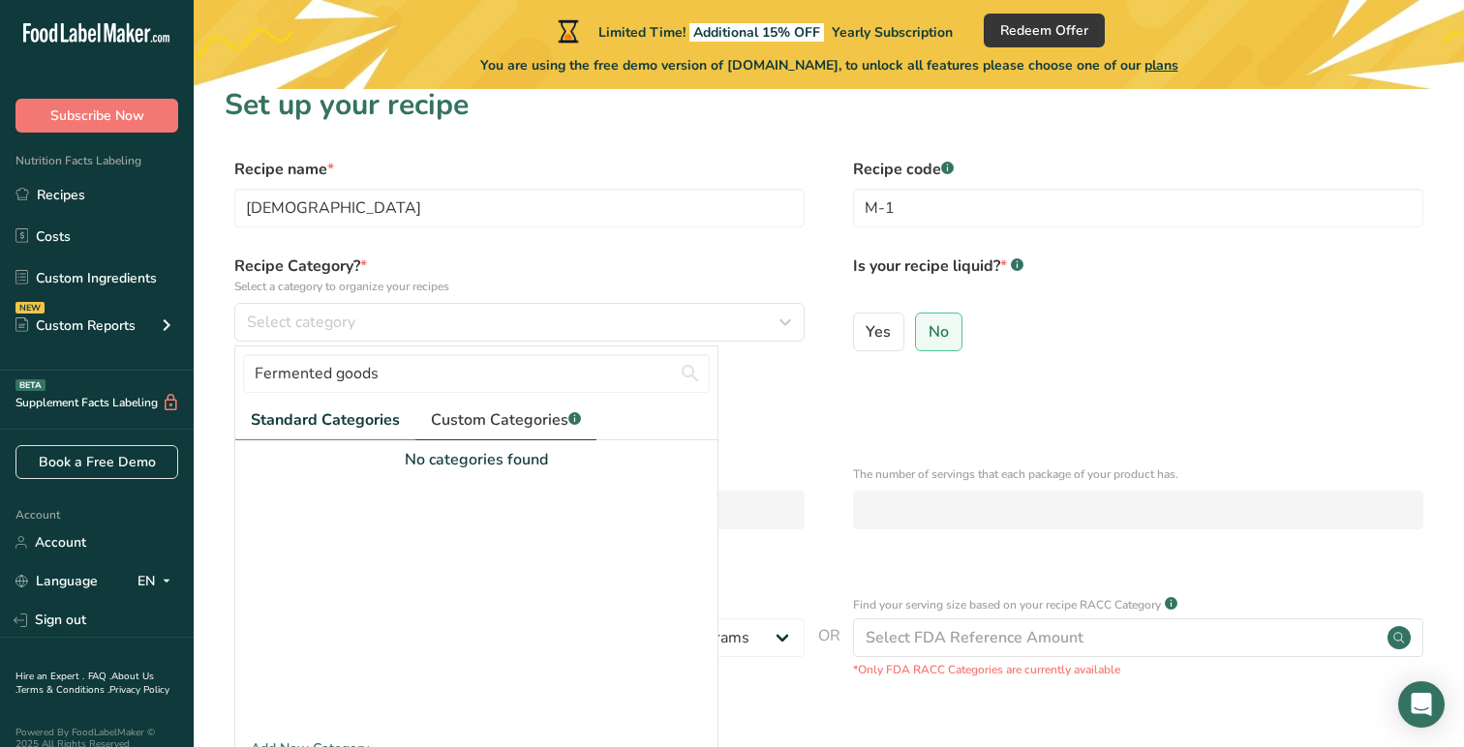
click at [482, 428] on span "Custom Categories .a-a{fill:#347362;}.b-a{fill:#fff;}" at bounding box center [506, 420] width 150 height 23
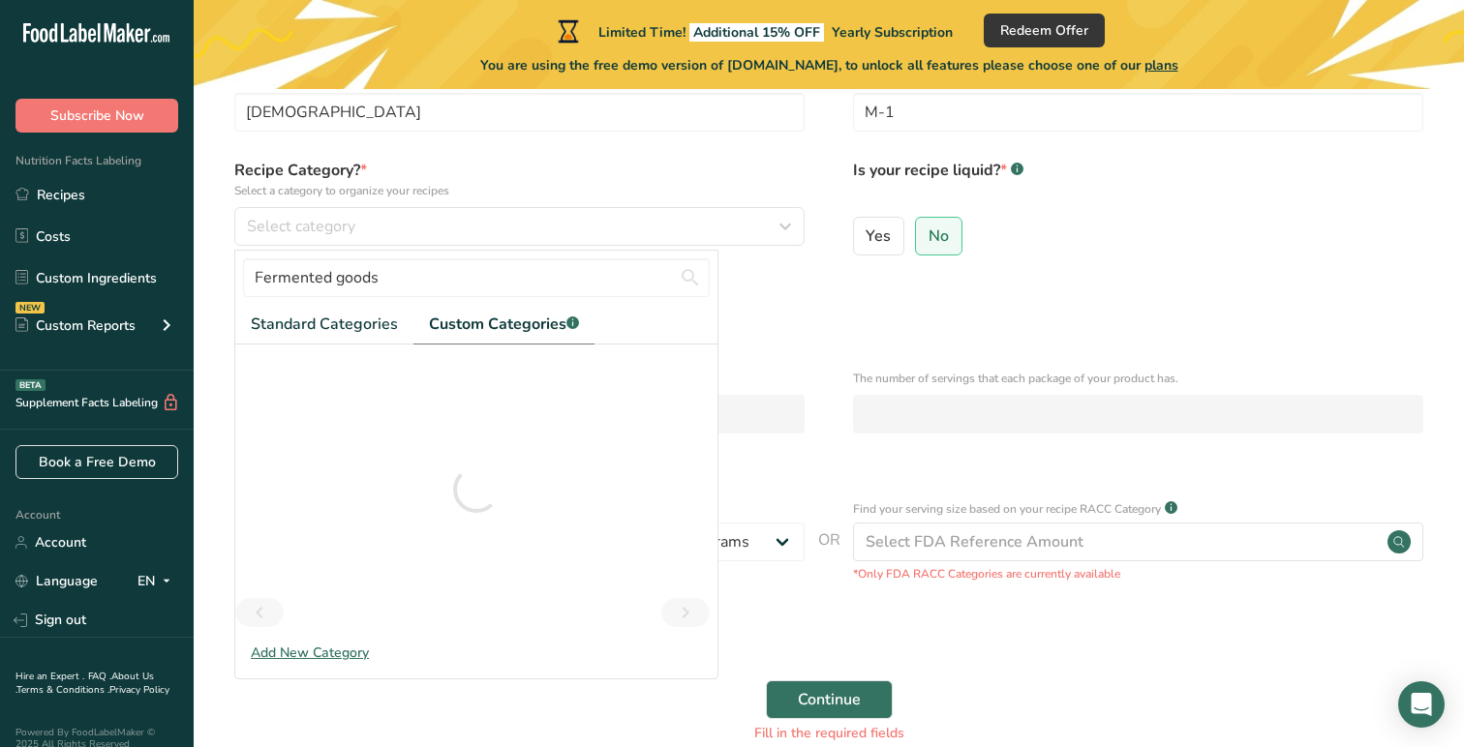
scroll to position [119, 0]
click at [267, 612] on icon "Previous page" at bounding box center [259, 611] width 23 height 35
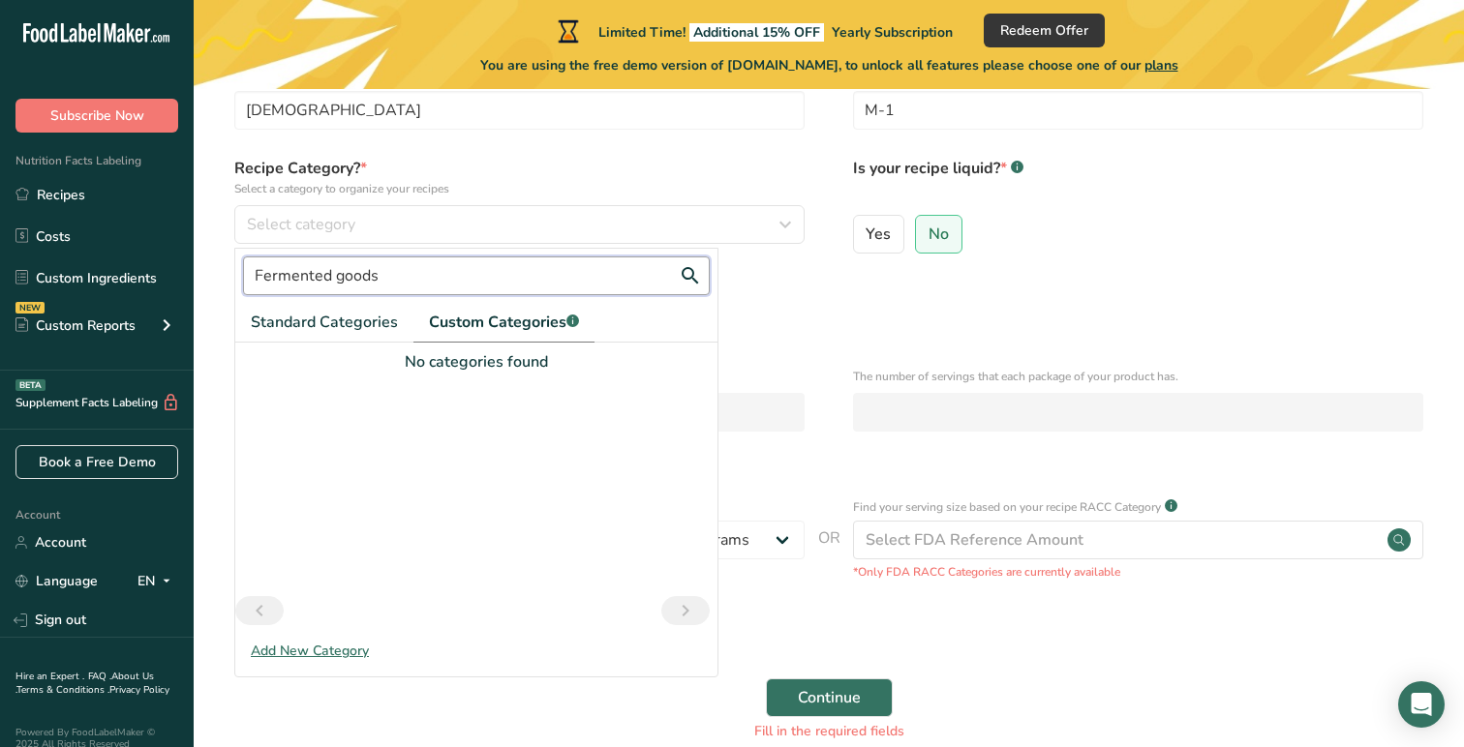
click at [613, 292] on input "Fermented goods" at bounding box center [476, 276] width 467 height 39
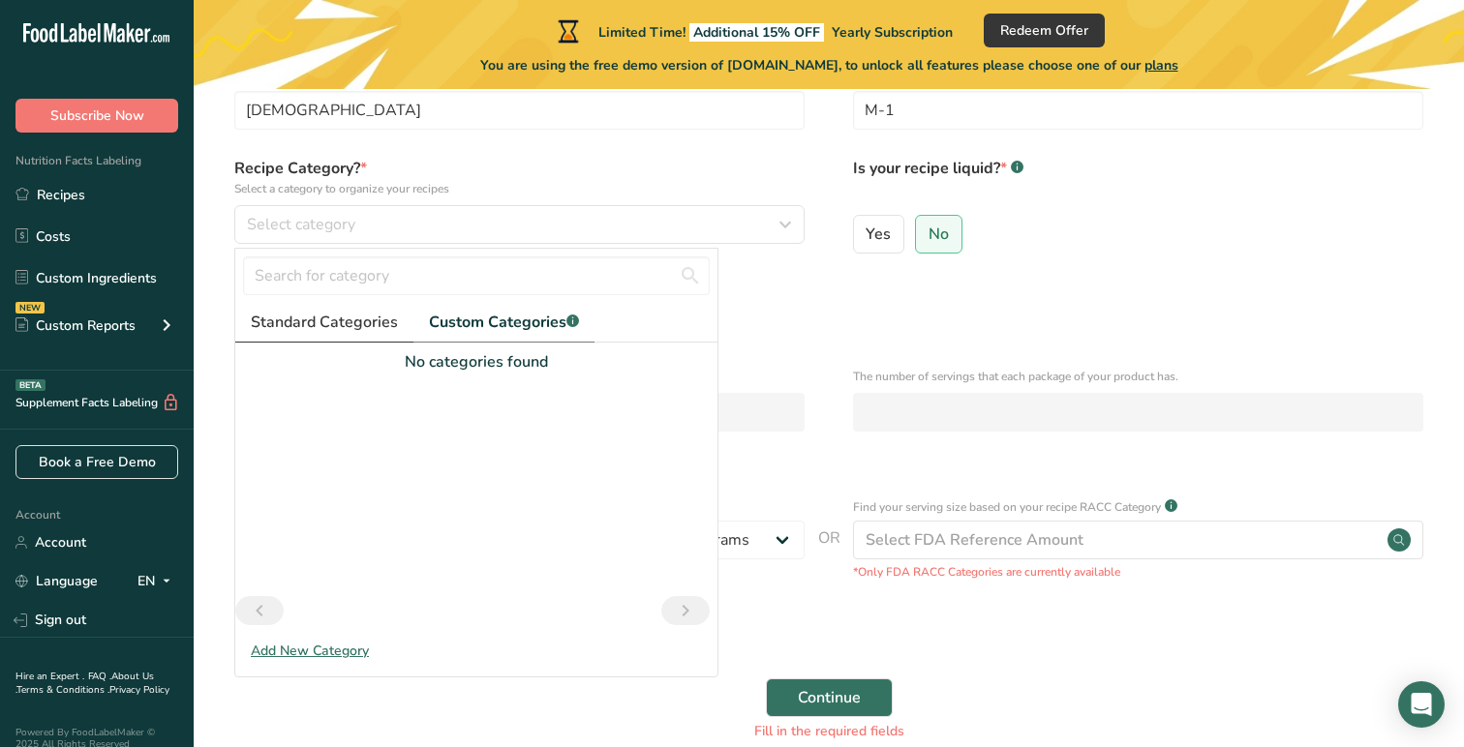
click at [367, 320] on span "Standard Categories" at bounding box center [324, 322] width 147 height 23
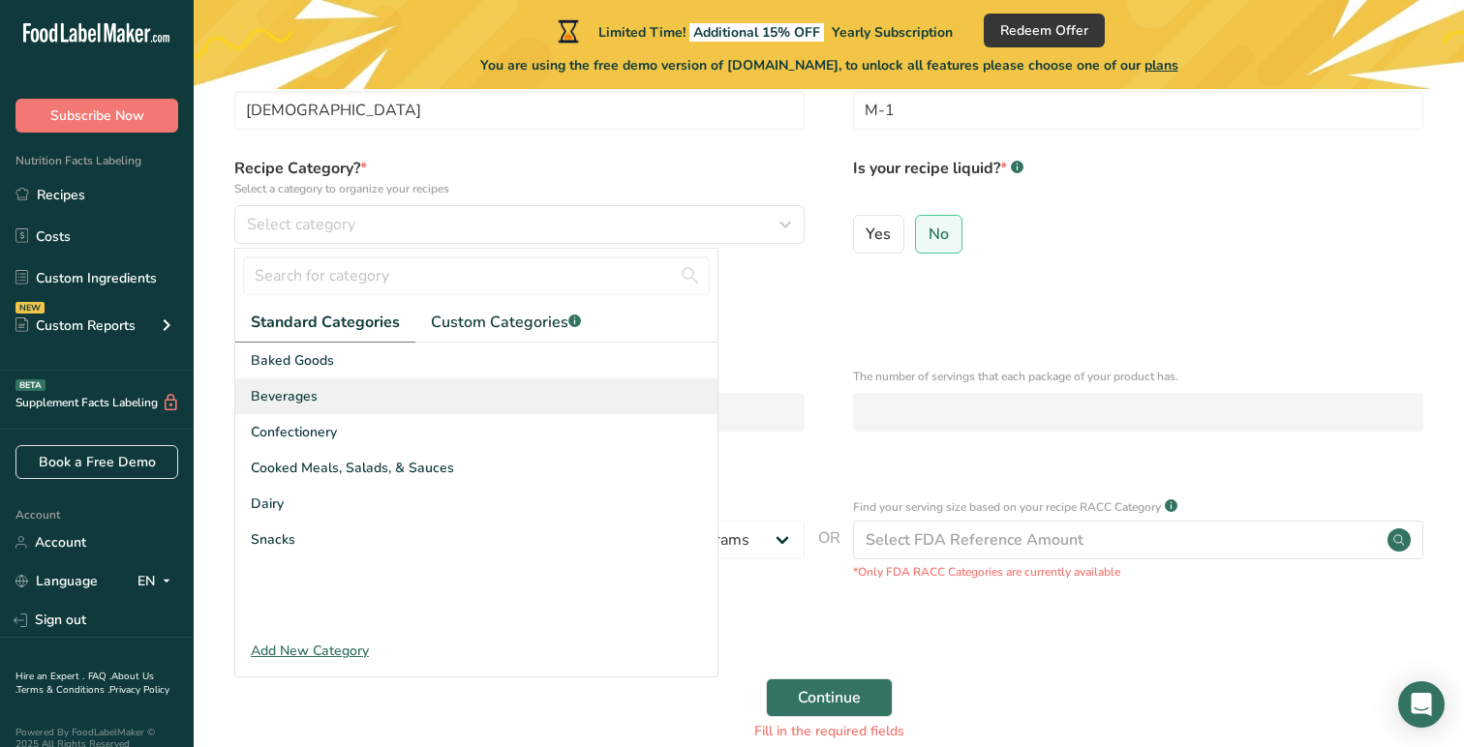
click at [322, 391] on div "Beverages" at bounding box center [476, 397] width 482 height 36
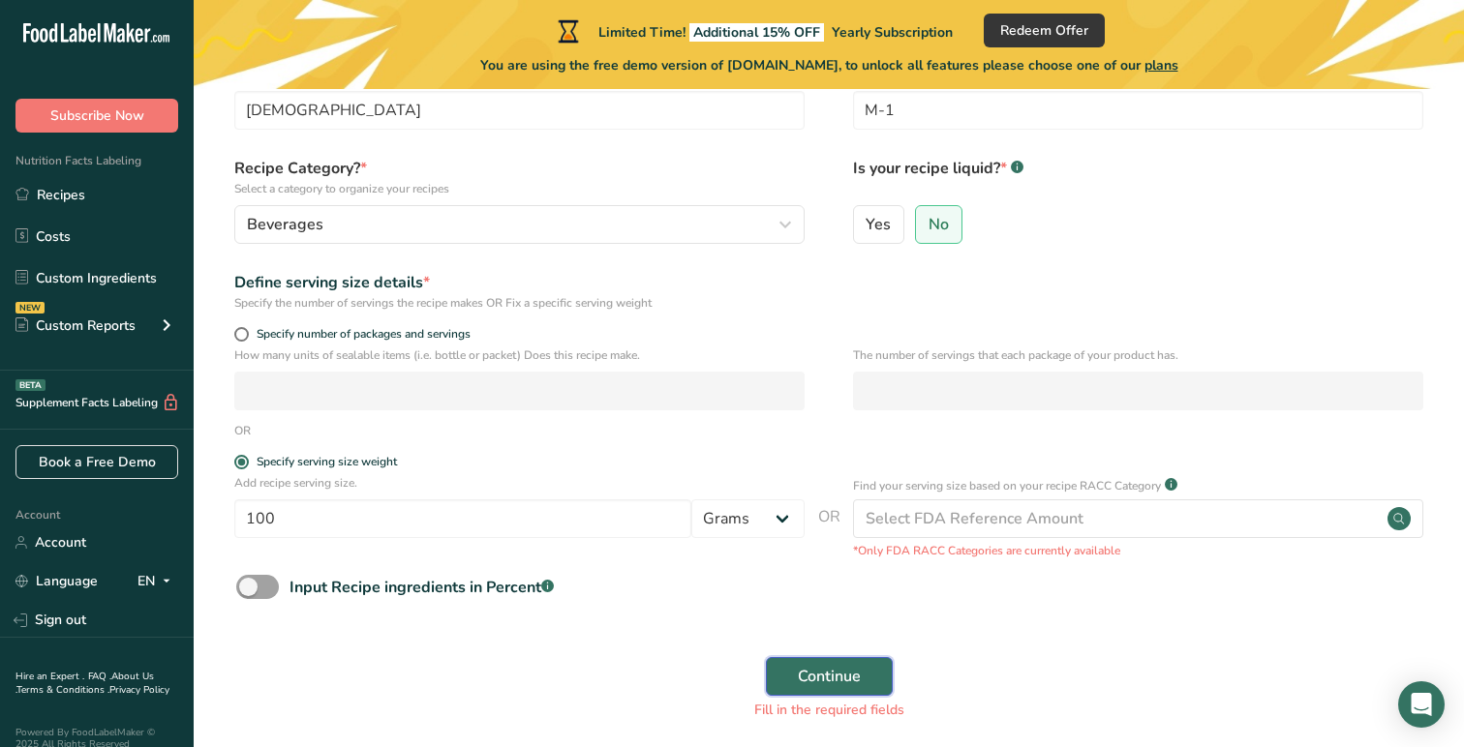
click at [827, 683] on span "Continue" at bounding box center [829, 676] width 63 height 23
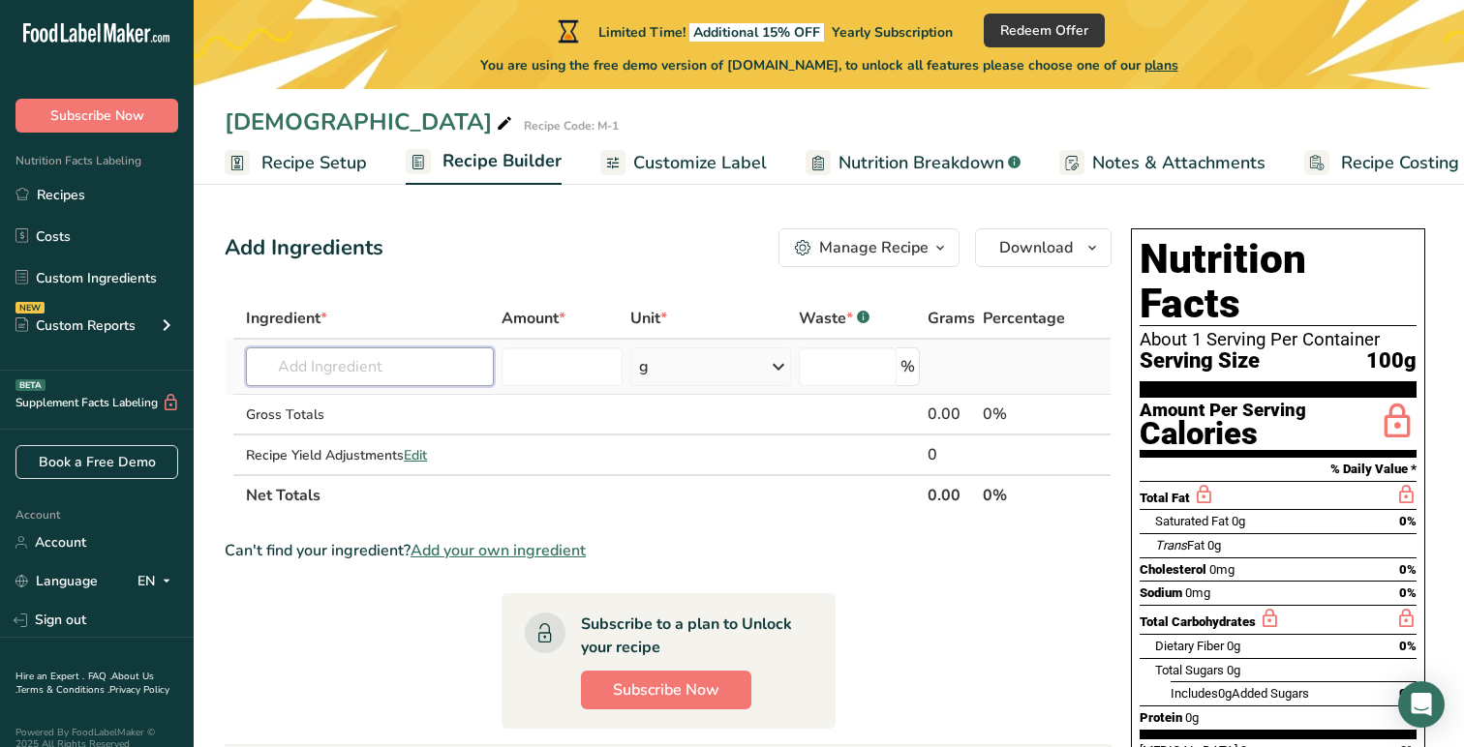
click at [391, 359] on input "text" at bounding box center [370, 367] width 248 height 39
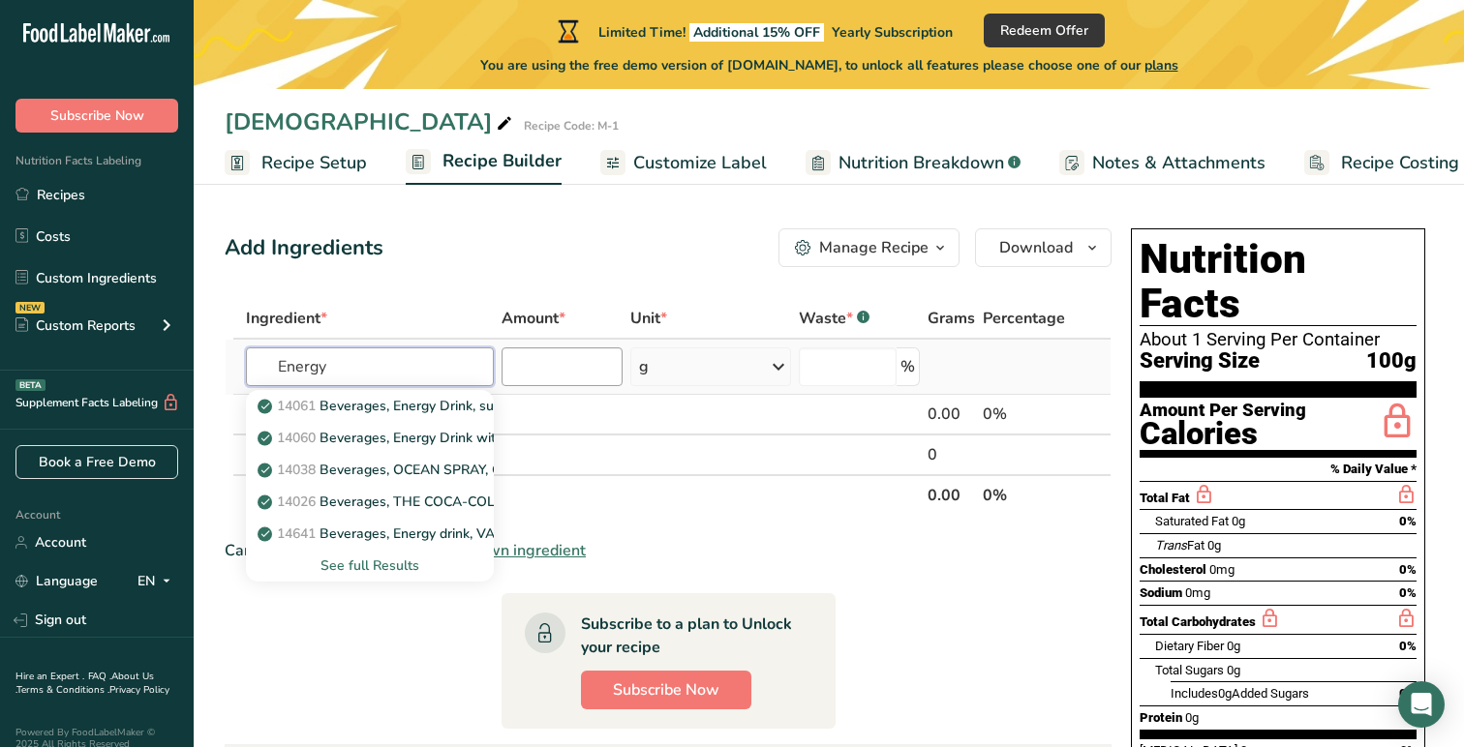
type input "Energy"
click at [574, 360] on input "number" at bounding box center [562, 367] width 121 height 39
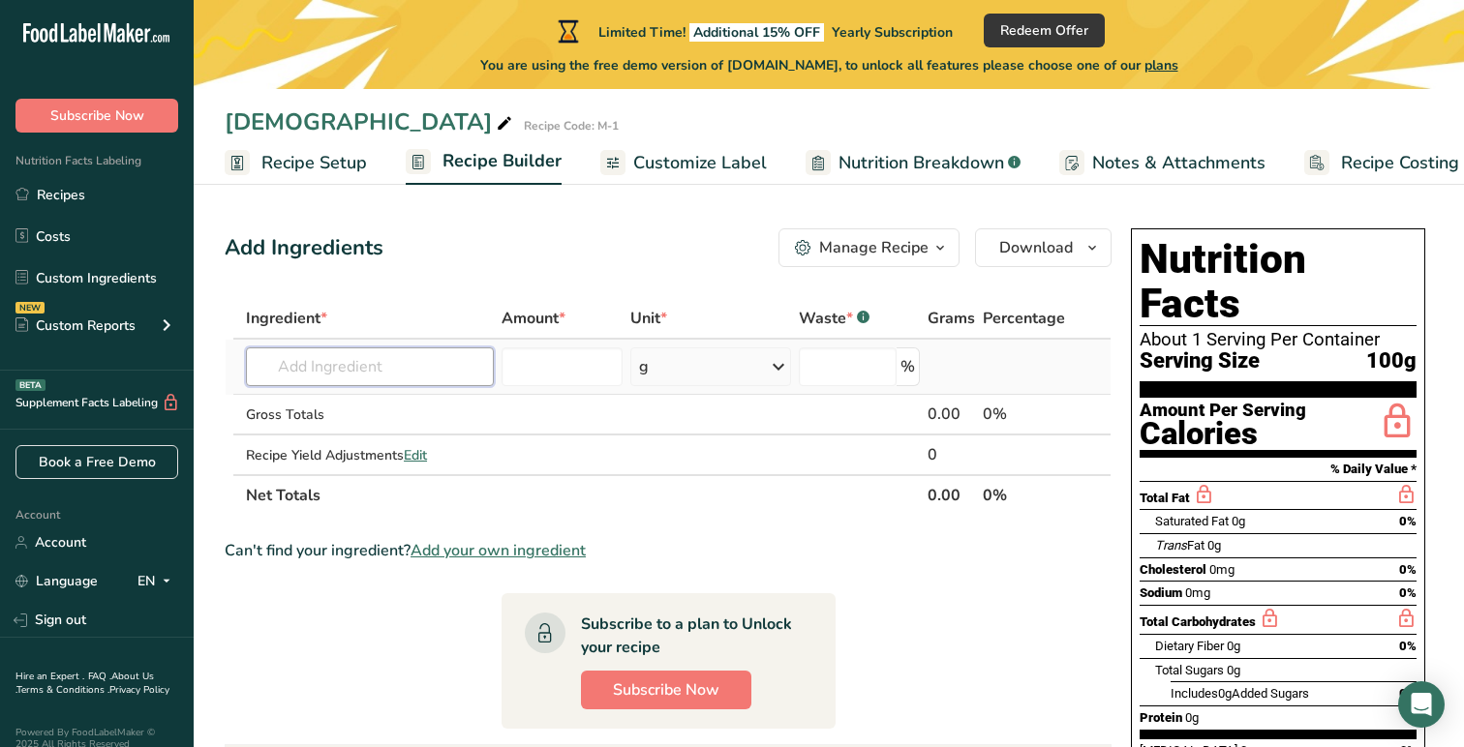
click at [402, 375] on input "text" at bounding box center [370, 367] width 248 height 39
type input "Energy (kcal)"
click at [378, 433] on div "Add your own ingredient" at bounding box center [369, 438] width 217 height 20
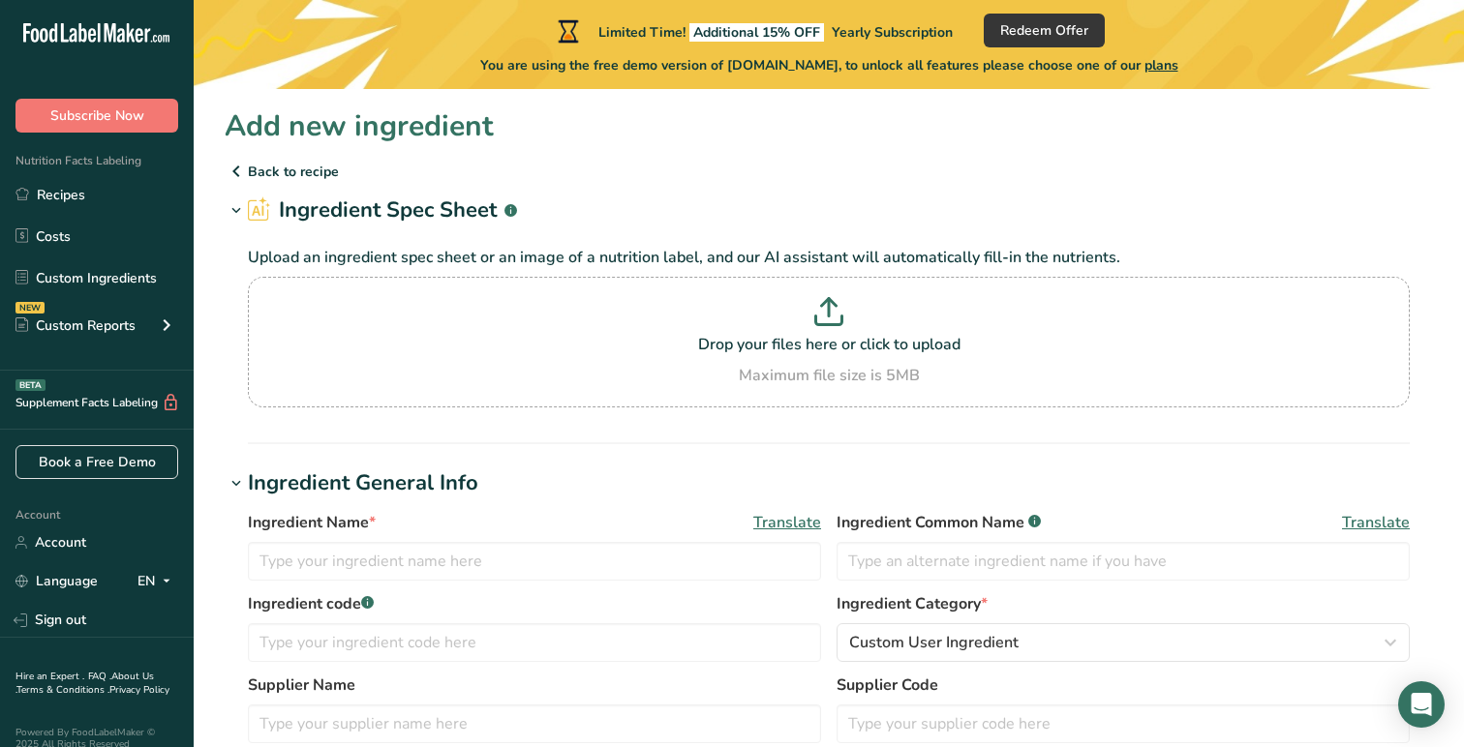
scroll to position [92, 0]
